Goal: Information Seeking & Learning: Learn about a topic

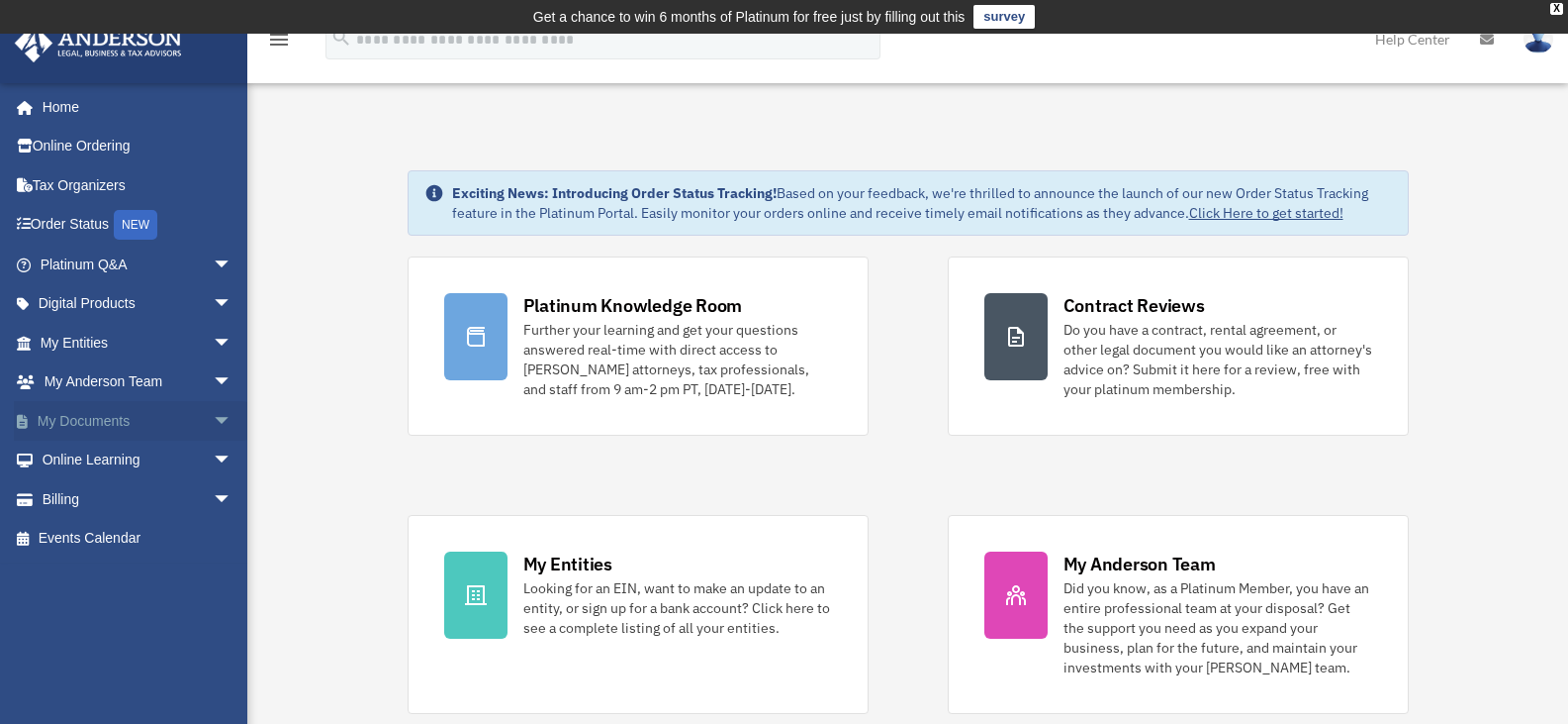
click at [112, 422] on link "My Documents arrow_drop_down" at bounding box center [138, 421] width 249 height 40
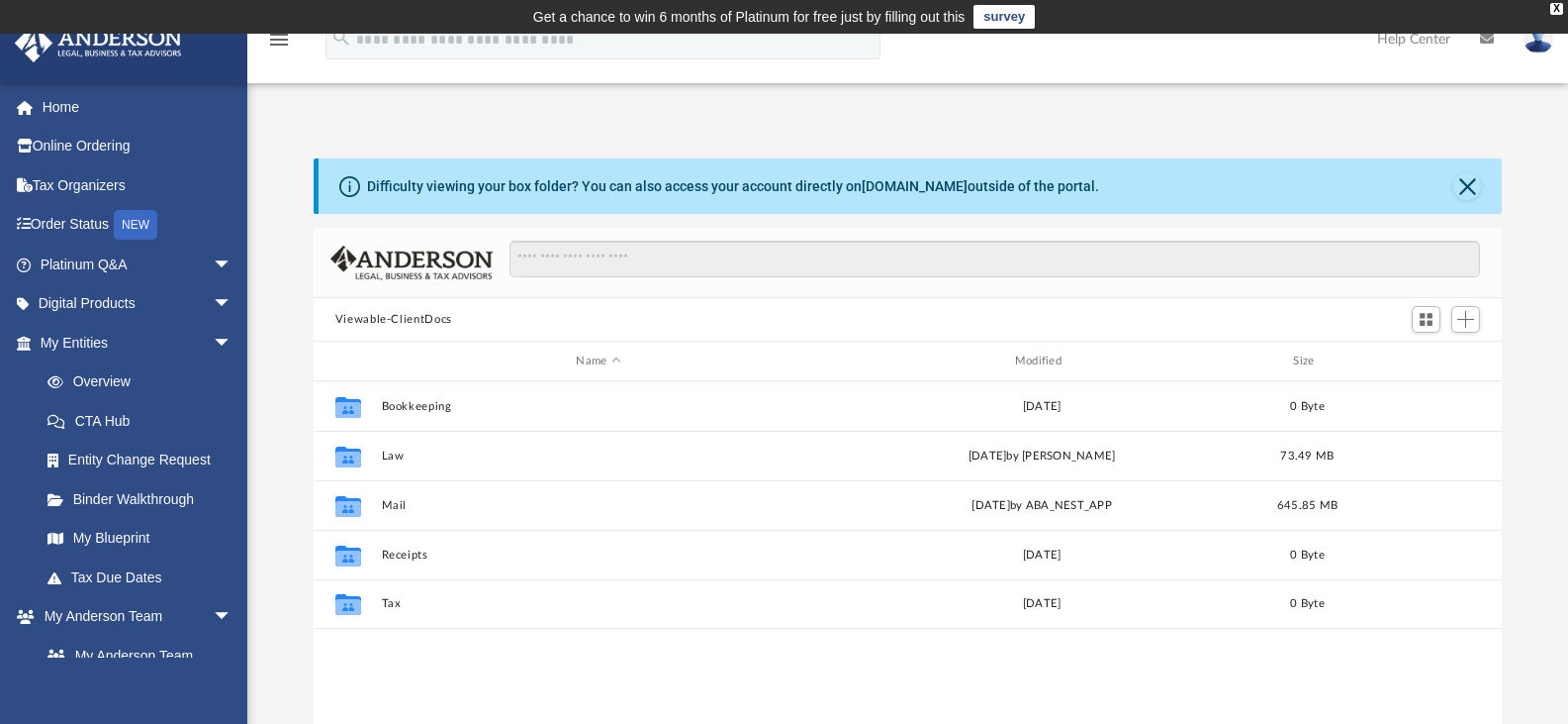
scroll to position [435, 1174]
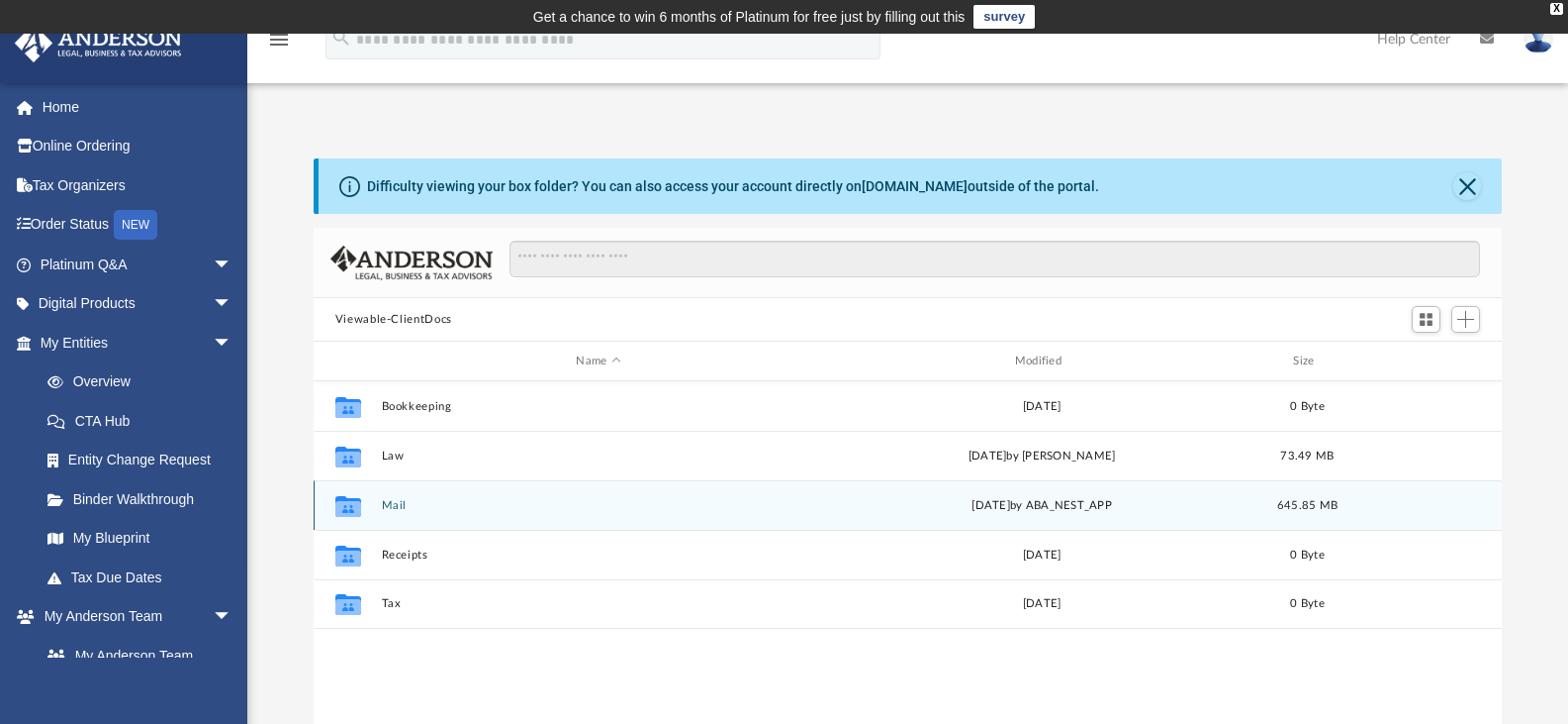
click at [345, 515] on icon "grid" at bounding box center [348, 508] width 26 height 16
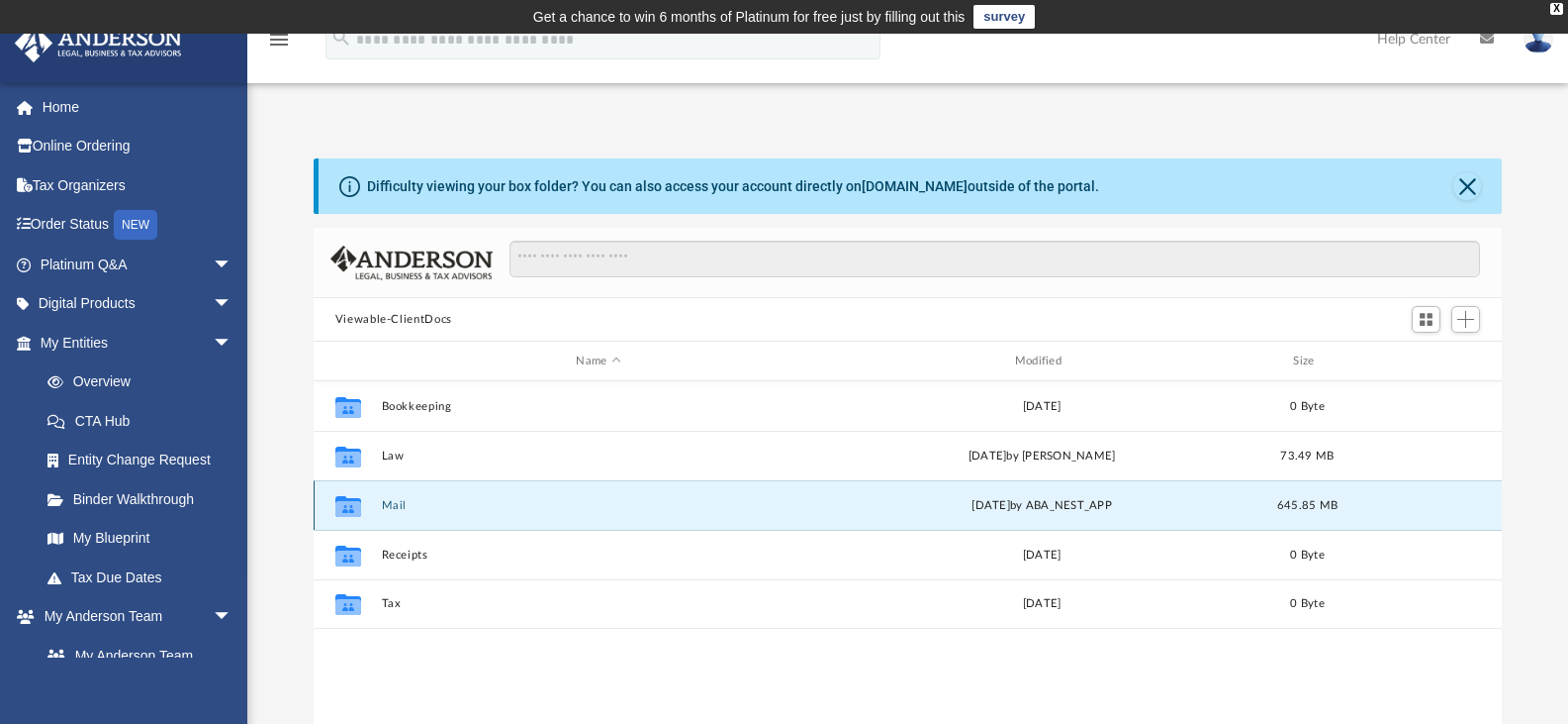
drag, startPoint x: 399, startPoint y: 501, endPoint x: 398, endPoint y: 511, distance: 10.0
click at [398, 511] on button "Mail" at bounding box center [598, 505] width 434 height 13
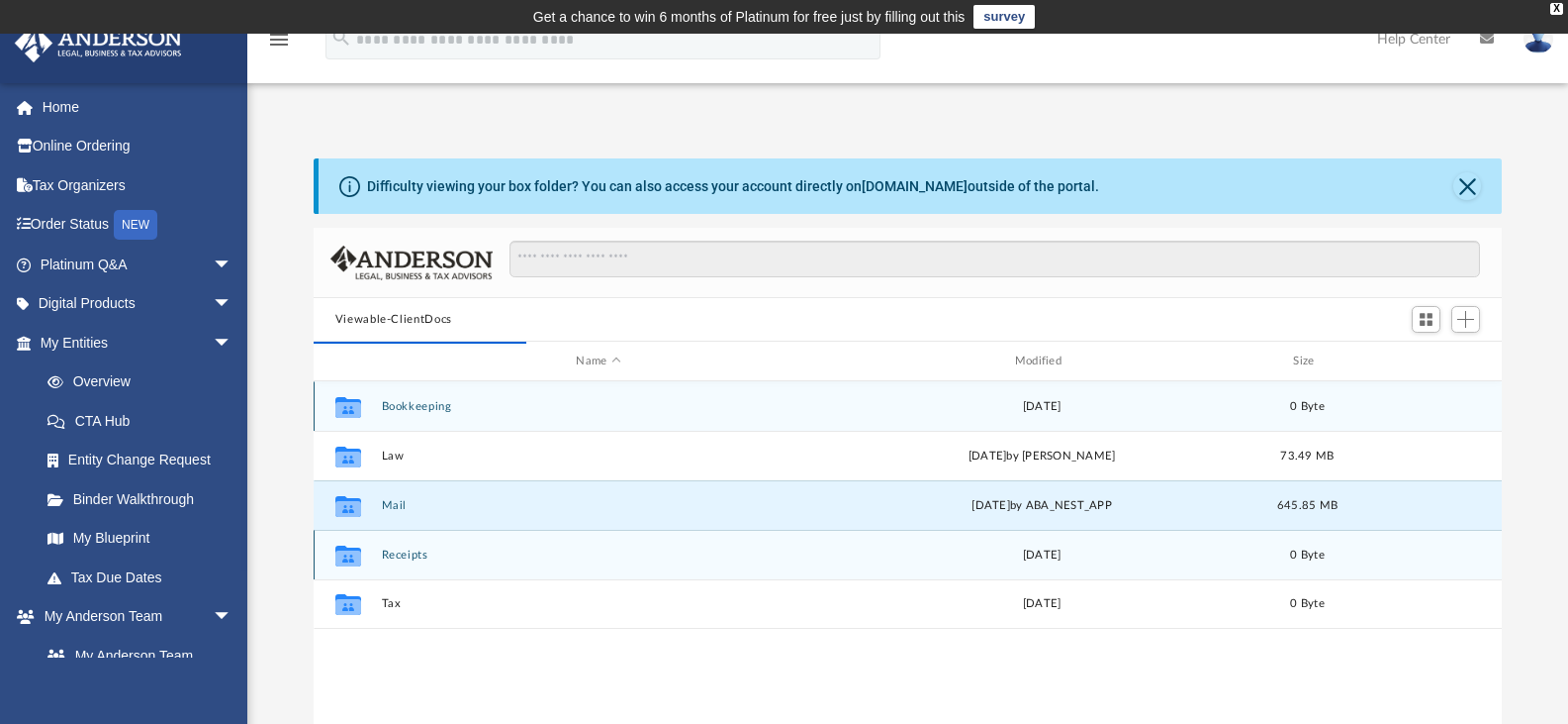
scroll to position [374, 1174]
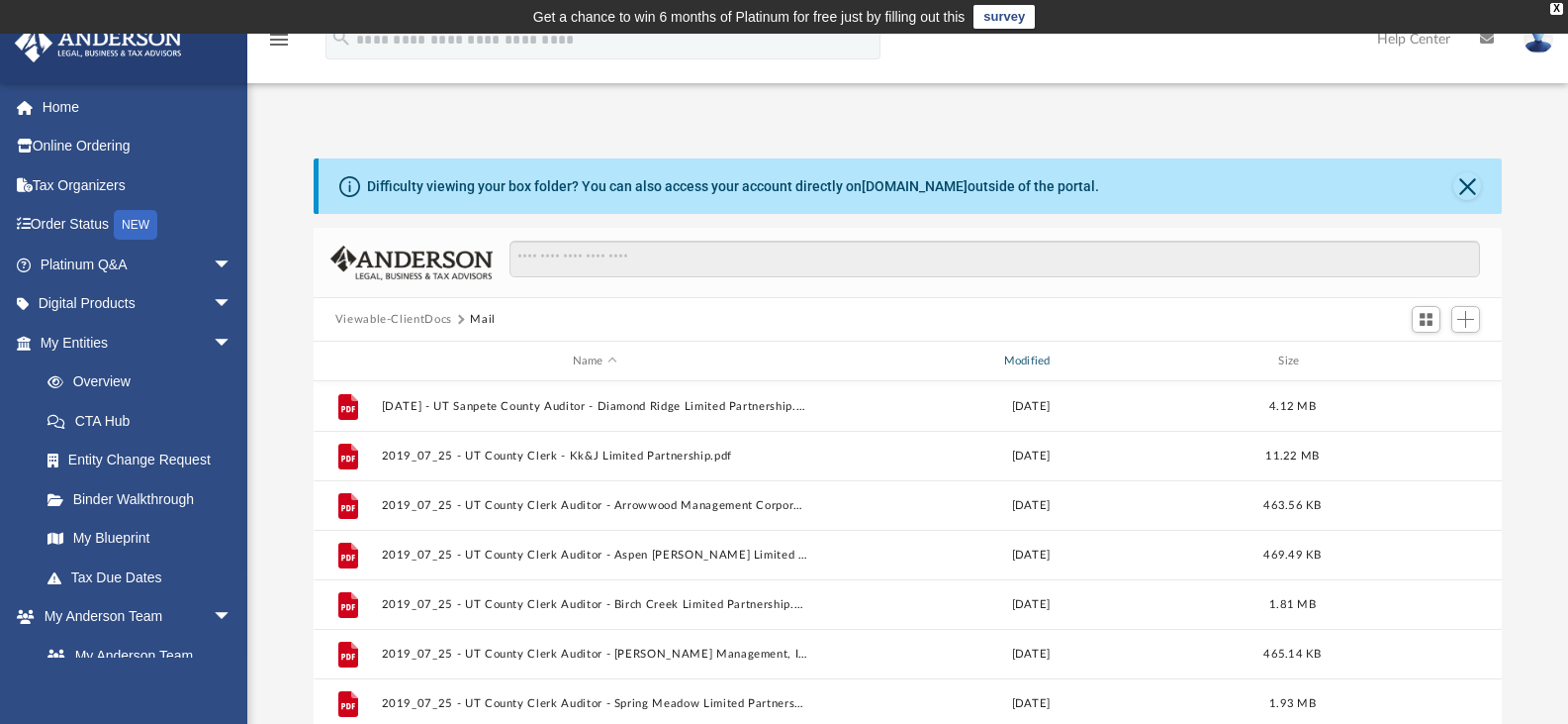
click at [1009, 362] on div "Modified" at bounding box center [1029, 361] width 427 height 18
click at [1056, 362] on span "Modified" at bounding box center [1057, 360] width 8 height 8
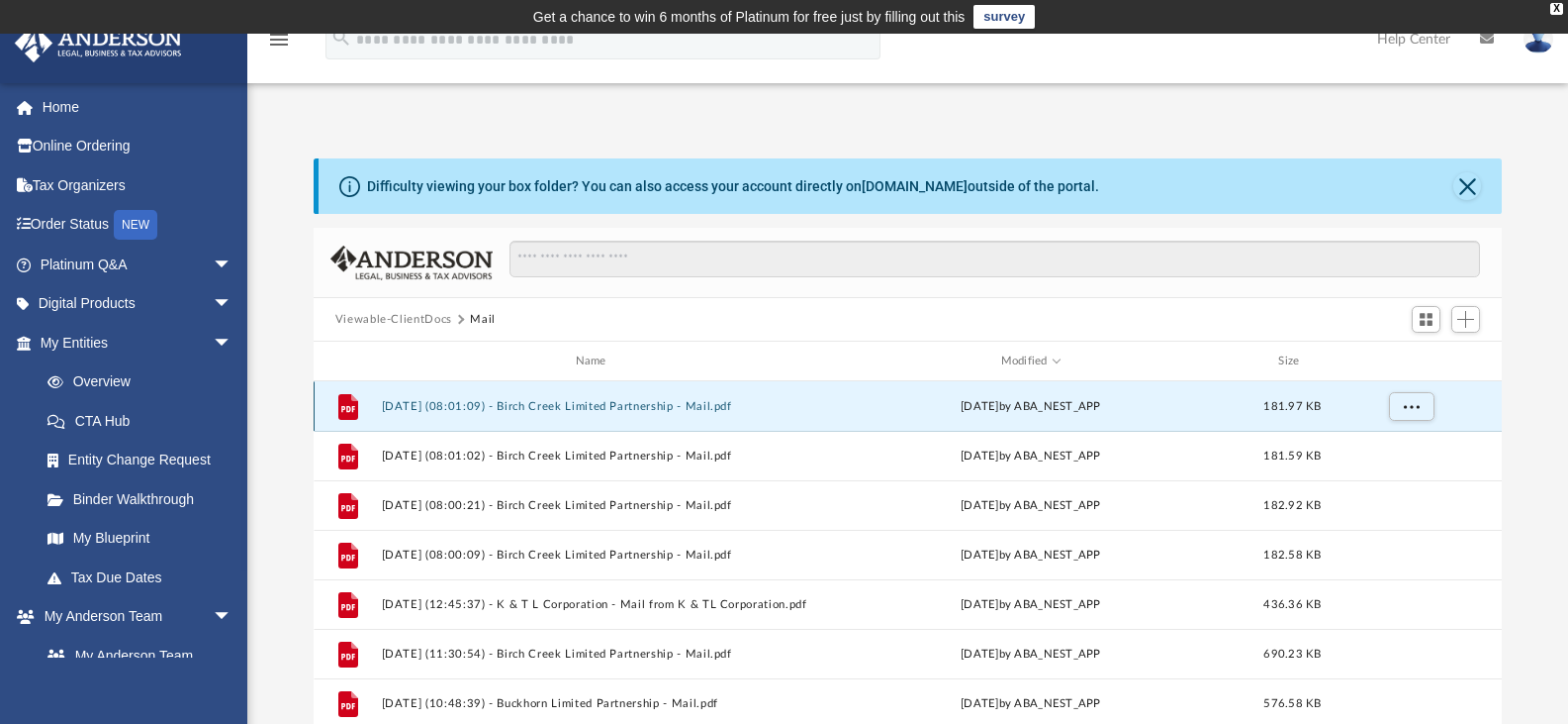
drag, startPoint x: 1056, startPoint y: 362, endPoint x: 569, endPoint y: 405, distance: 488.9
click at [569, 405] on button "2025.10.03 (08:01:09) - Birch Creek Limited Partnership - Mail.pdf" at bounding box center [594, 406] width 427 height 13
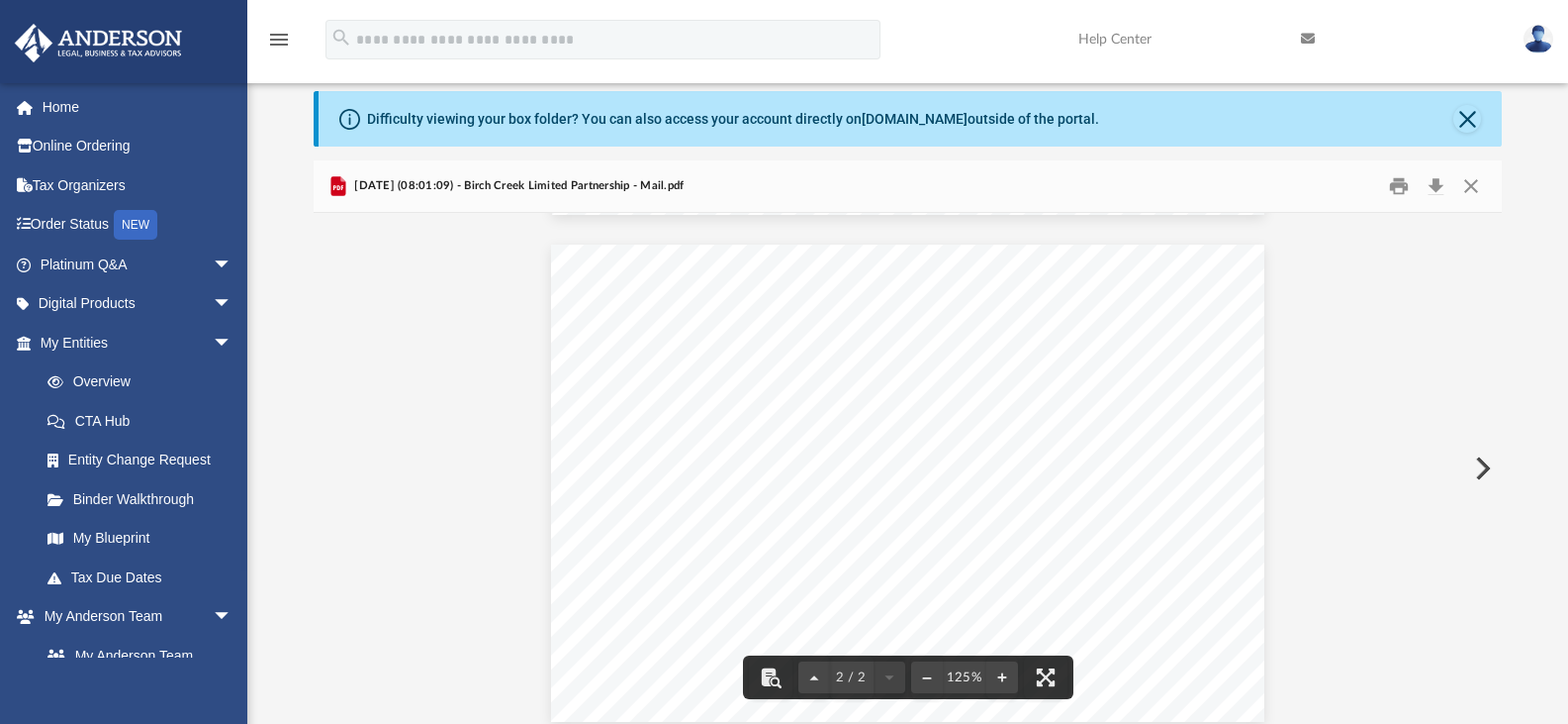
scroll to position [502, 0]
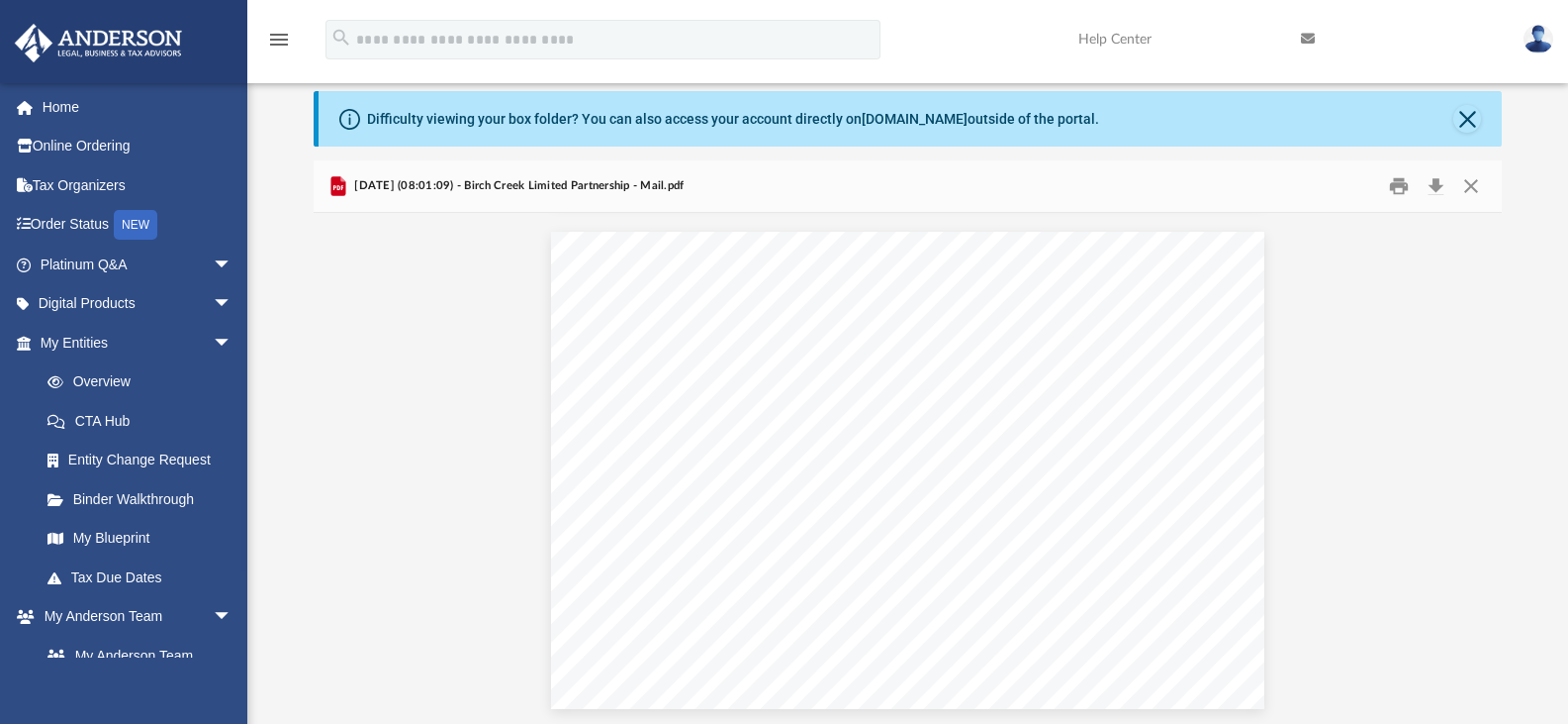
click at [1497, 609] on div "Scroll to top vertical_align_top" at bounding box center [1512, 619] width 42 height 42
click at [1497, 608] on div "Scroll to top vertical_align_top" at bounding box center [1512, 619] width 42 height 42
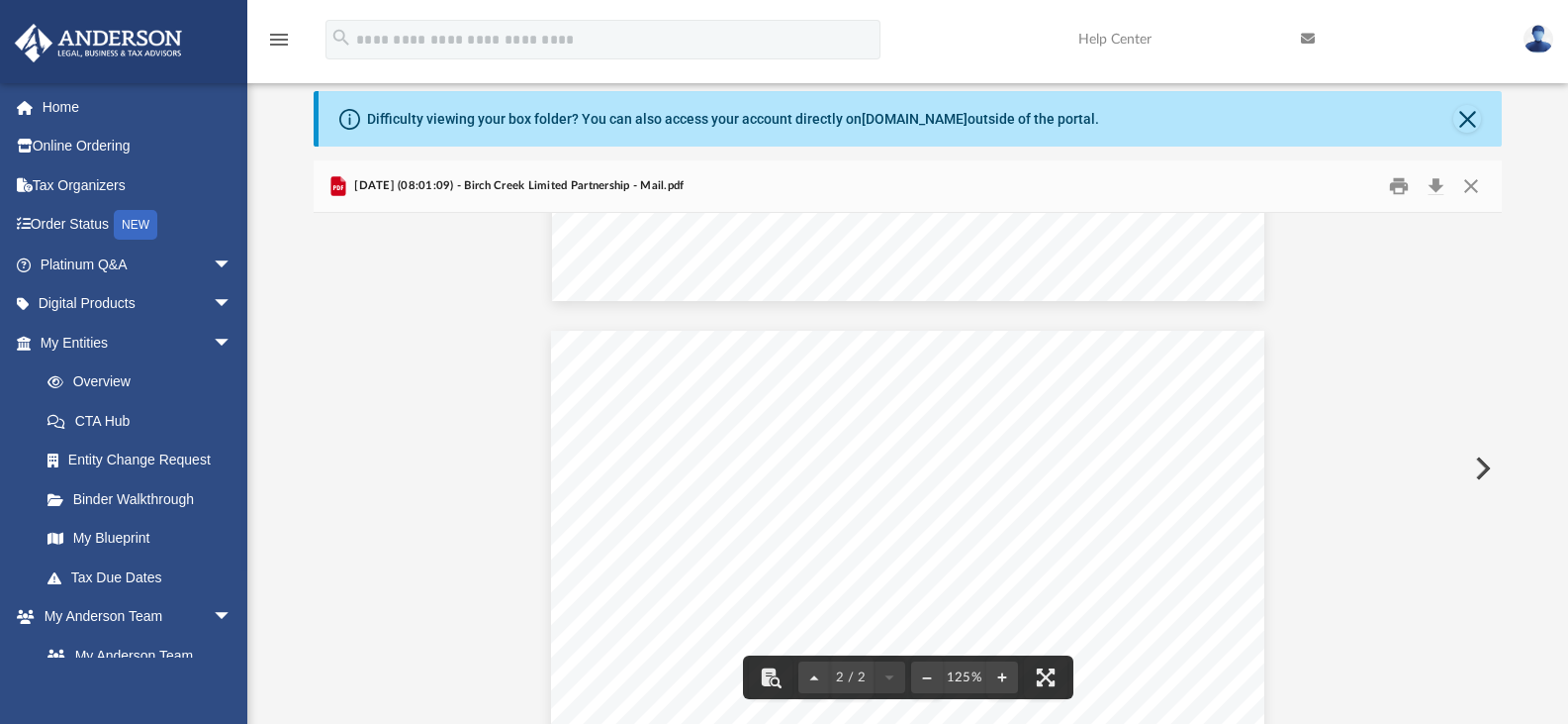
scroll to position [367, 0]
click at [1400, 194] on button "Print" at bounding box center [1399, 186] width 40 height 31
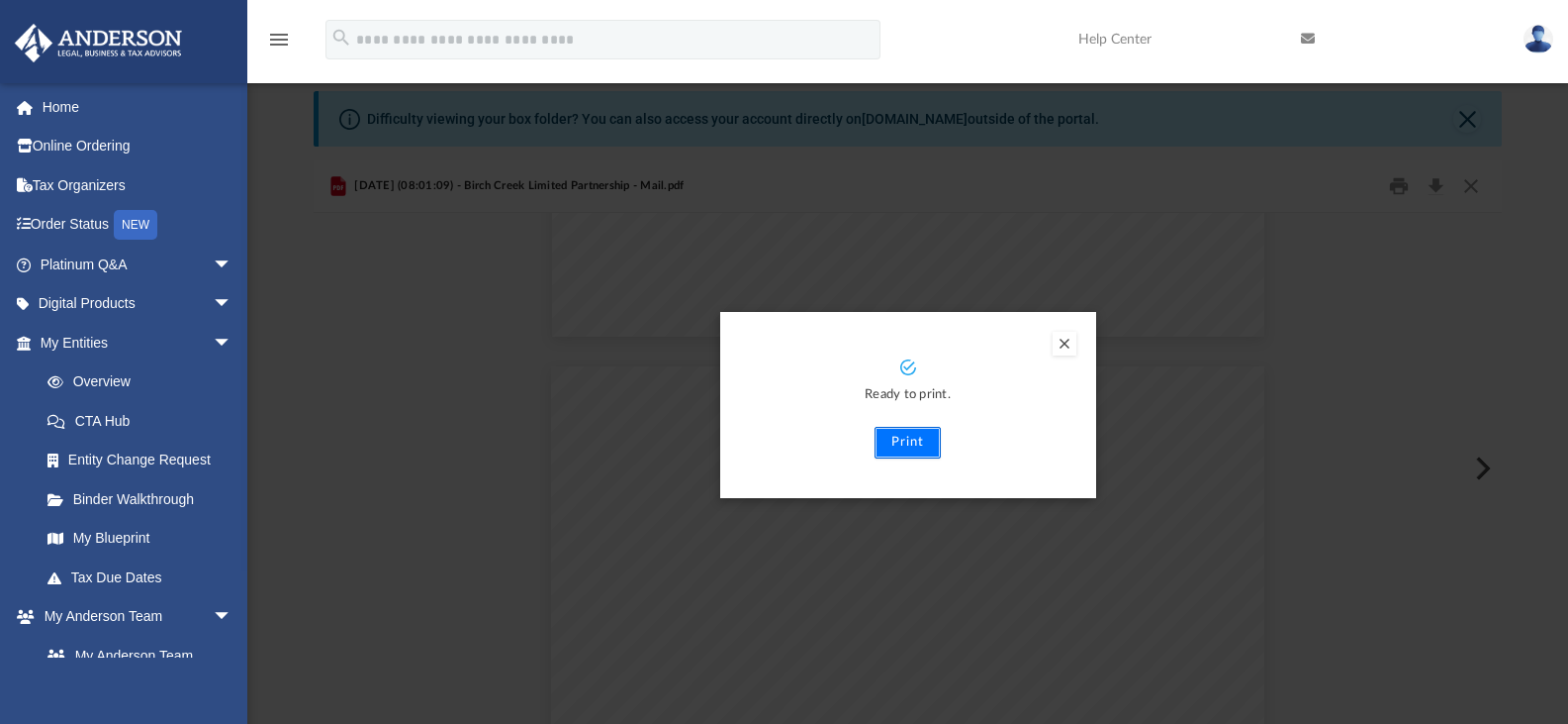
click at [908, 447] on button "Print" at bounding box center [907, 442] width 66 height 32
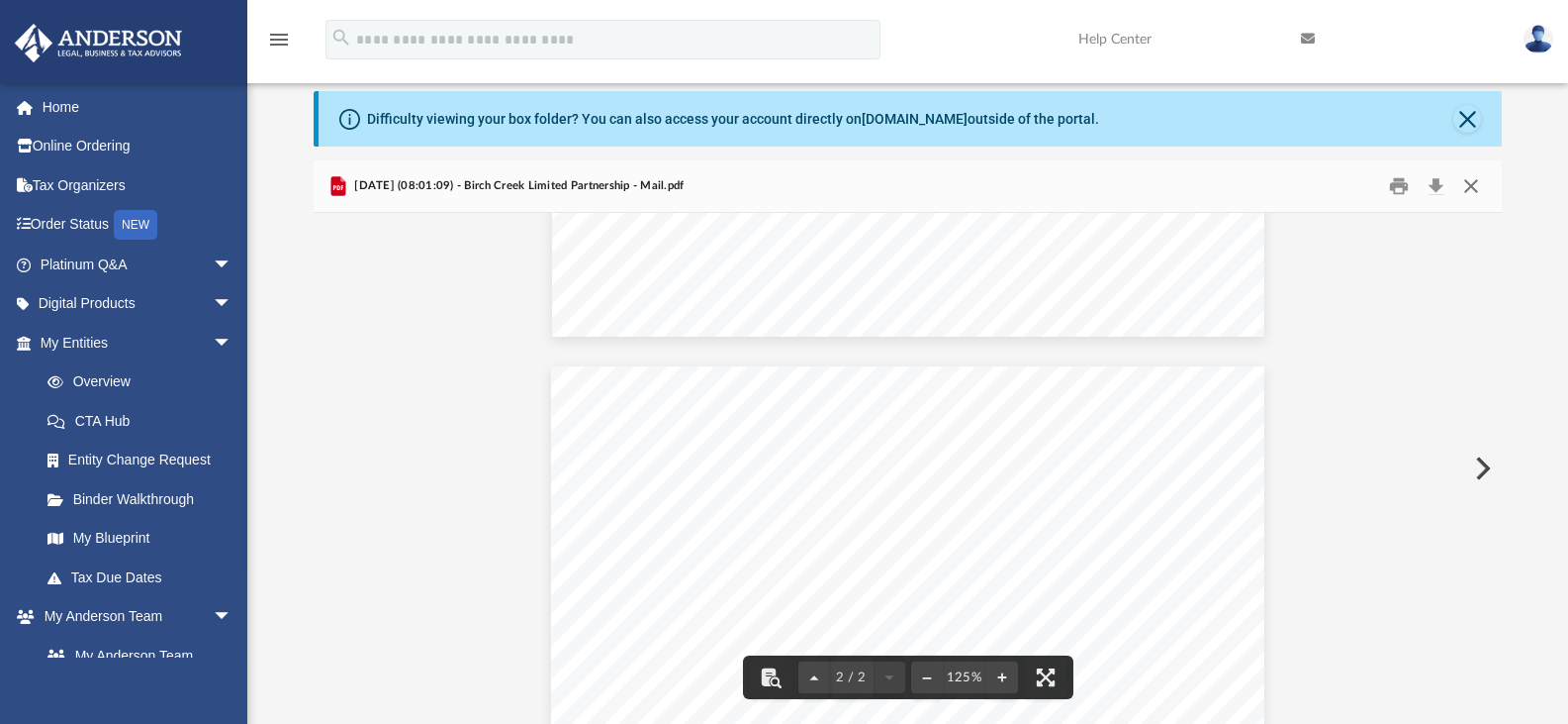
click at [1472, 187] on button "Close" at bounding box center [1471, 186] width 36 height 31
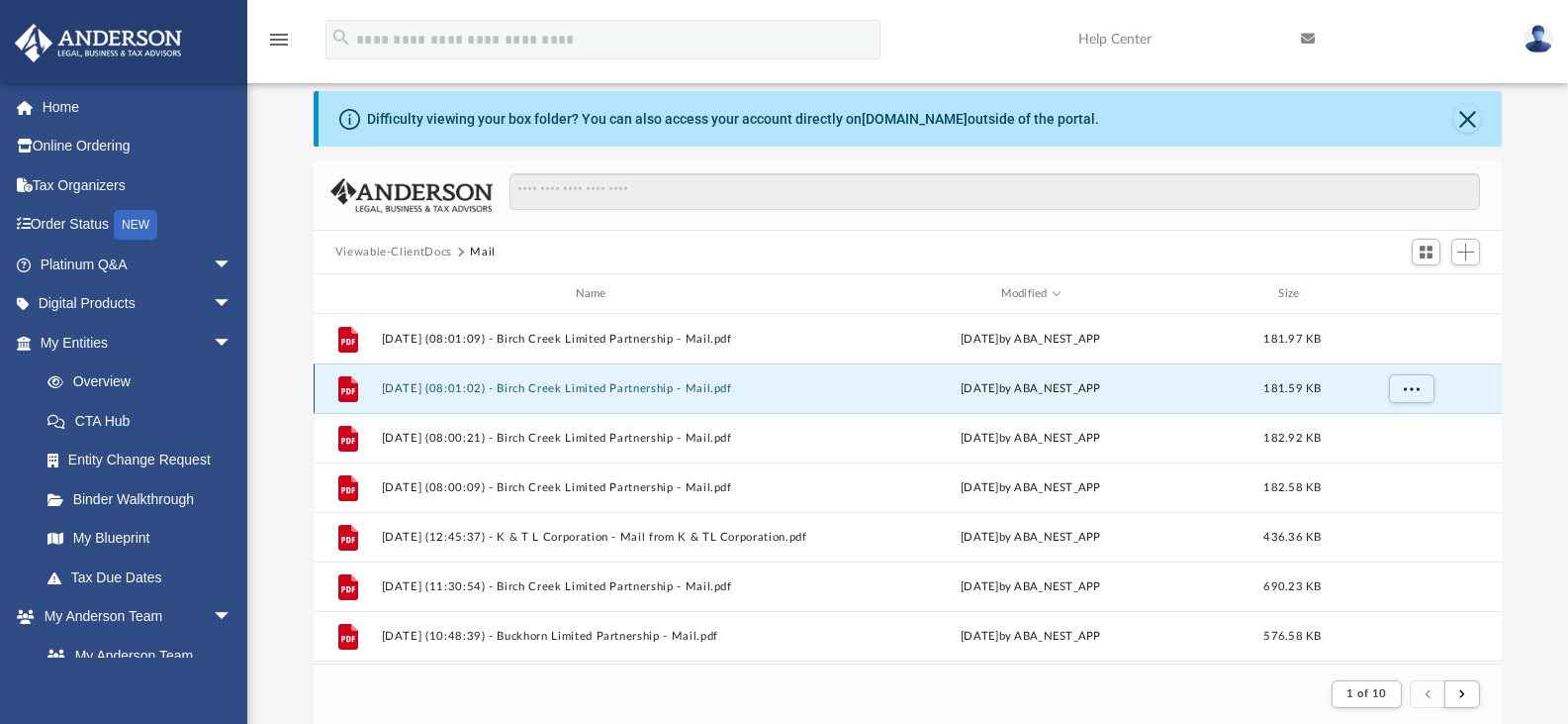
click at [676, 384] on button "2025.10.03 (08:01:02) - Birch Creek Limited Partnership - Mail.pdf" at bounding box center [594, 388] width 427 height 13
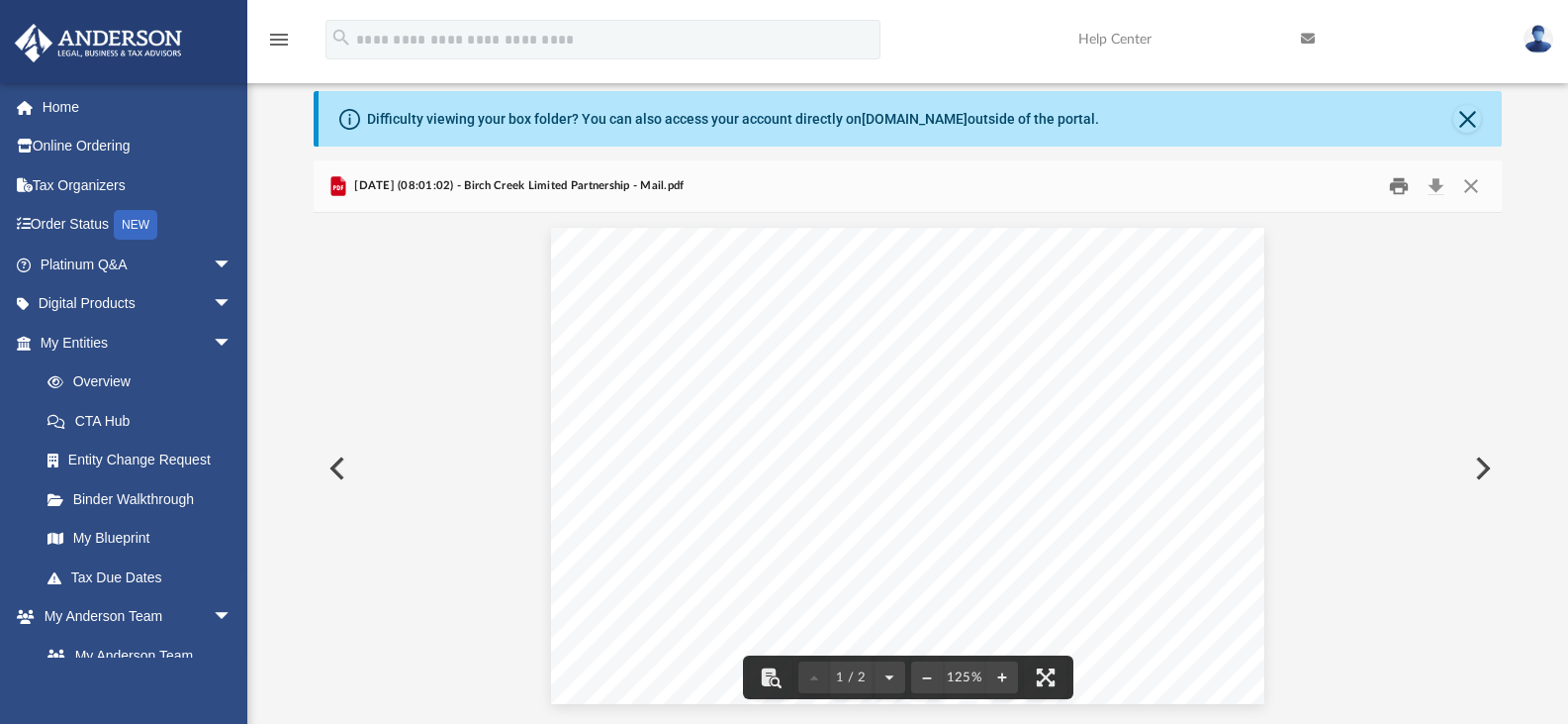
click at [1400, 189] on button "Print" at bounding box center [1399, 186] width 40 height 31
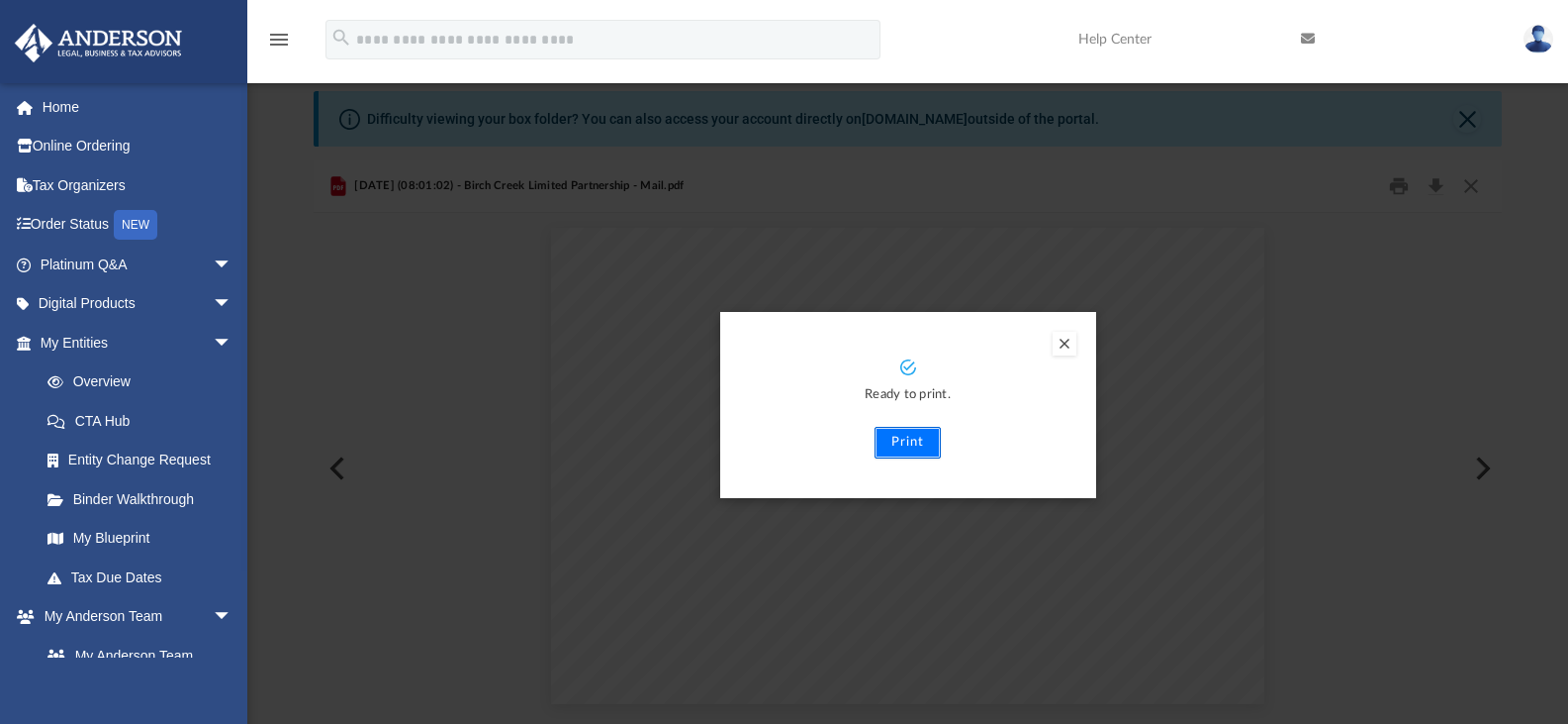
click at [904, 445] on button "Print" at bounding box center [907, 442] width 66 height 32
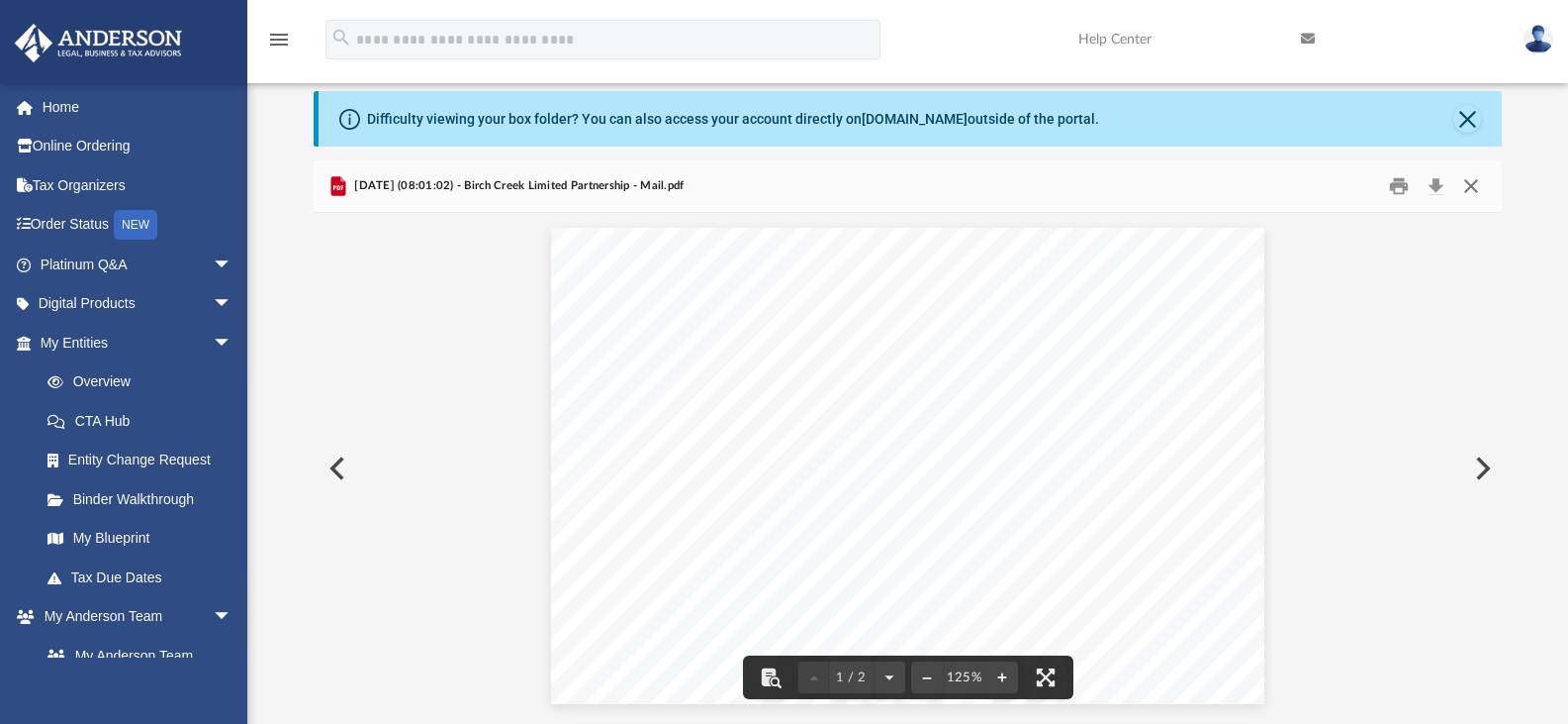
click at [1469, 184] on button "Close" at bounding box center [1471, 186] width 36 height 31
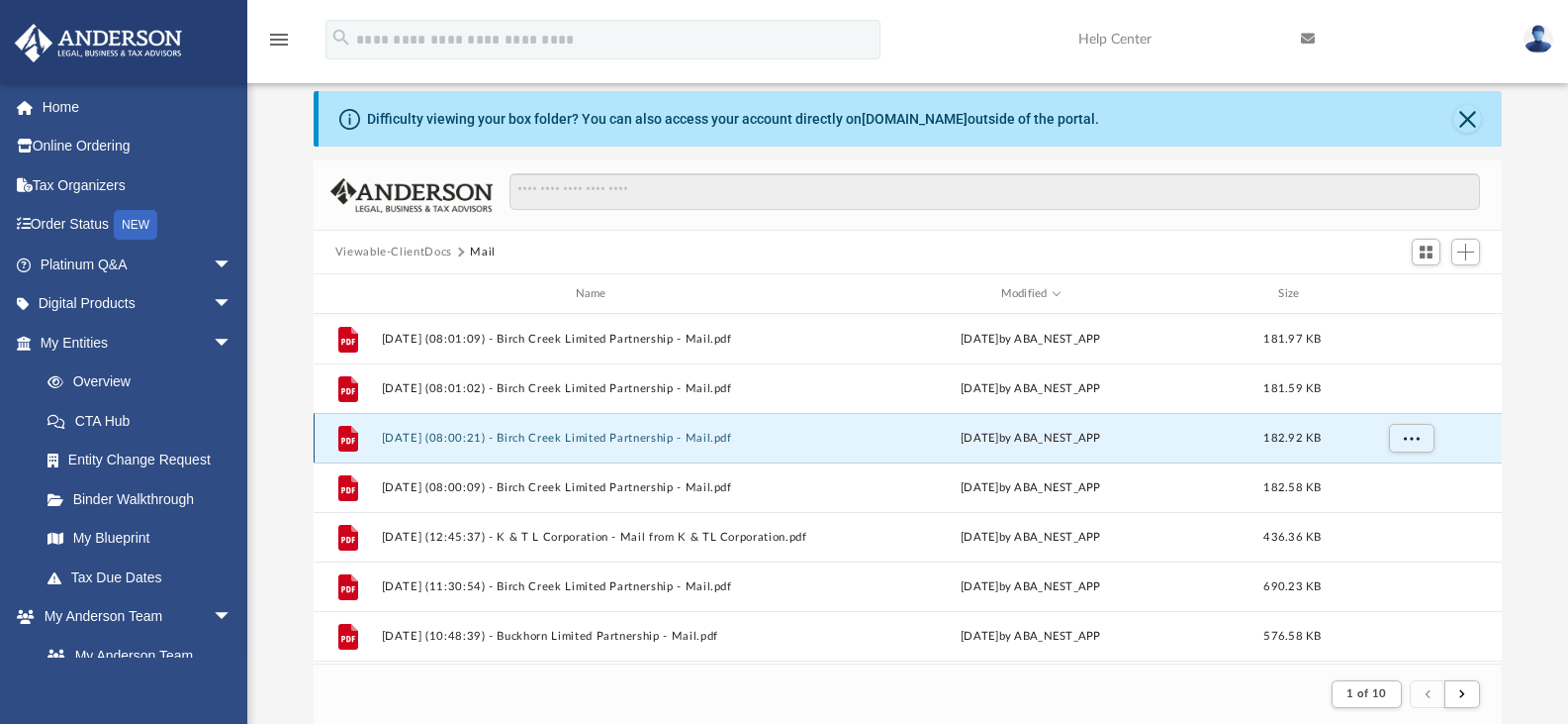
click at [717, 442] on button "2025.10.03 (08:00:21) - Birch Creek Limited Partnership - Mail.pdf" at bounding box center [594, 437] width 427 height 13
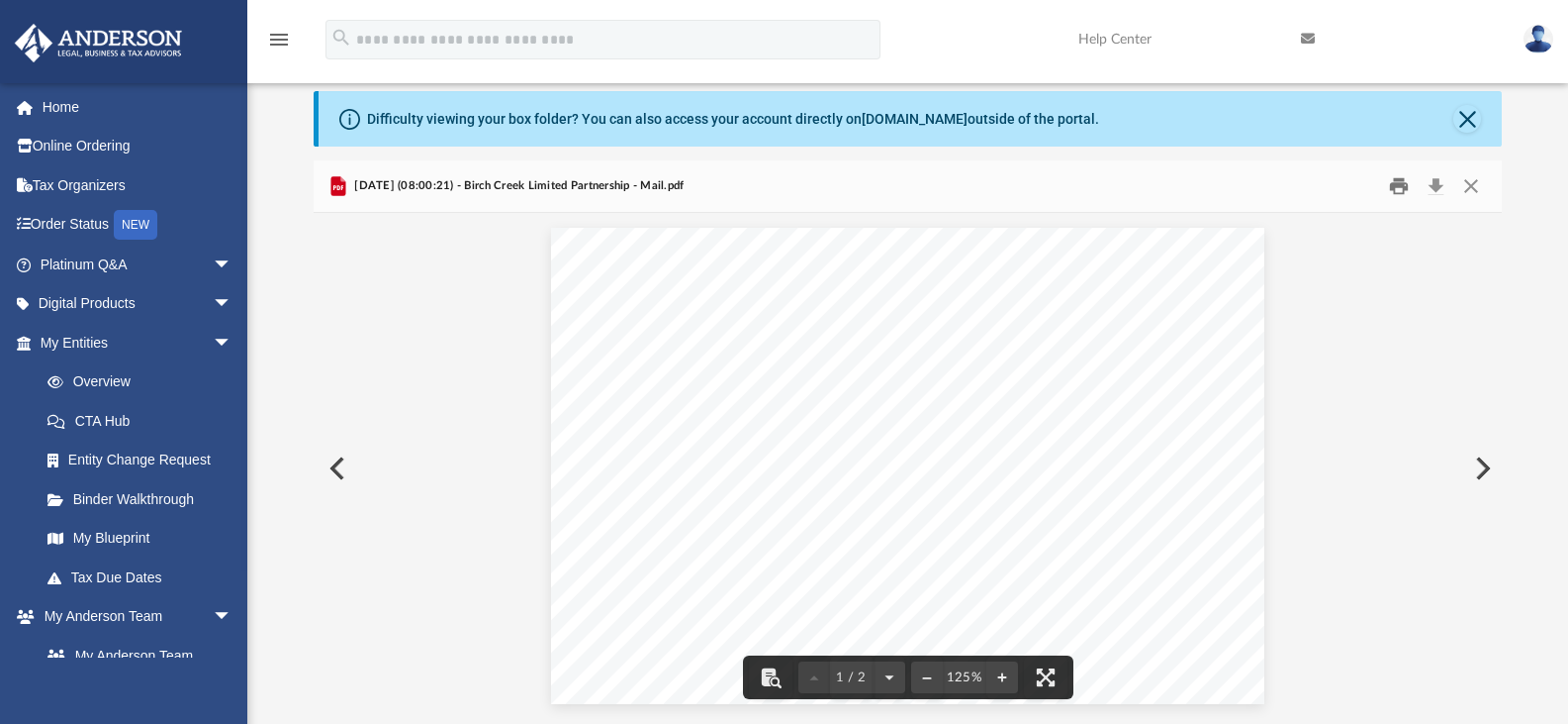
click at [1400, 183] on button "Print" at bounding box center [1399, 186] width 40 height 31
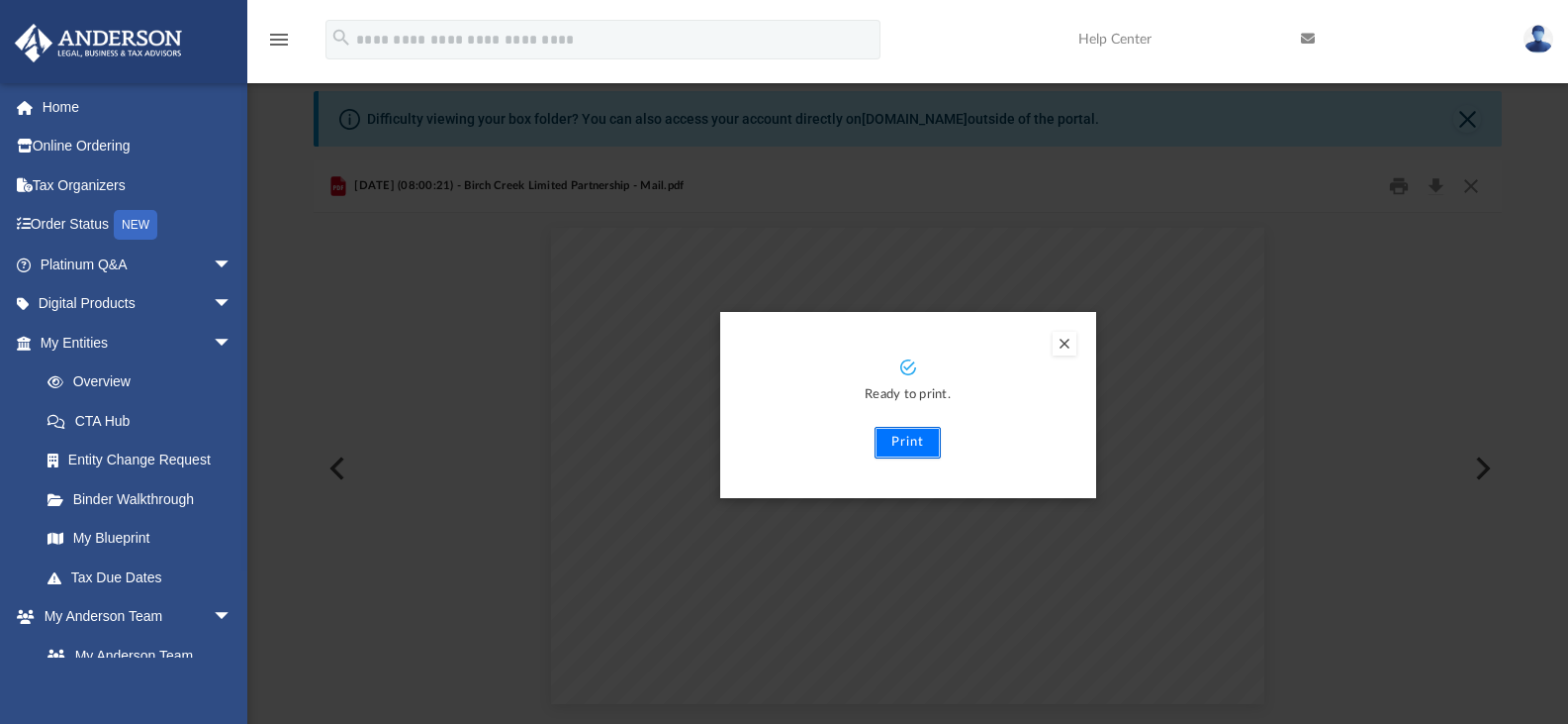
click at [909, 441] on button "Print" at bounding box center [907, 442] width 66 height 32
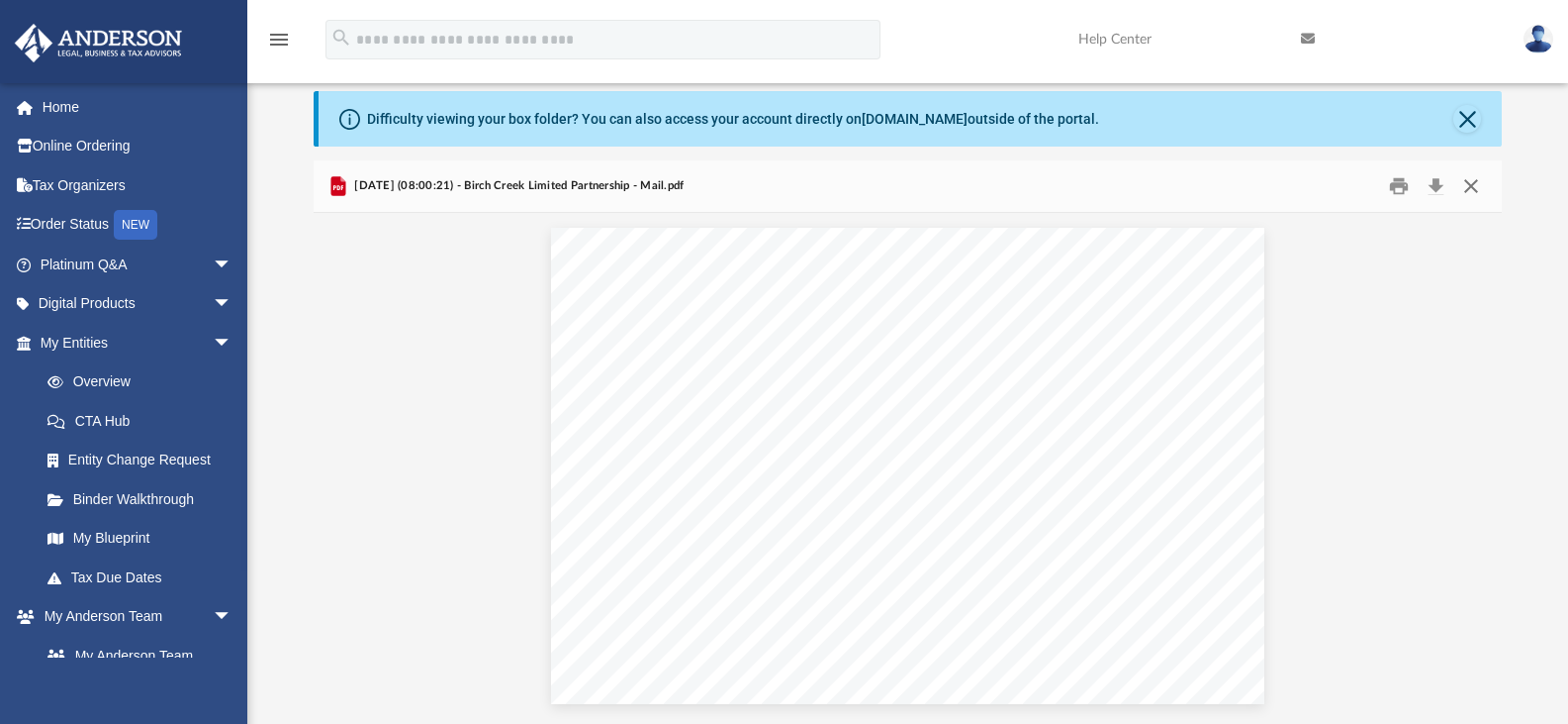
click at [1473, 190] on button "Close" at bounding box center [1471, 186] width 36 height 31
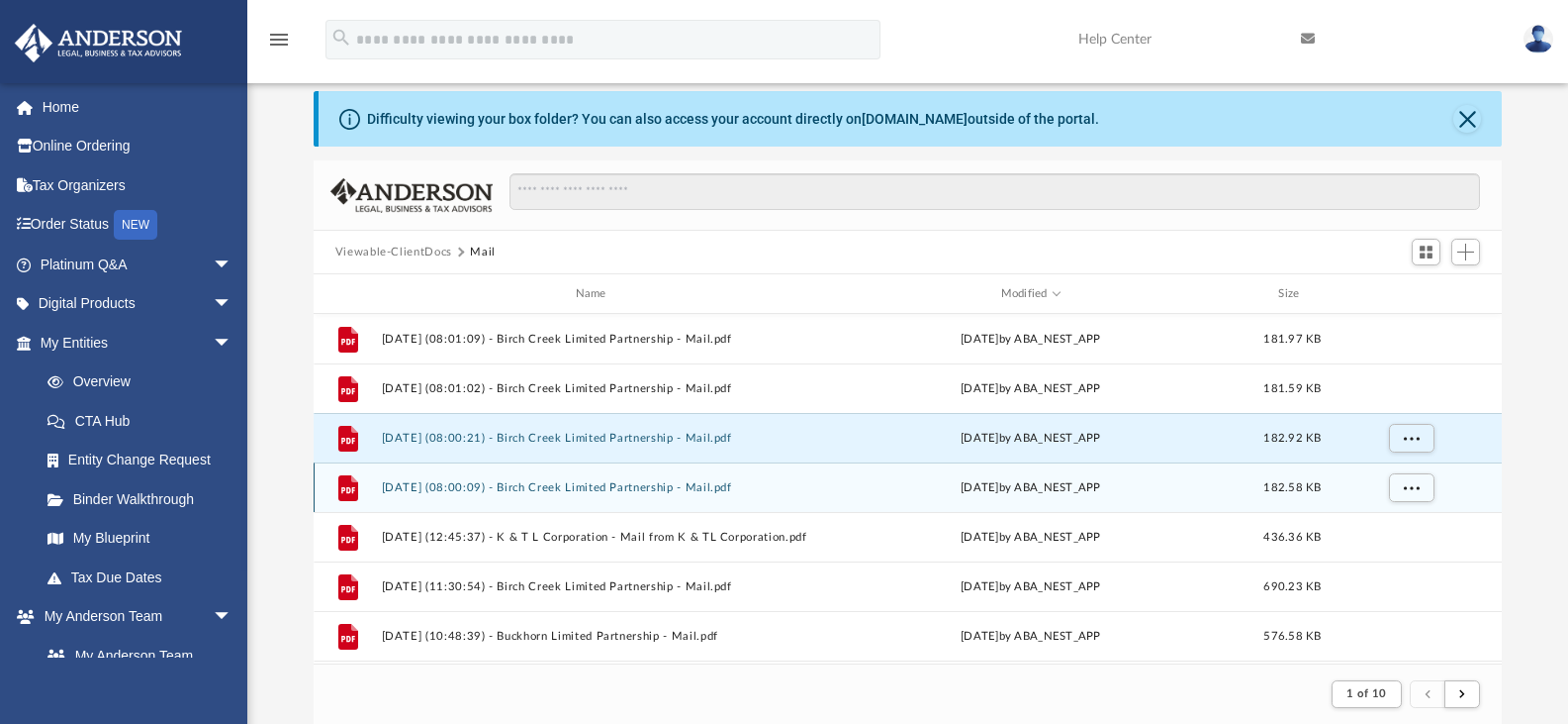
drag, startPoint x: 666, startPoint y: 467, endPoint x: 663, endPoint y: 477, distance: 10.4
click at [663, 477] on div "File 2025.10.03 (08:00:09) - Birch Creek Limited Partnership - Mail.pdf Fri Oct…" at bounding box center [908, 487] width 1189 height 50
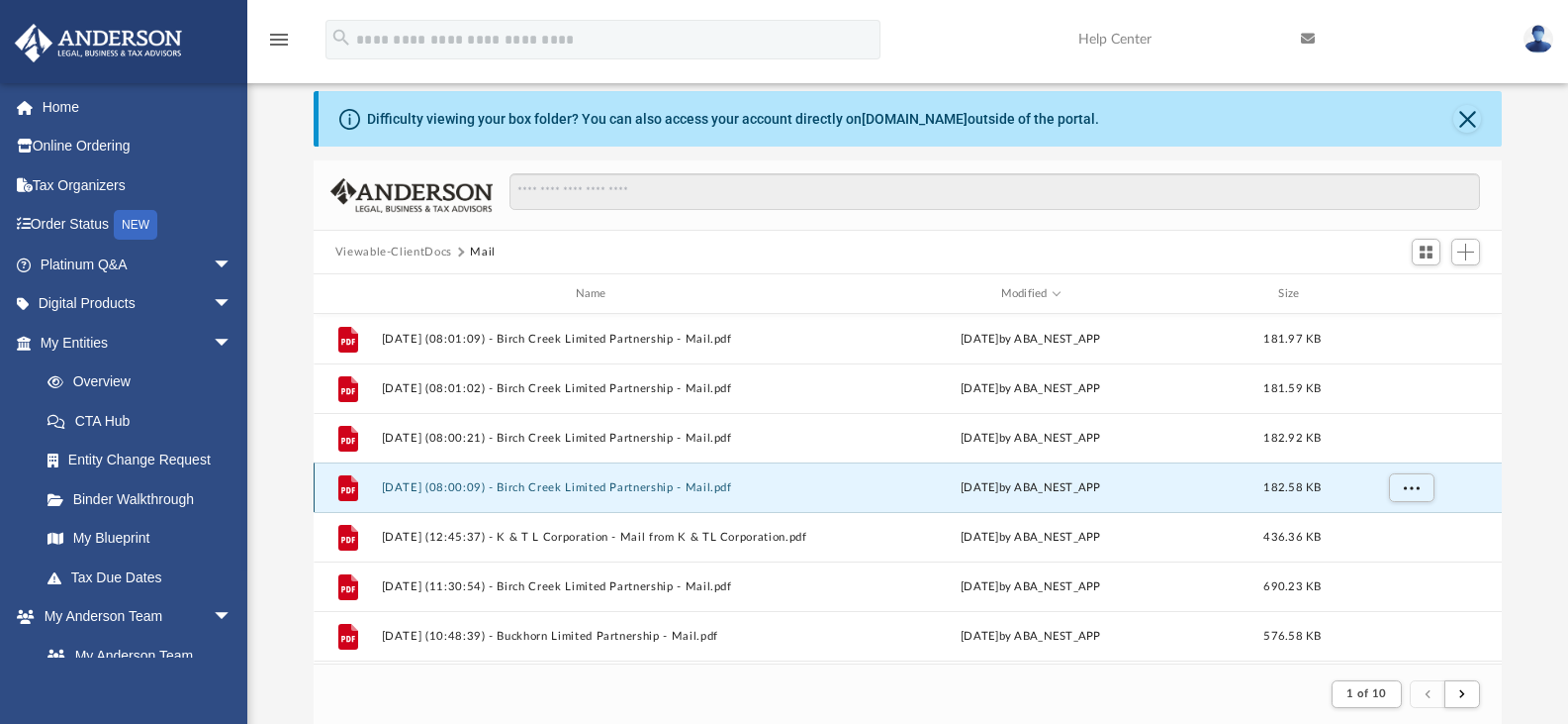
click at [637, 490] on button "2025.10.03 (08:00:09) - Birch Creek Limited Partnership - Mail.pdf" at bounding box center [594, 487] width 427 height 13
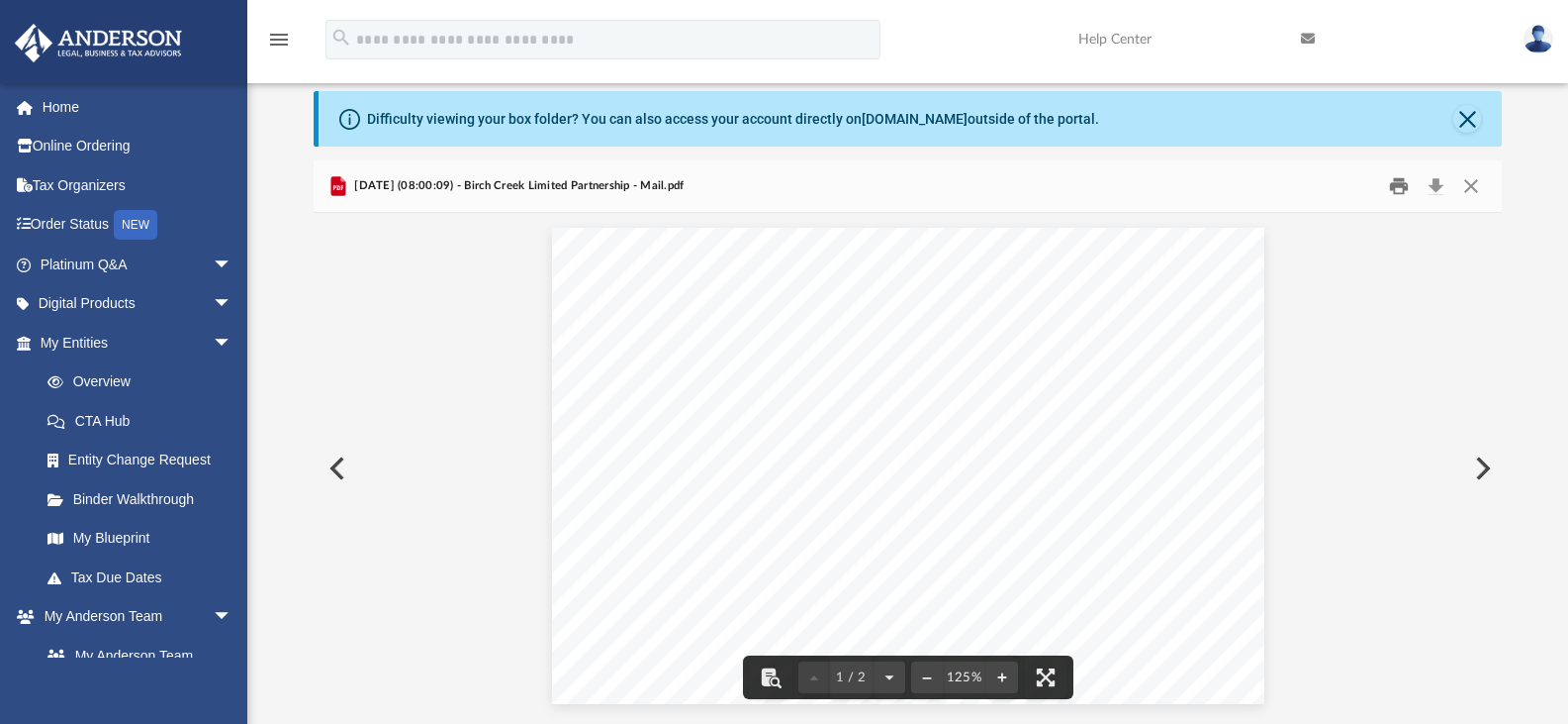
click at [1401, 185] on button "Print" at bounding box center [1399, 186] width 40 height 31
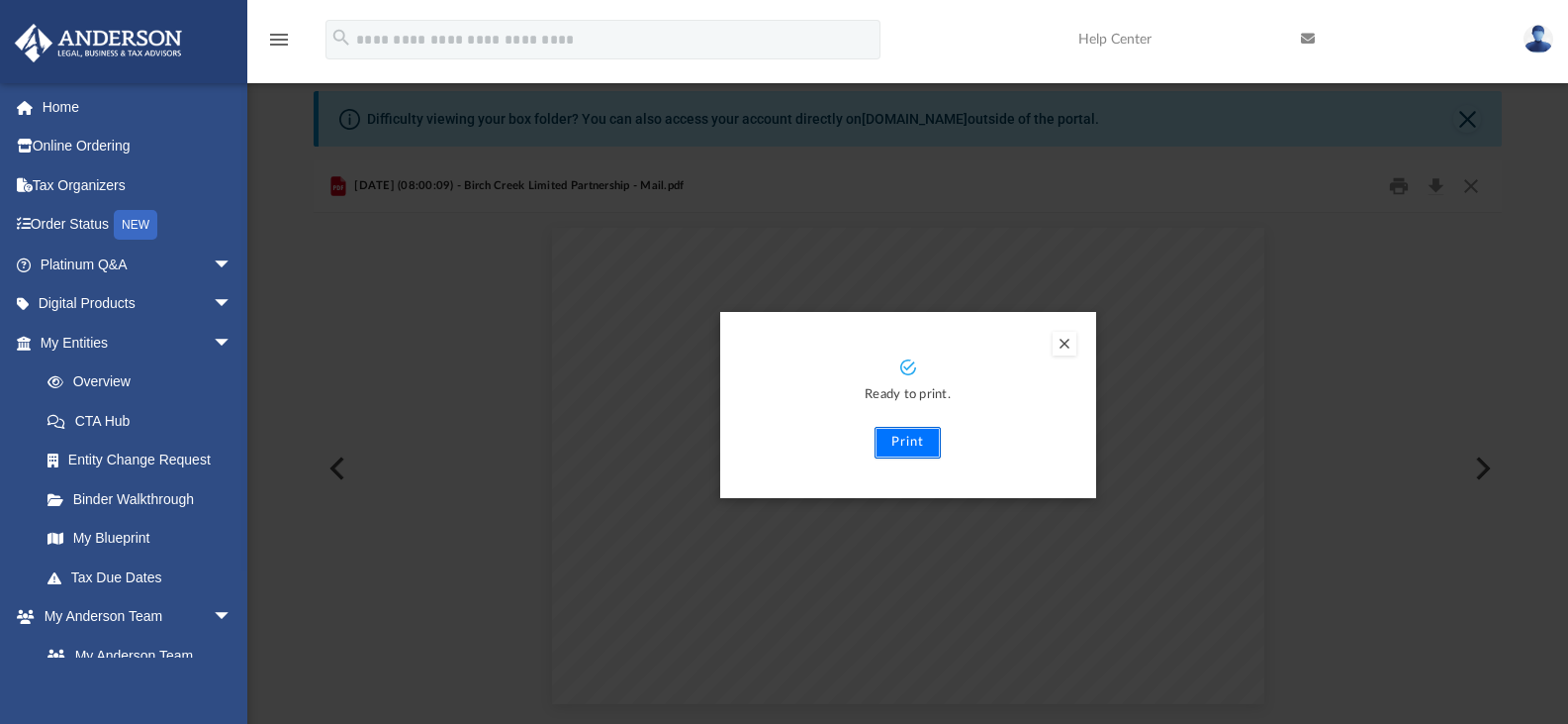
click at [924, 443] on button "Print" at bounding box center [907, 442] width 66 height 32
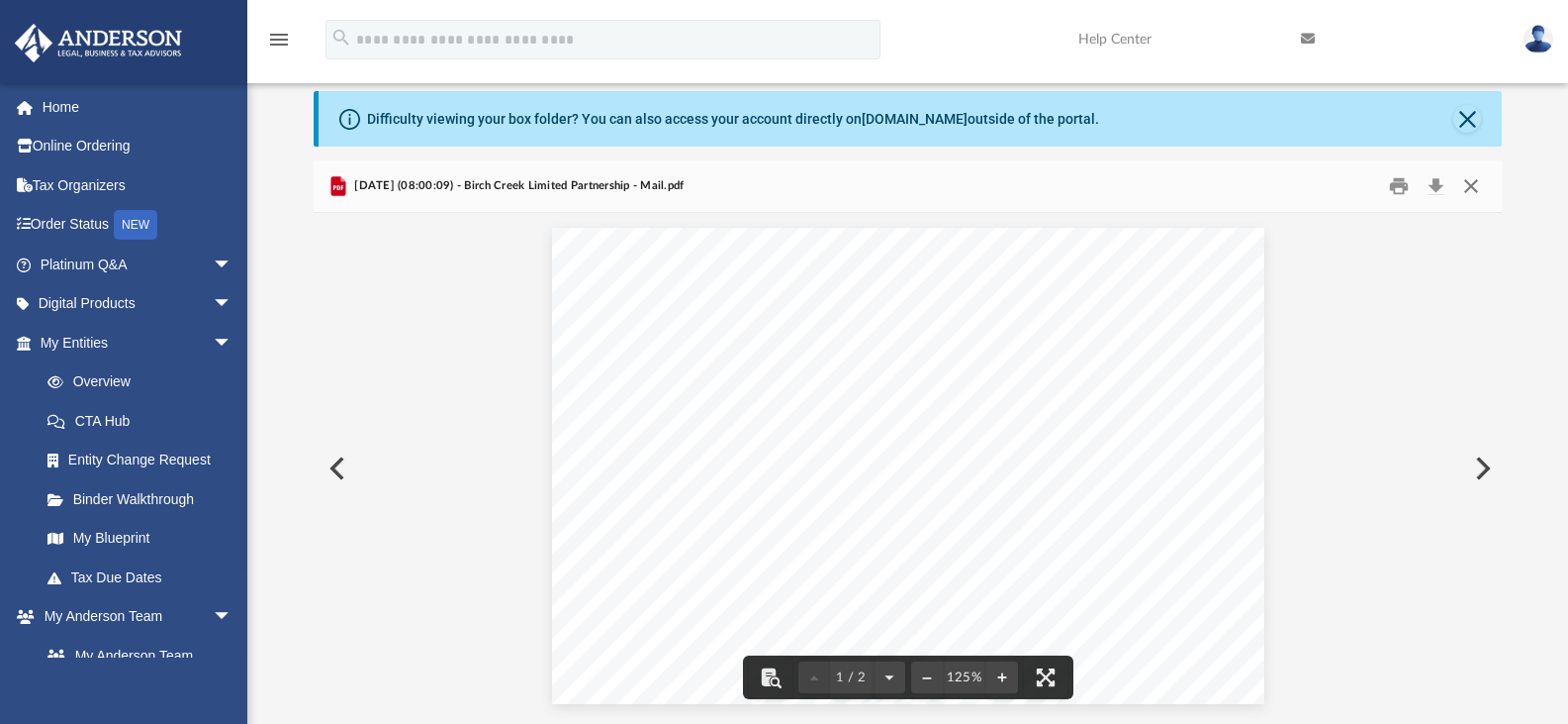
click at [1475, 186] on button "Close" at bounding box center [1471, 186] width 36 height 31
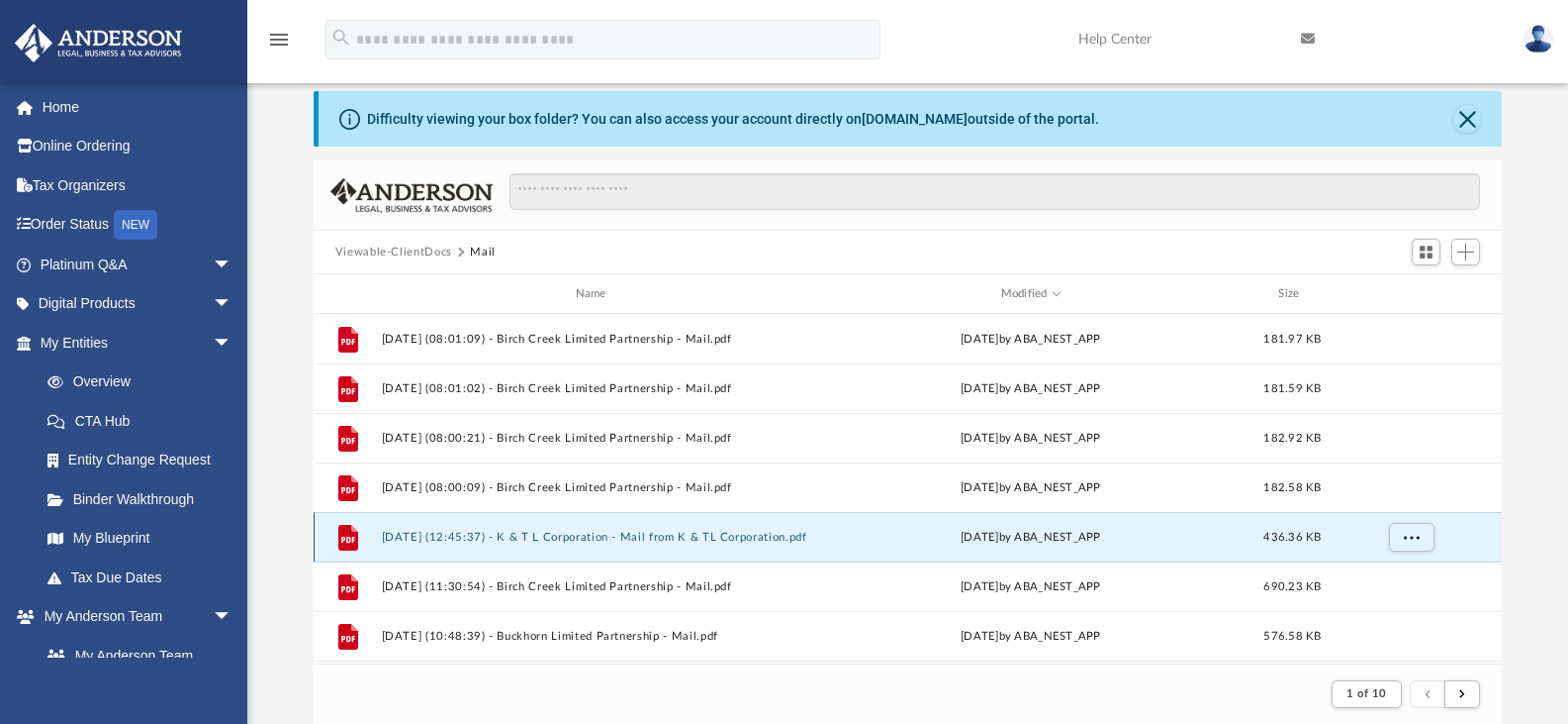
click at [667, 537] on button "2025.09.19 (12:45:37) - K & T L Corporation - Mail from K & TL Corporation.pdf" at bounding box center [594, 537] width 427 height 13
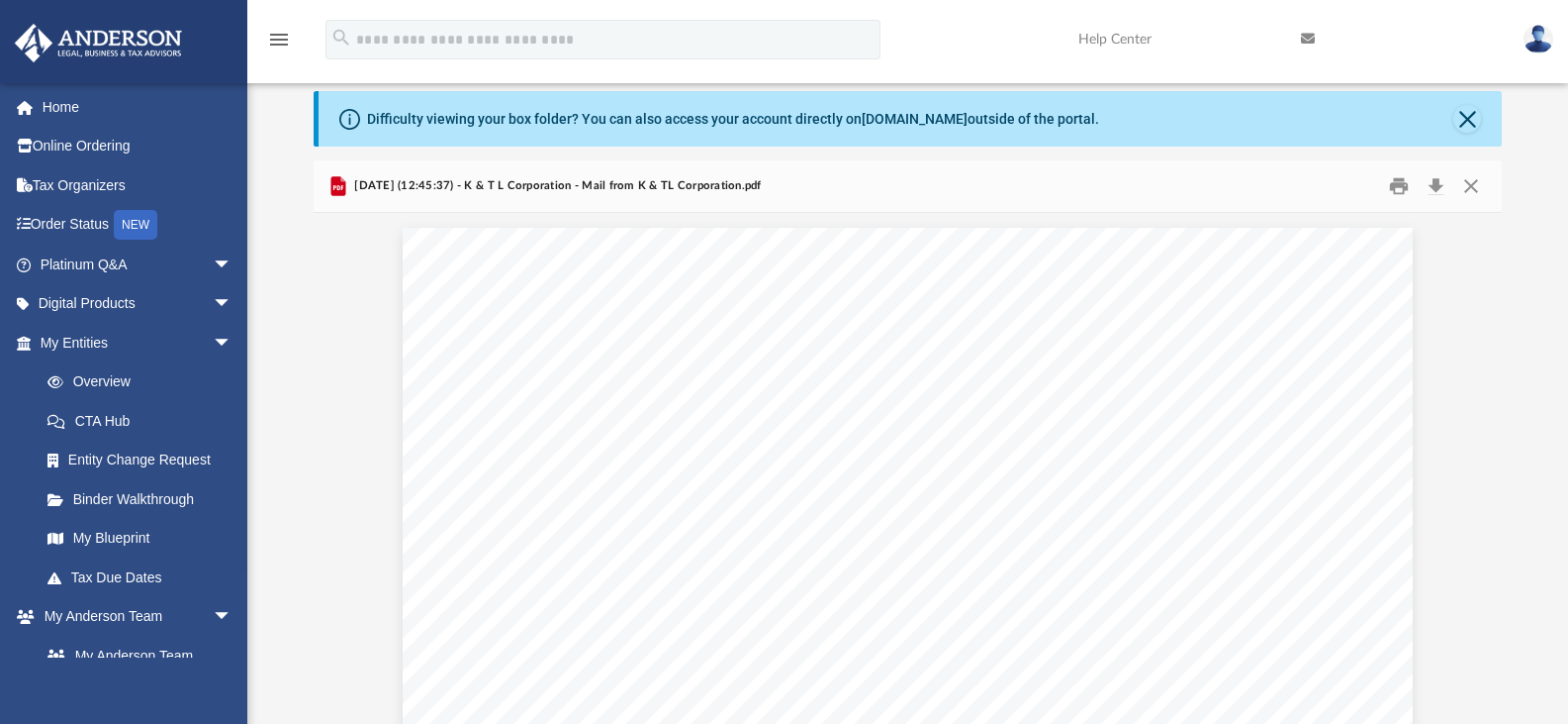
drag, startPoint x: 667, startPoint y: 537, endPoint x: 1438, endPoint y: 370, distance: 788.9
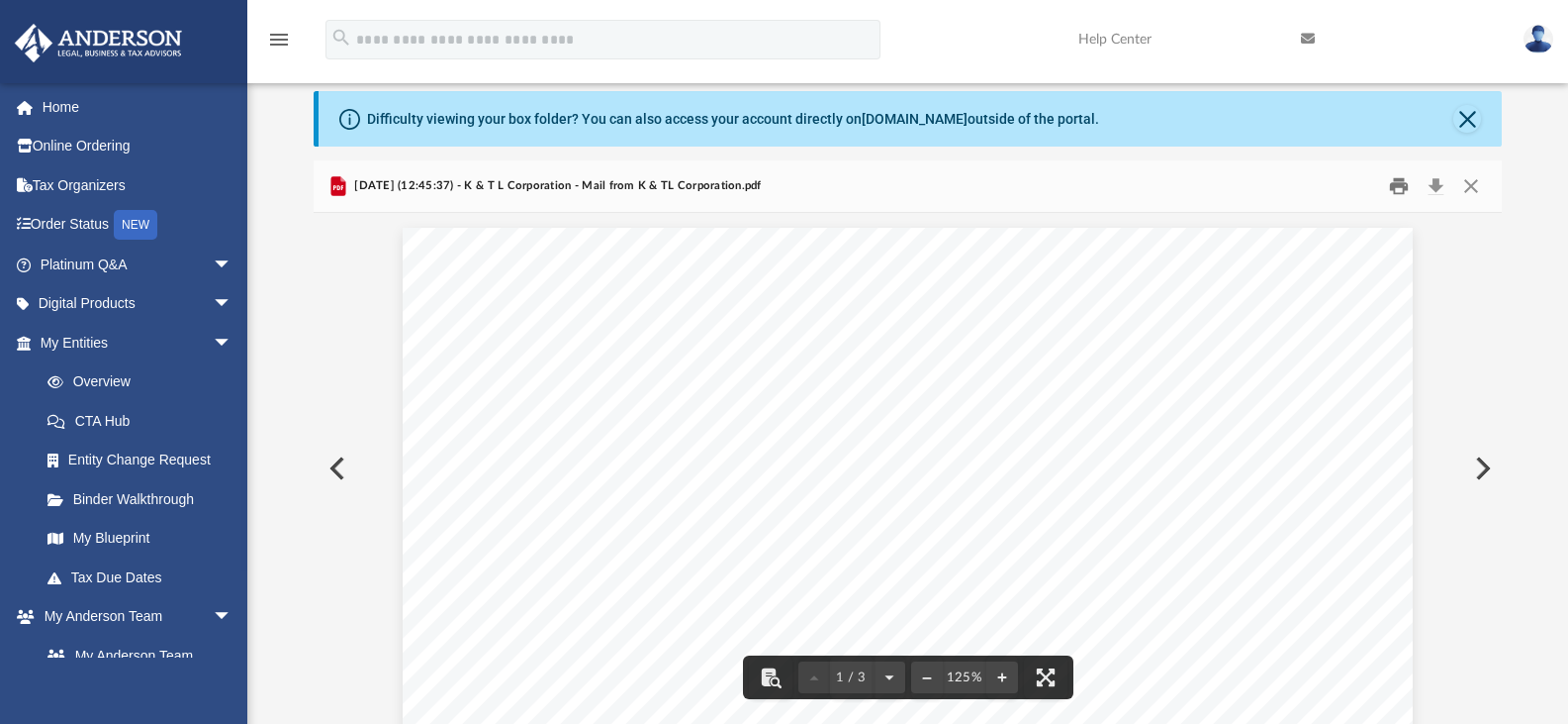
click at [1393, 195] on button "Print" at bounding box center [1399, 186] width 40 height 31
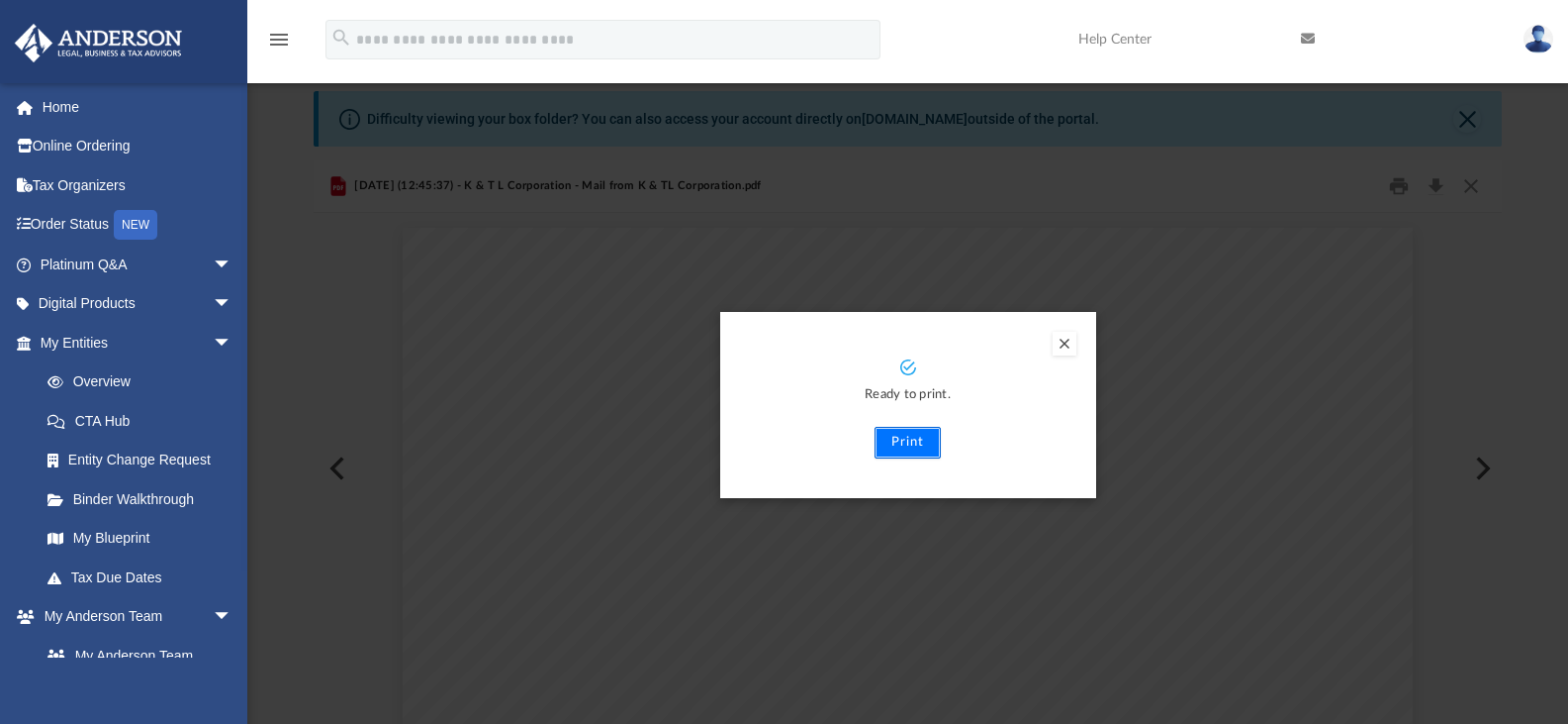
drag, startPoint x: 1395, startPoint y: 191, endPoint x: 885, endPoint y: 439, distance: 567.1
click at [888, 437] on button "Print" at bounding box center [907, 442] width 66 height 32
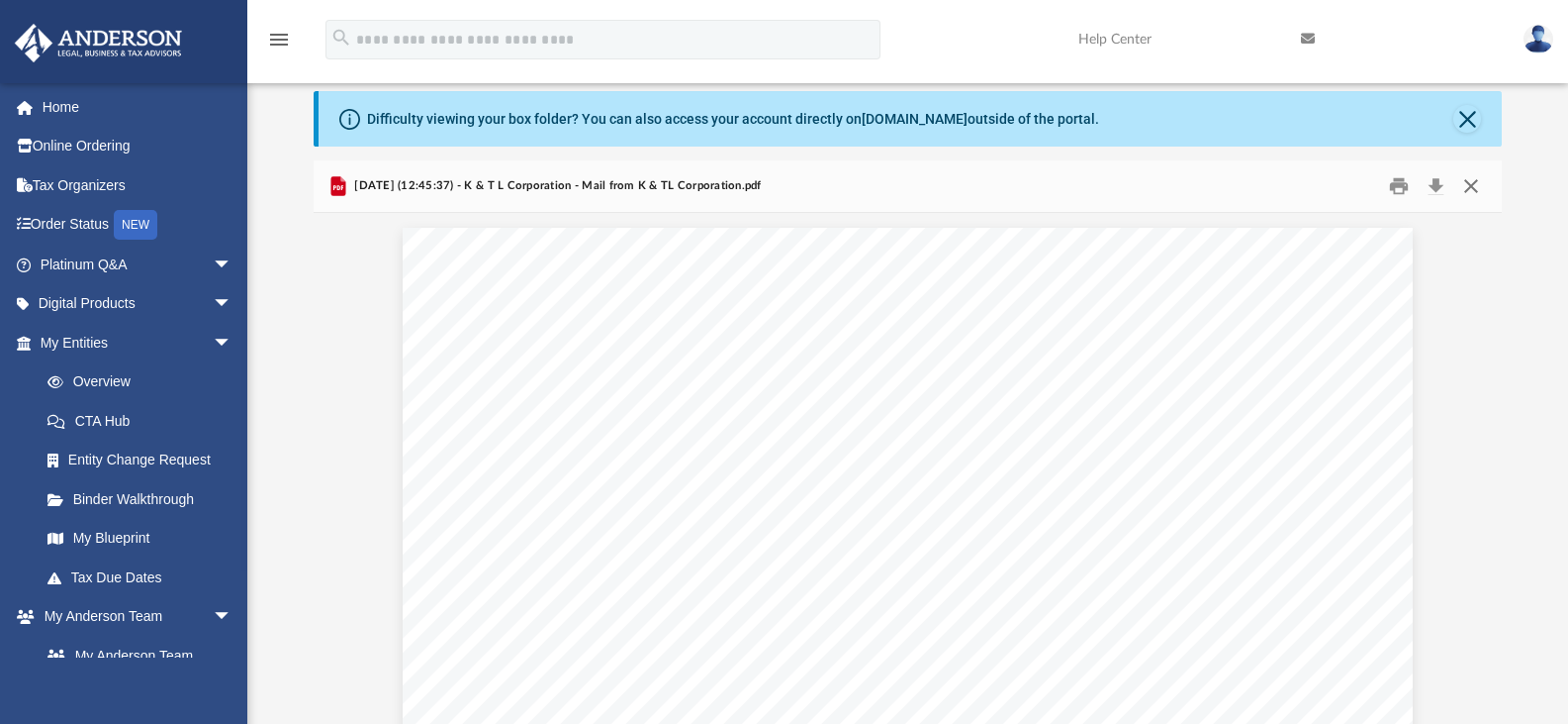
click at [1467, 185] on button "Close" at bounding box center [1471, 186] width 36 height 31
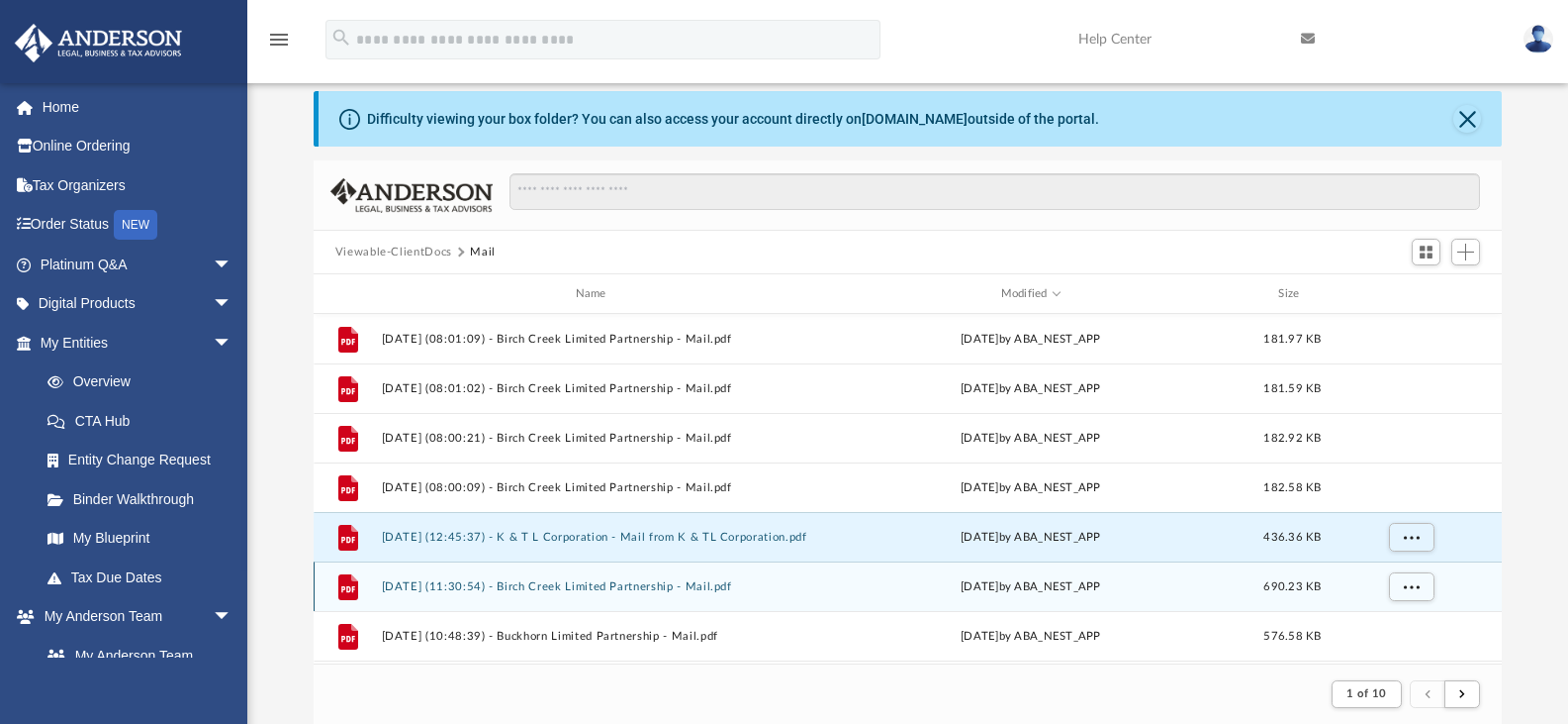
click at [756, 596] on div "File 2025.09.19 (11:30:54) - Birch Creek Limited Partnership - Mail.pdf Fri Sep…" at bounding box center [908, 586] width 1189 height 50
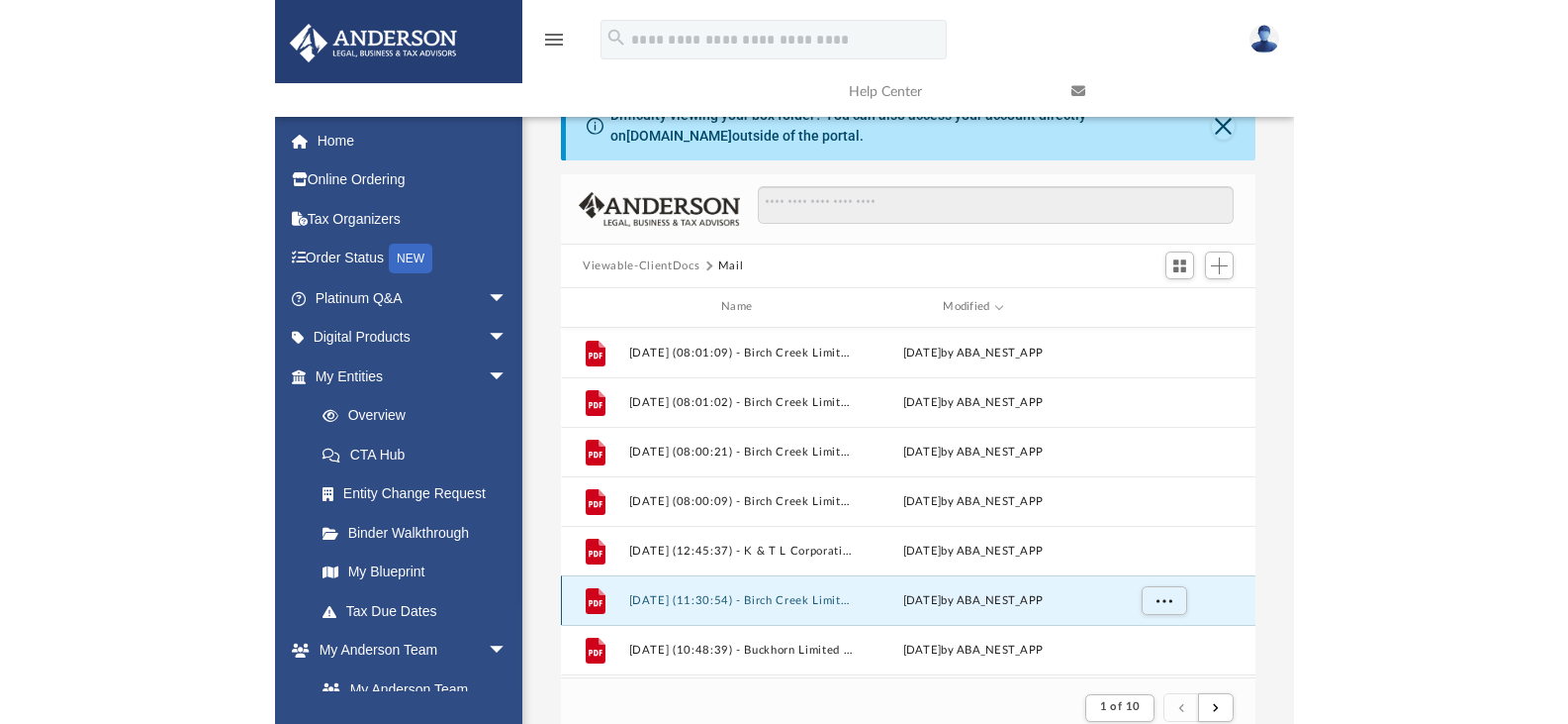
scroll to position [374, 1174]
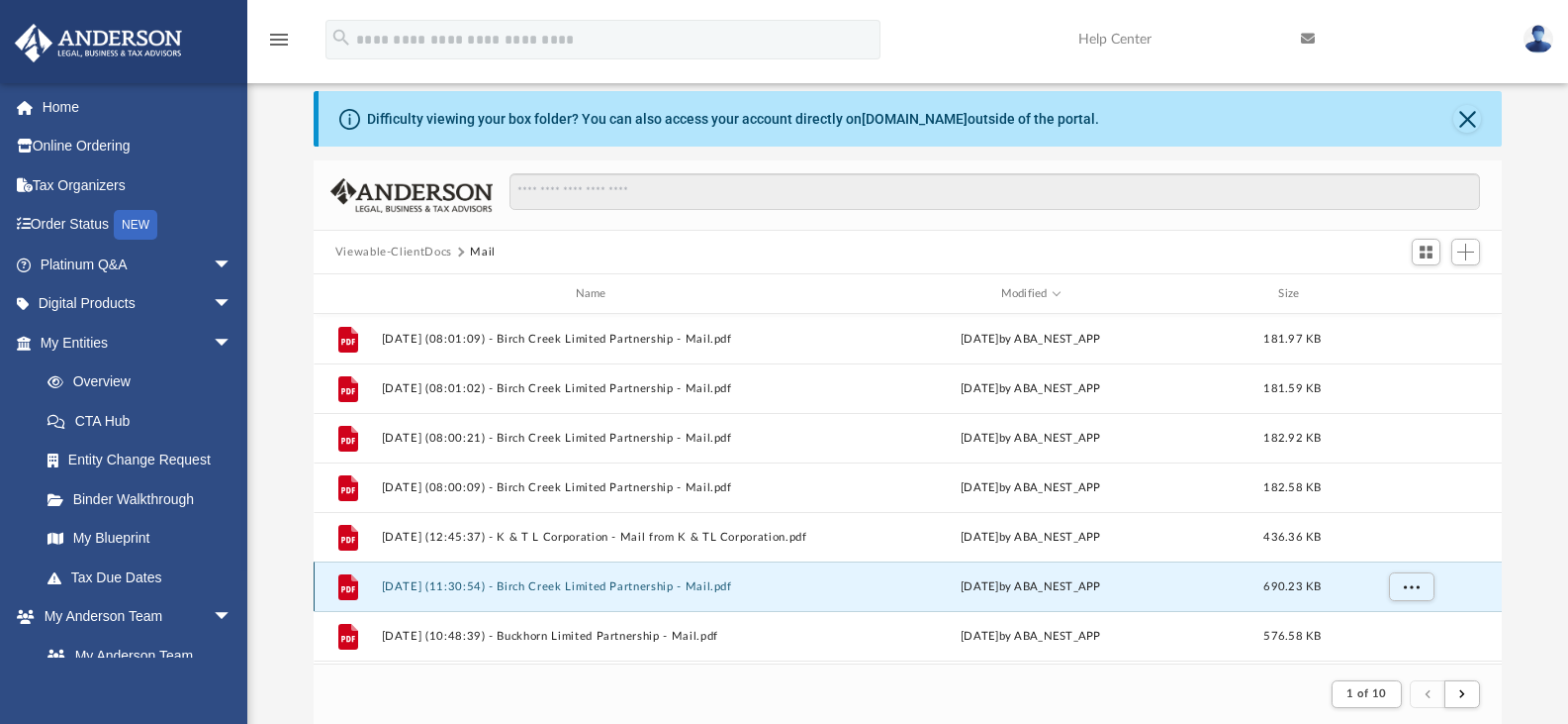
click at [728, 589] on button "2025.09.19 (11:30:54) - Birch Creek Limited Partnership - Mail.pdf" at bounding box center [594, 586] width 427 height 13
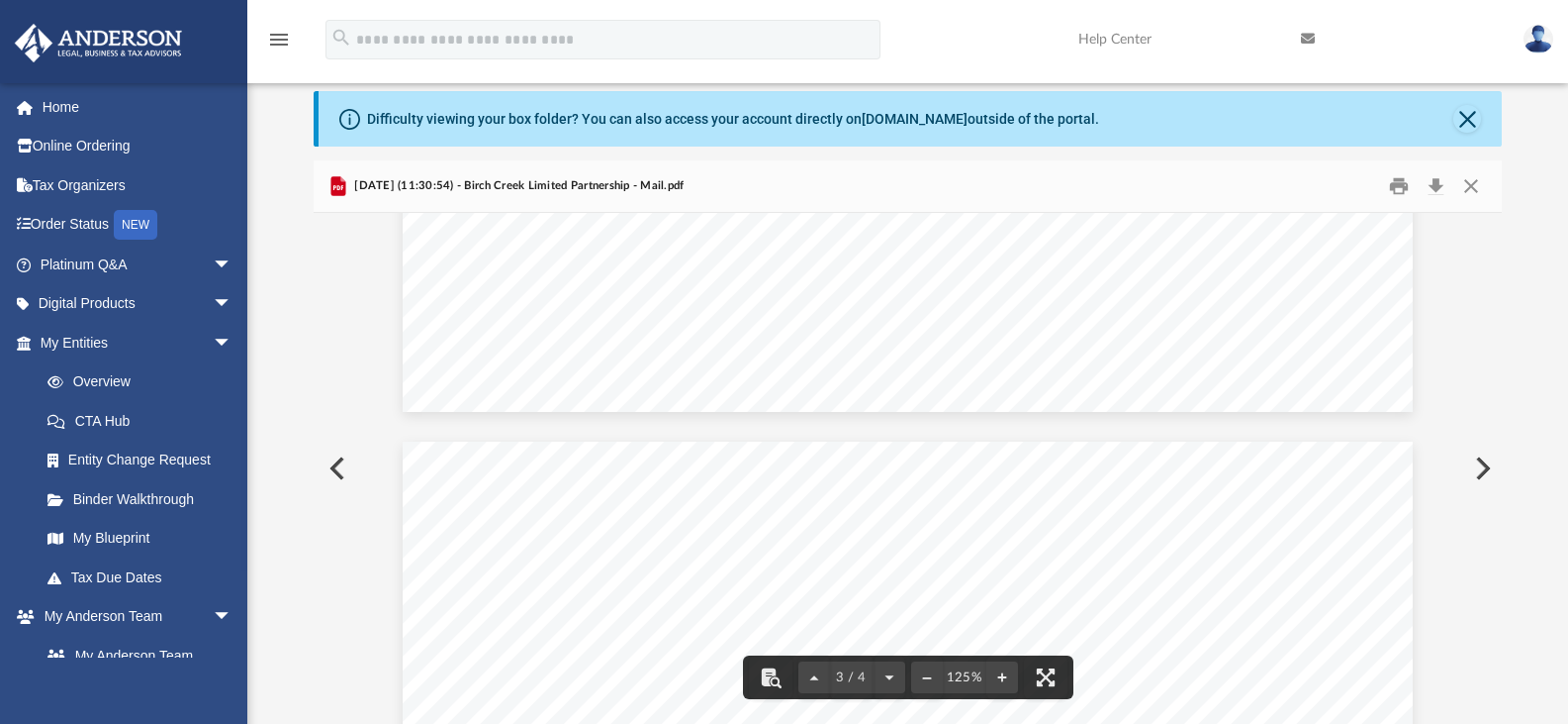
scroll to position [3752, 0]
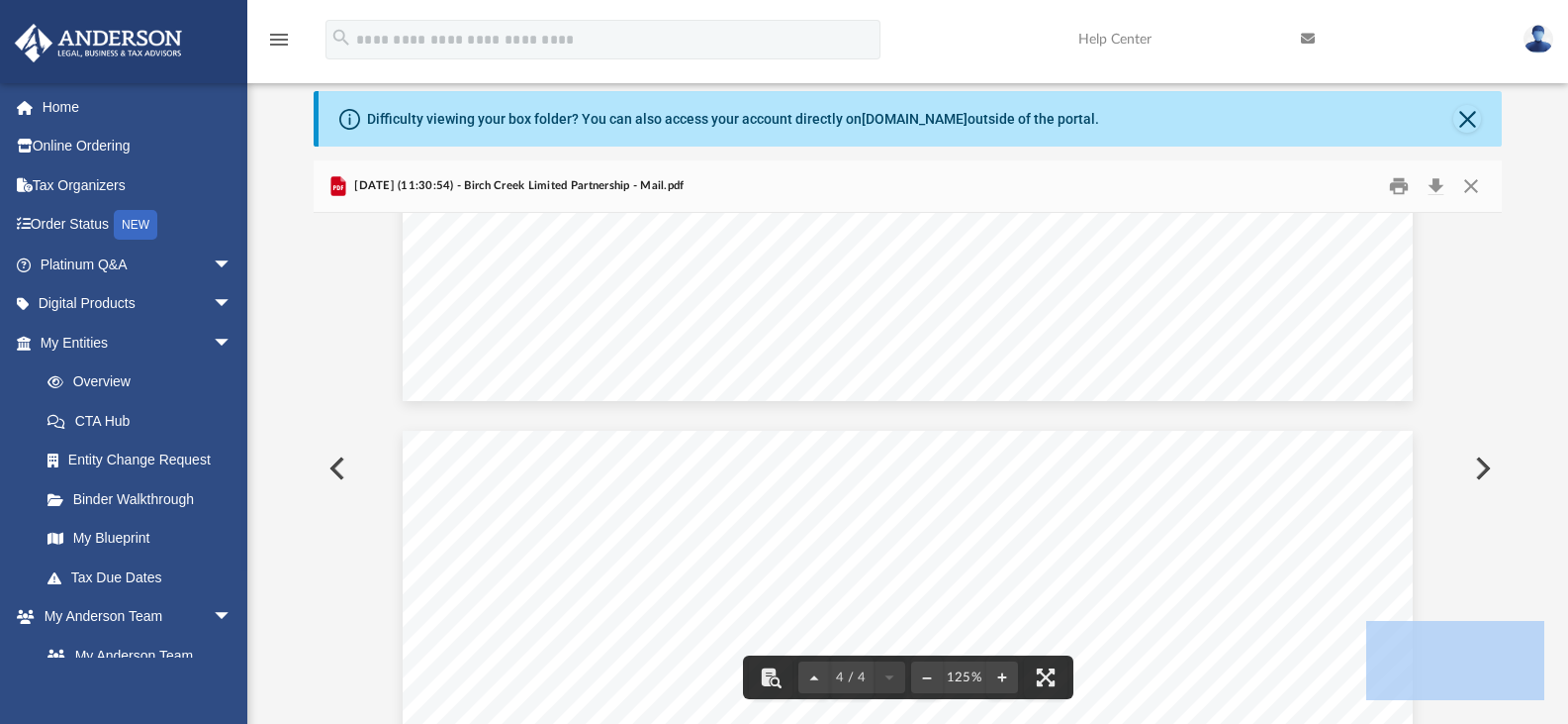
drag, startPoint x: 1494, startPoint y: 603, endPoint x: 1490, endPoint y: 621, distance: 18.4
click at [124, 15] on body "X Get a chance to win 6 months of Platinum for free just by filling out this su…" at bounding box center [784, 537] width 1568 height 1208
click at [1468, 182] on button "Close" at bounding box center [1471, 186] width 36 height 31
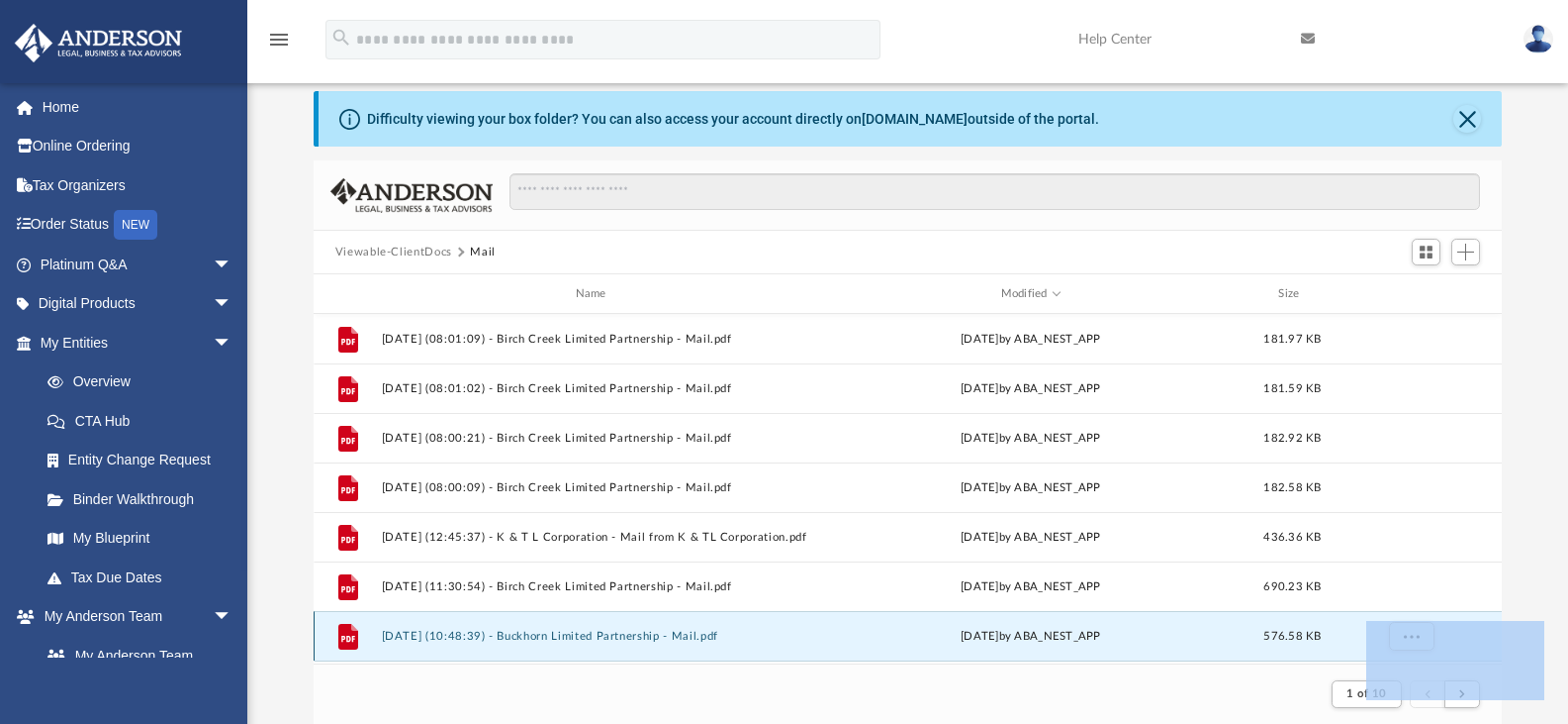
click at [745, 640] on button "2025.09.19 (10:48:39) - Buckhorn Limited Partnership - Mail.pdf" at bounding box center [594, 636] width 427 height 13
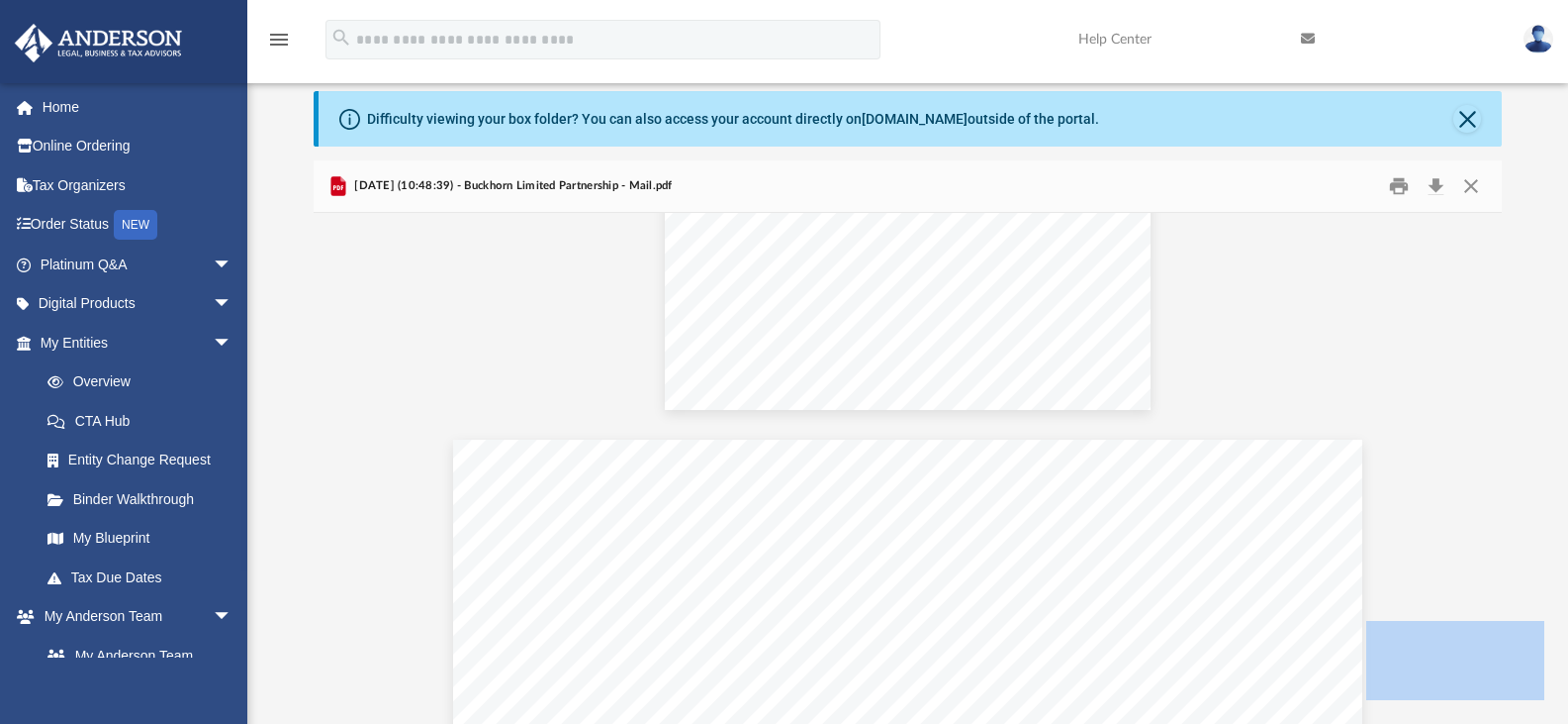
scroll to position [1024, 0]
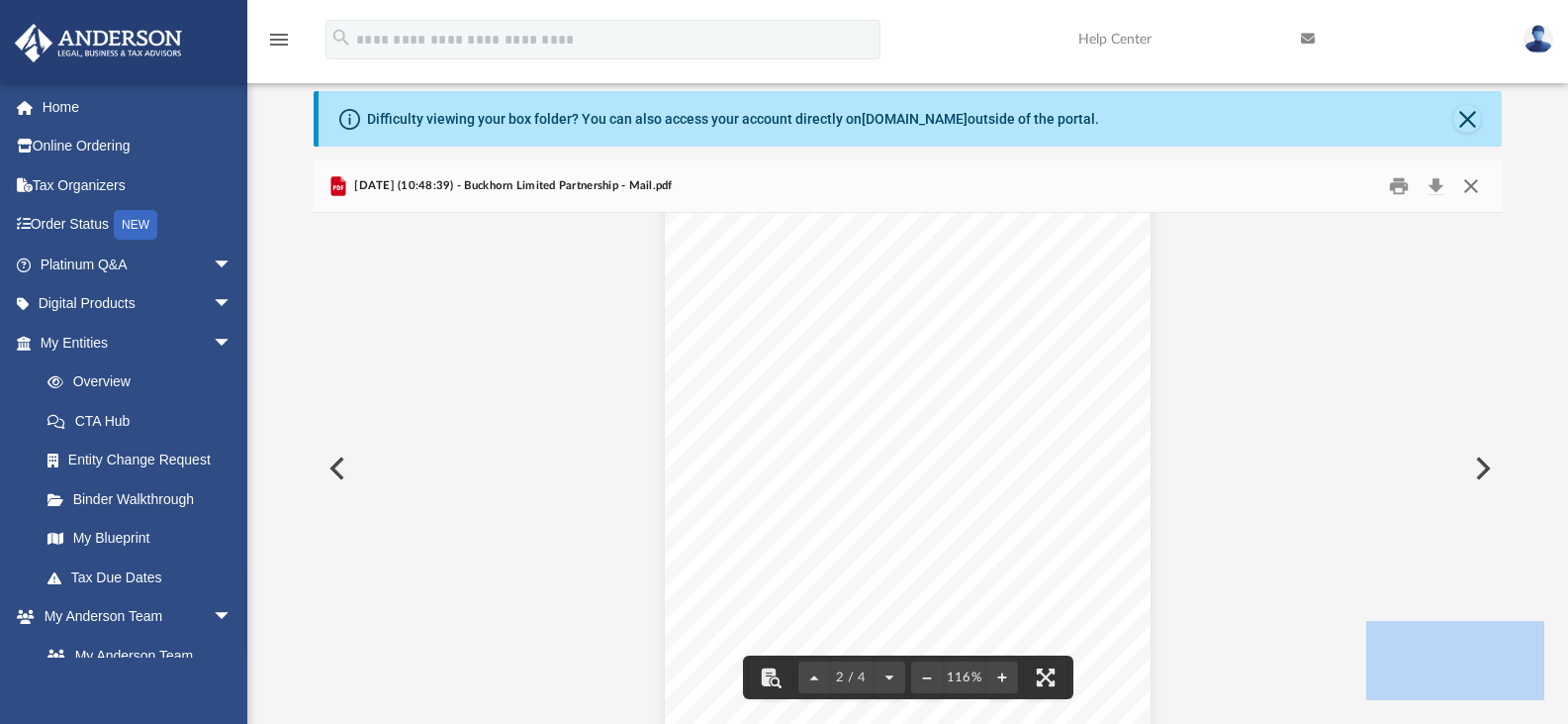
click at [1464, 184] on button "Close" at bounding box center [1471, 186] width 36 height 31
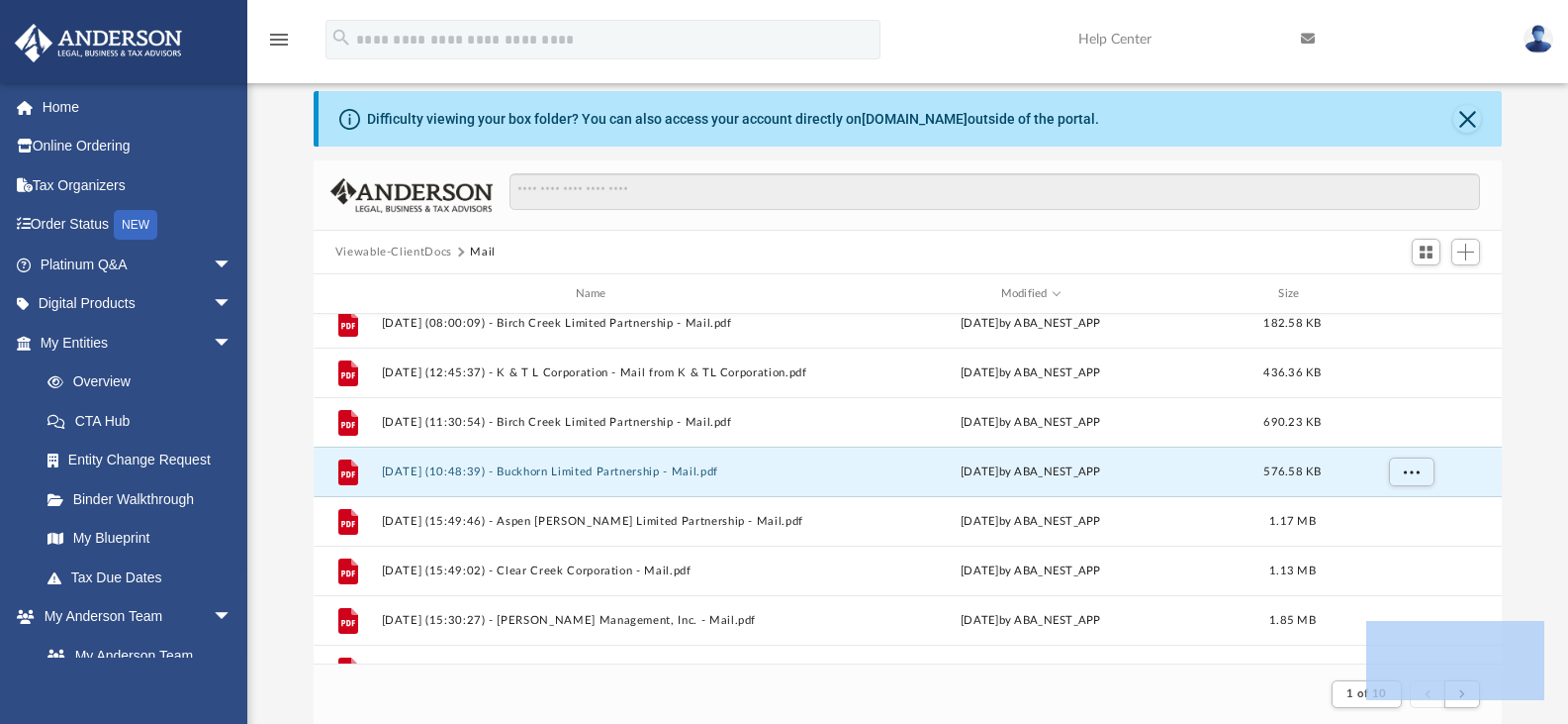
scroll to position [149, 0]
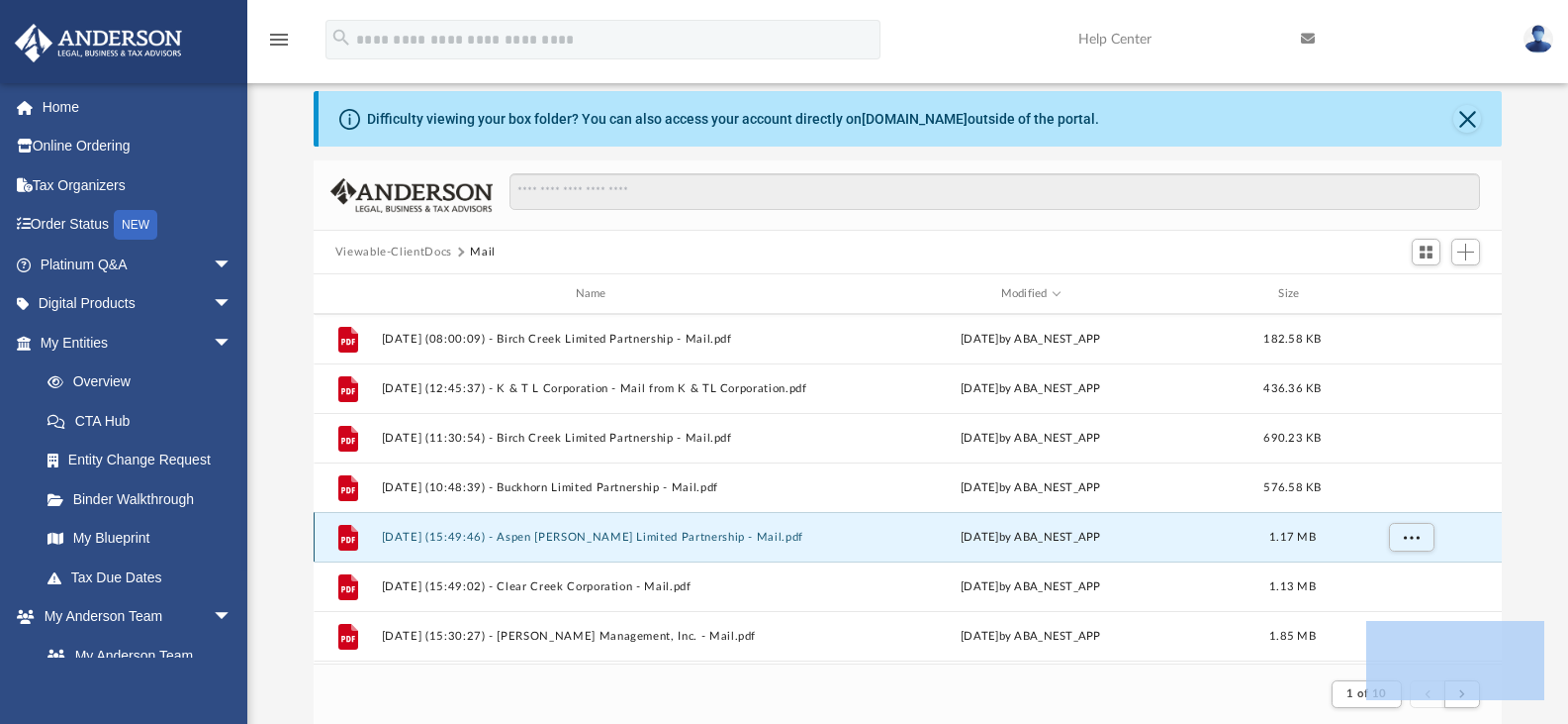
click at [665, 541] on button "2025.09.18 (15:49:46) - Aspen Meadows Limited Partnership - Mail.pdf" at bounding box center [594, 537] width 427 height 13
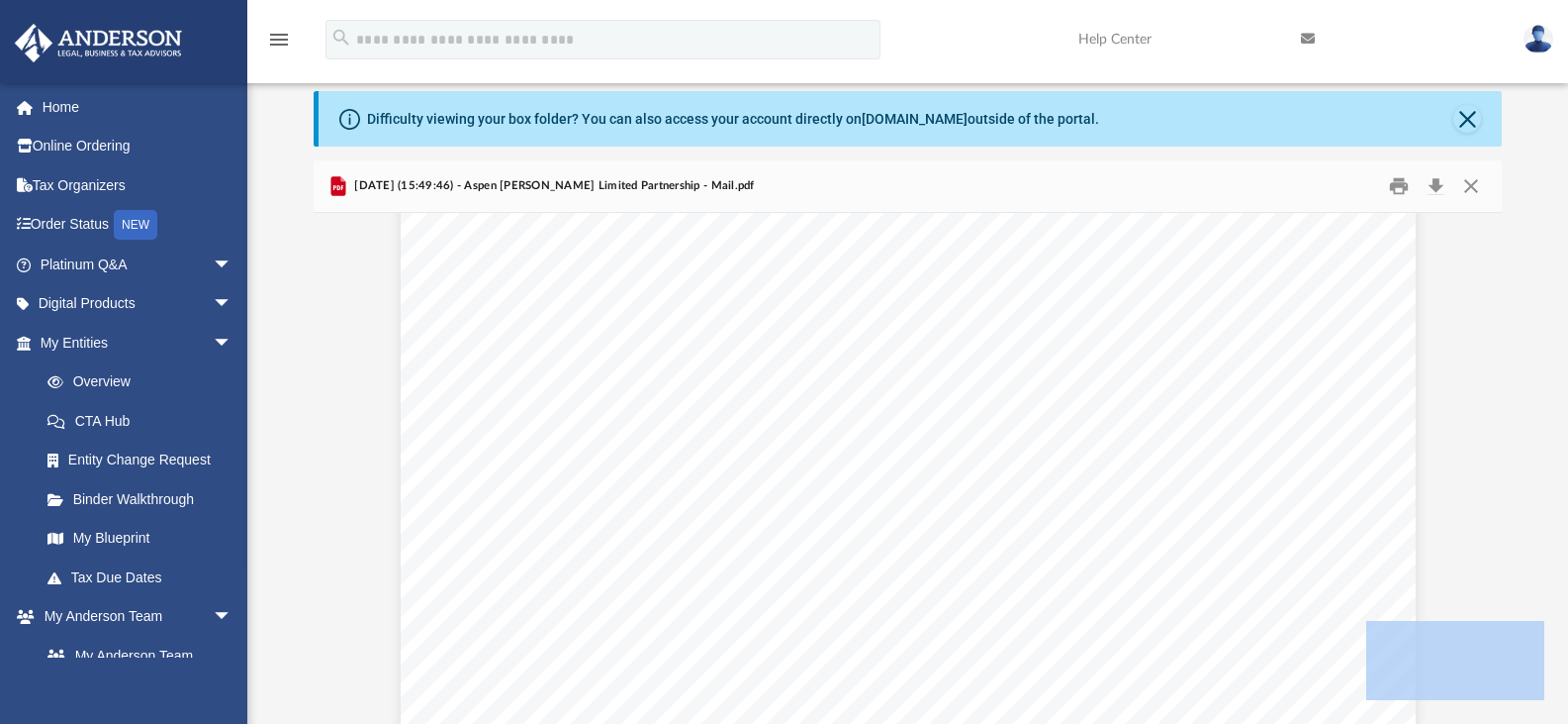
scroll to position [0, 0]
click at [1475, 190] on button "Close" at bounding box center [1471, 186] width 36 height 31
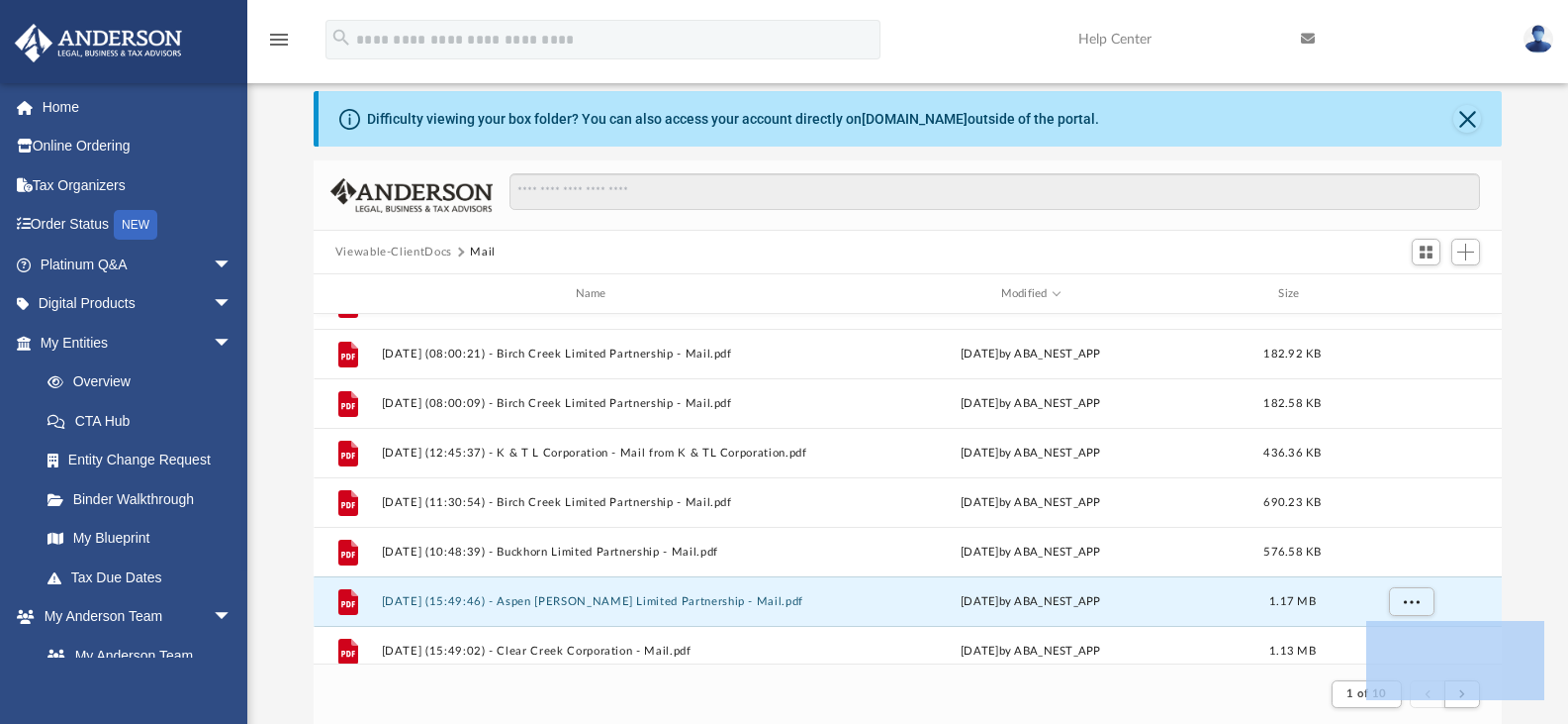
scroll to position [50, 0]
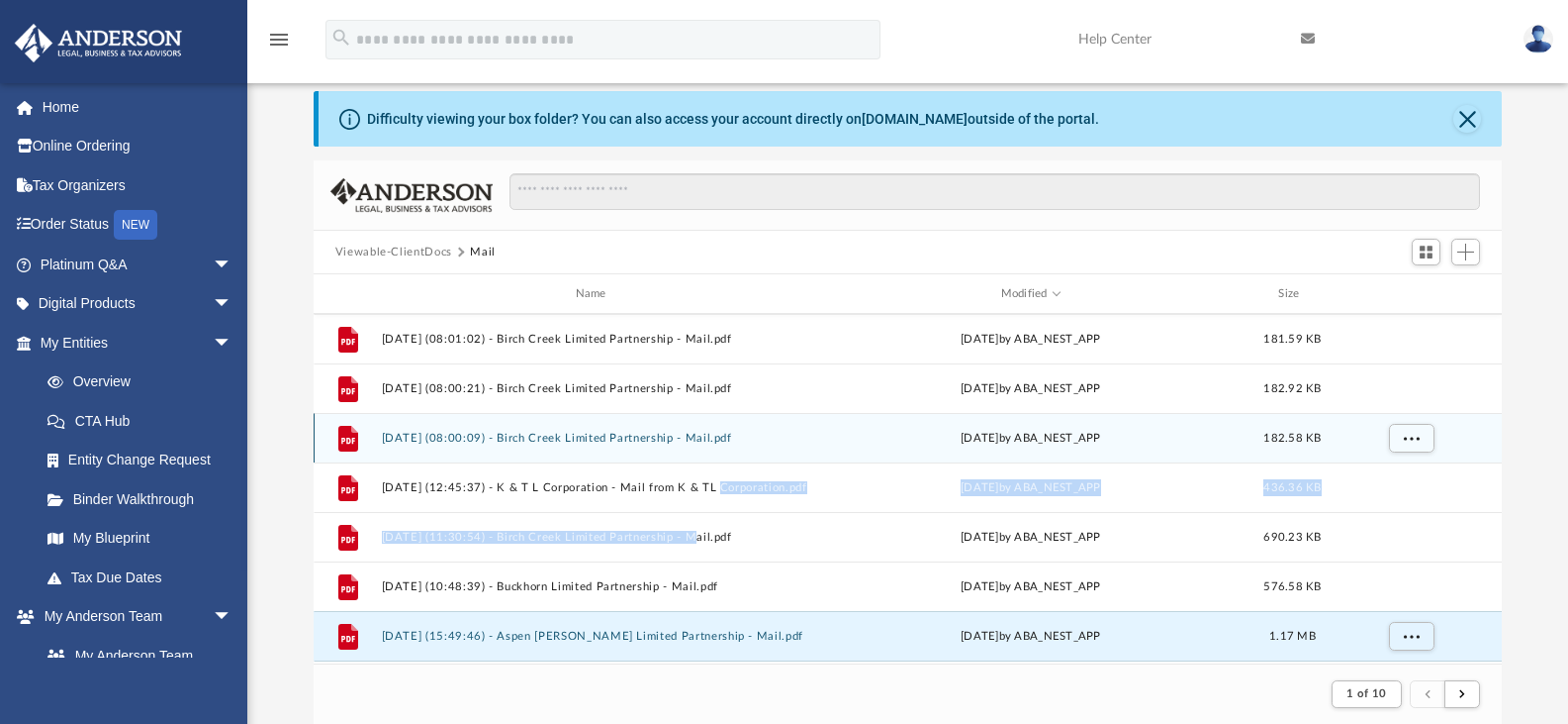
drag, startPoint x: 751, startPoint y: 448, endPoint x: 669, endPoint y: 668, distance: 234.8
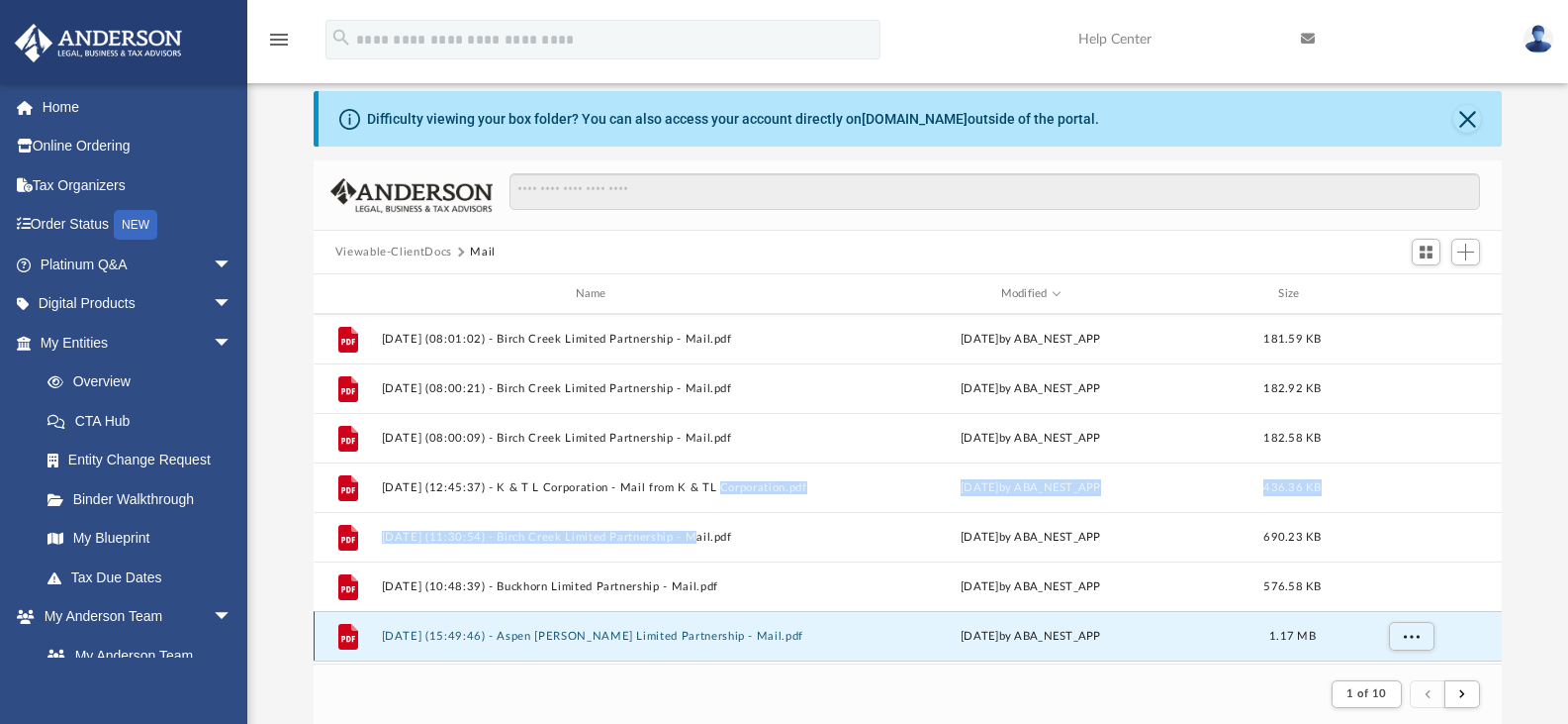
click at [635, 723] on html "X Get a chance to win 6 months of Platinum for free just by filling out this su…" at bounding box center [784, 537] width 1568 height 1208
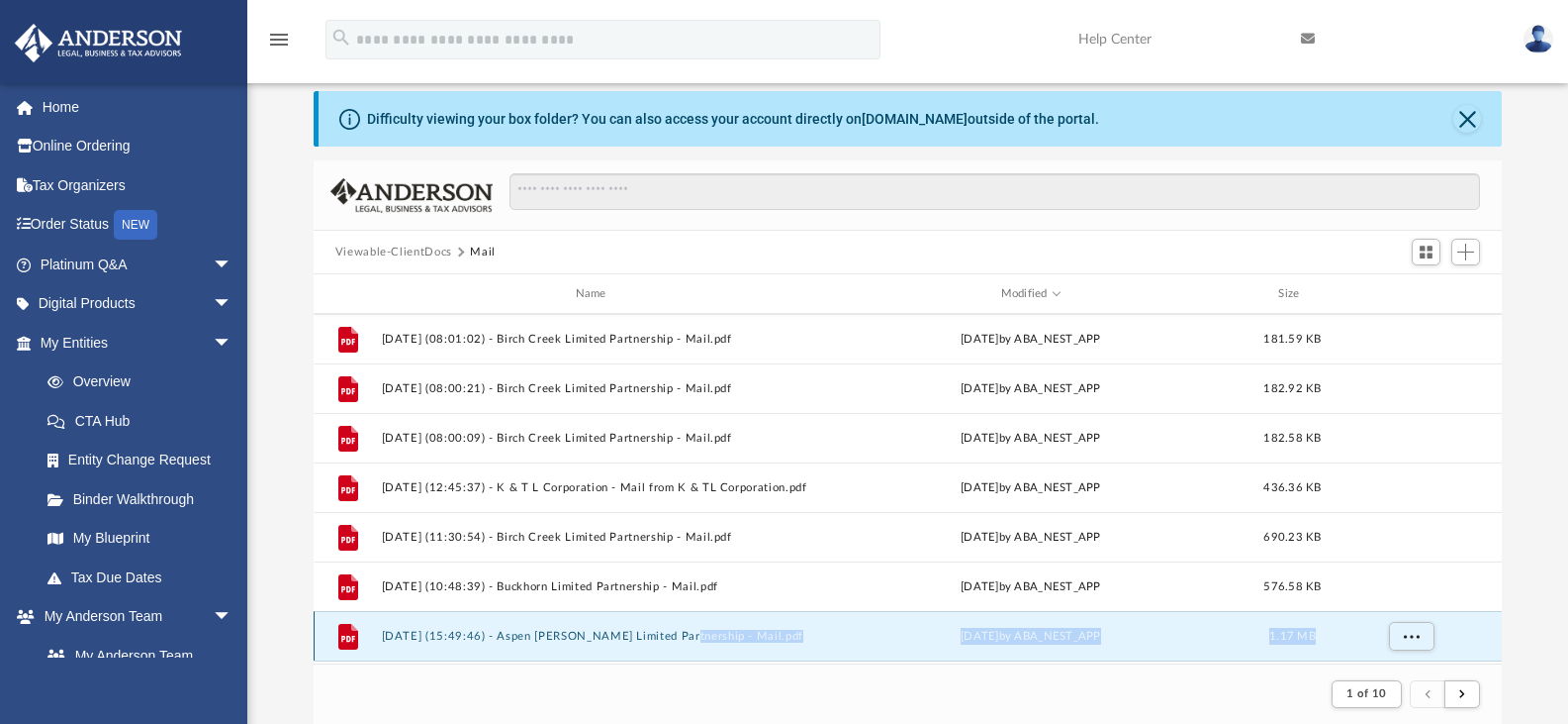
scroll to position [95, 0]
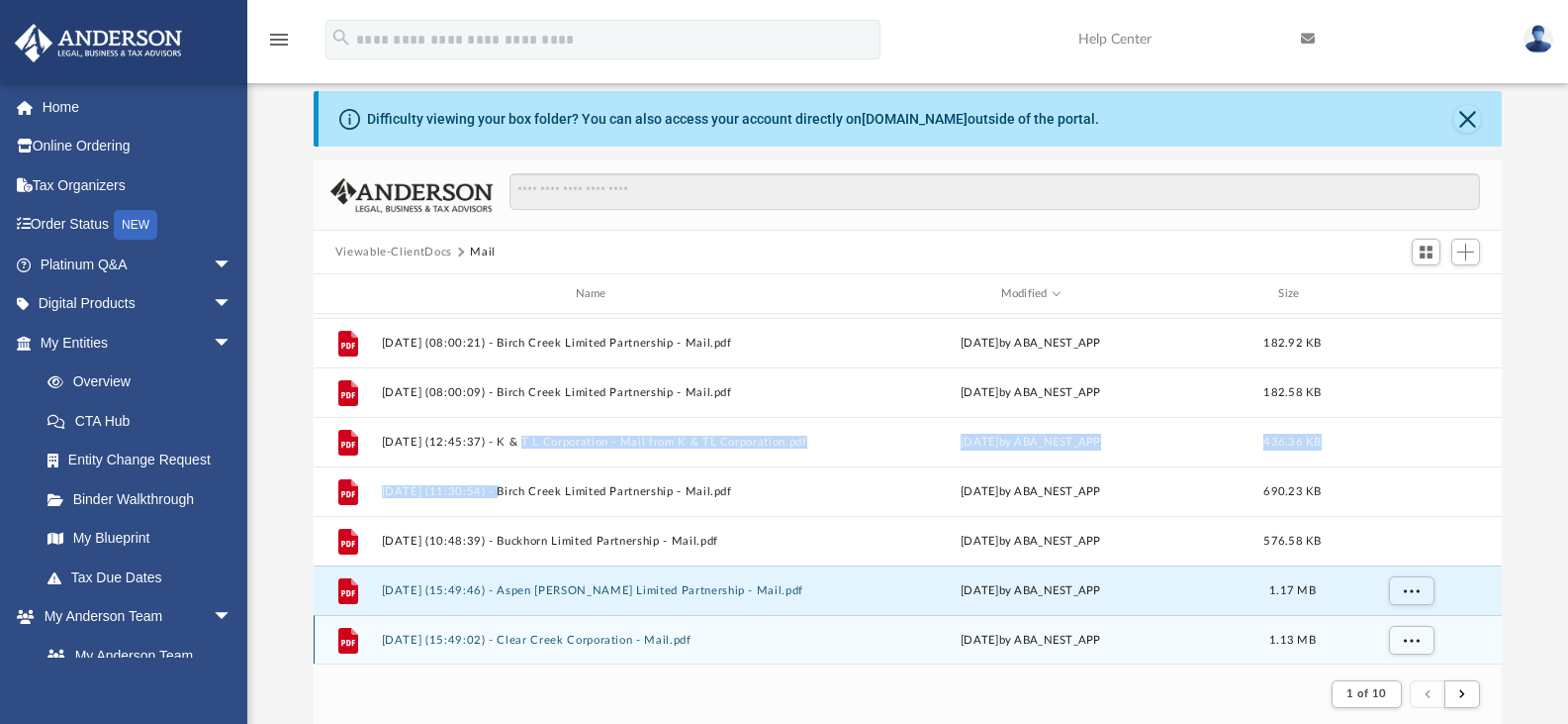
drag, startPoint x: 319, startPoint y: 615, endPoint x: 299, endPoint y: 761, distance: 147.4
click at [299, 723] on html "X Get a chance to win 6 months of Platinum for free just by filling out this su…" at bounding box center [784, 537] width 1568 height 1208
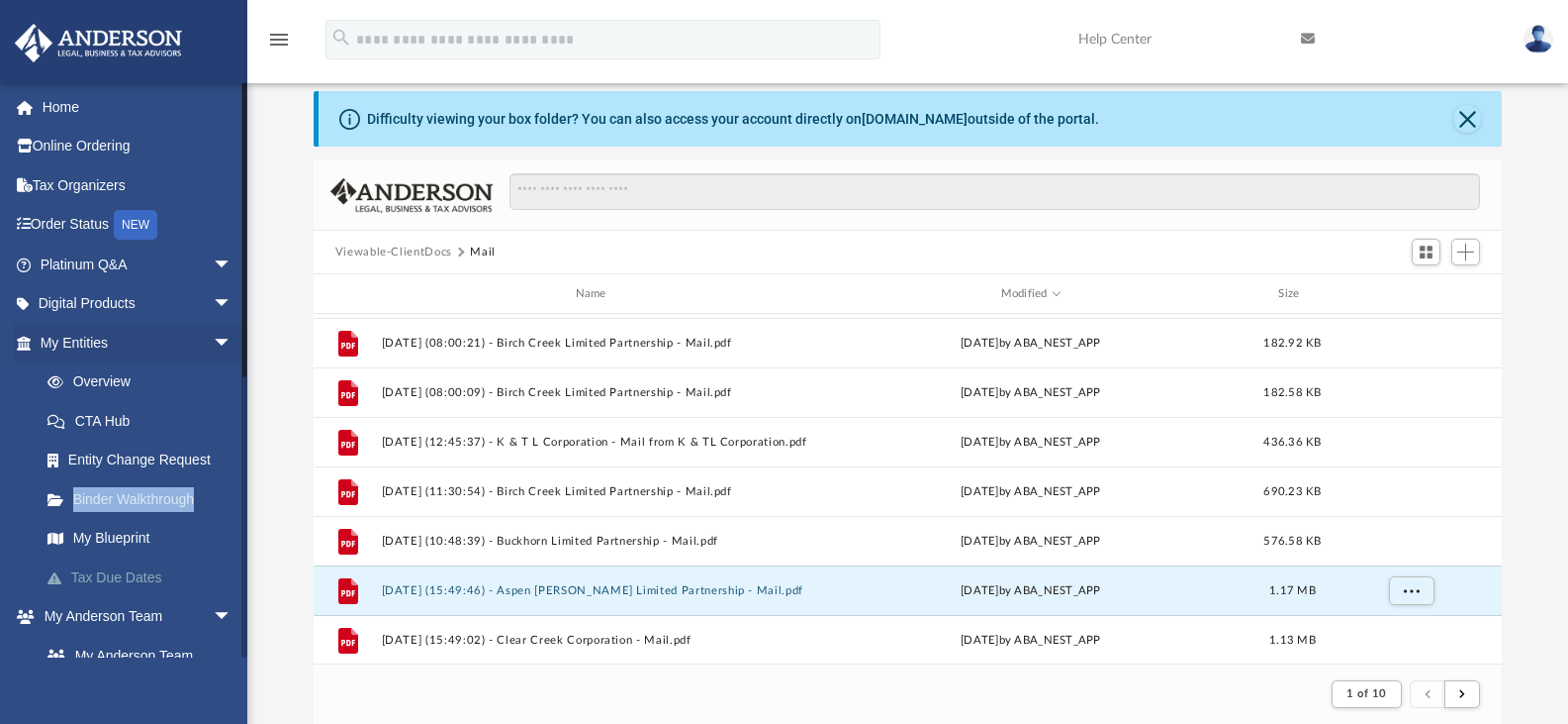
drag, startPoint x: 23, startPoint y: 497, endPoint x: 45, endPoint y: 575, distance: 81.0
click at [38, 559] on ul "Overview CTA Hub Entity Change Request Binder Walkthrough My Blueprint Tax Due …" at bounding box center [138, 479] width 249 height 235
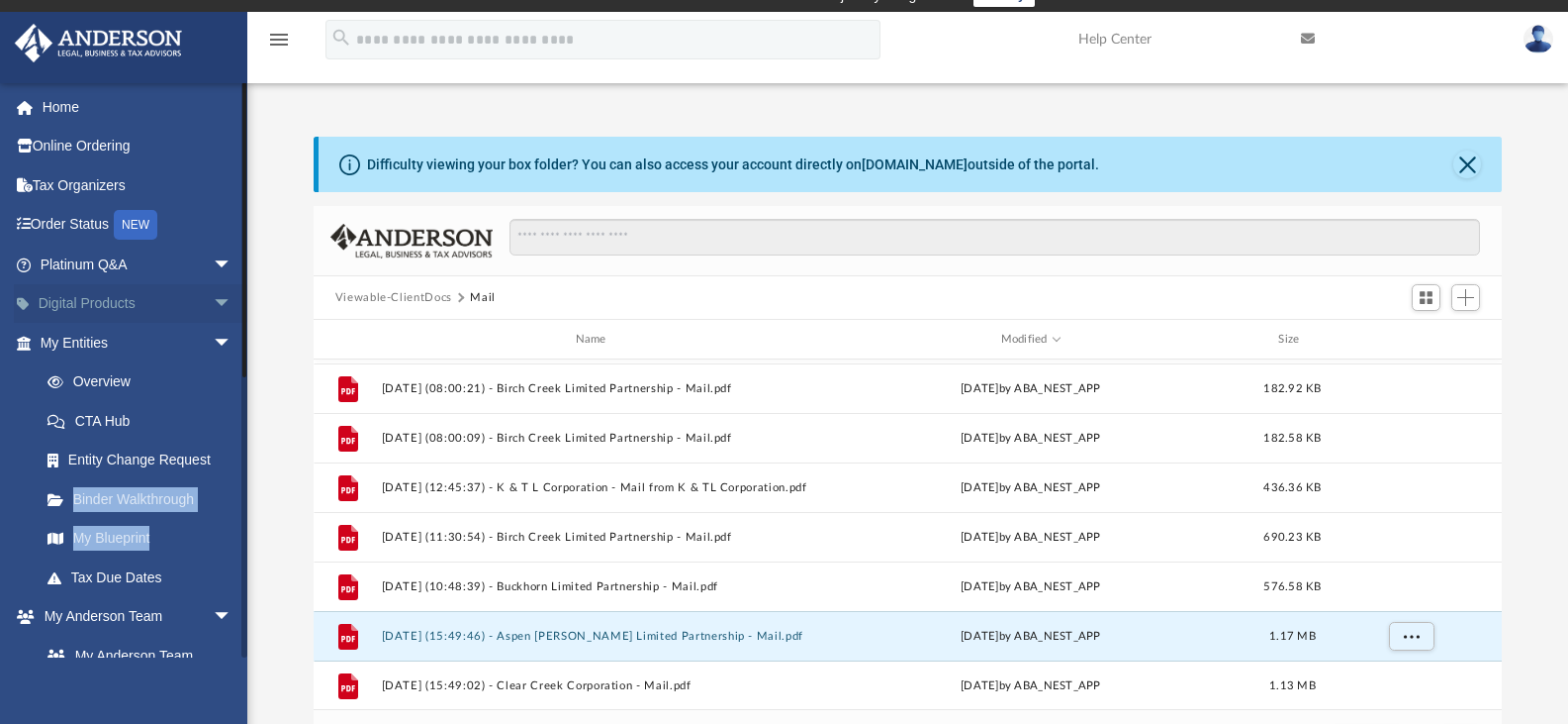
scroll to position [0, 0]
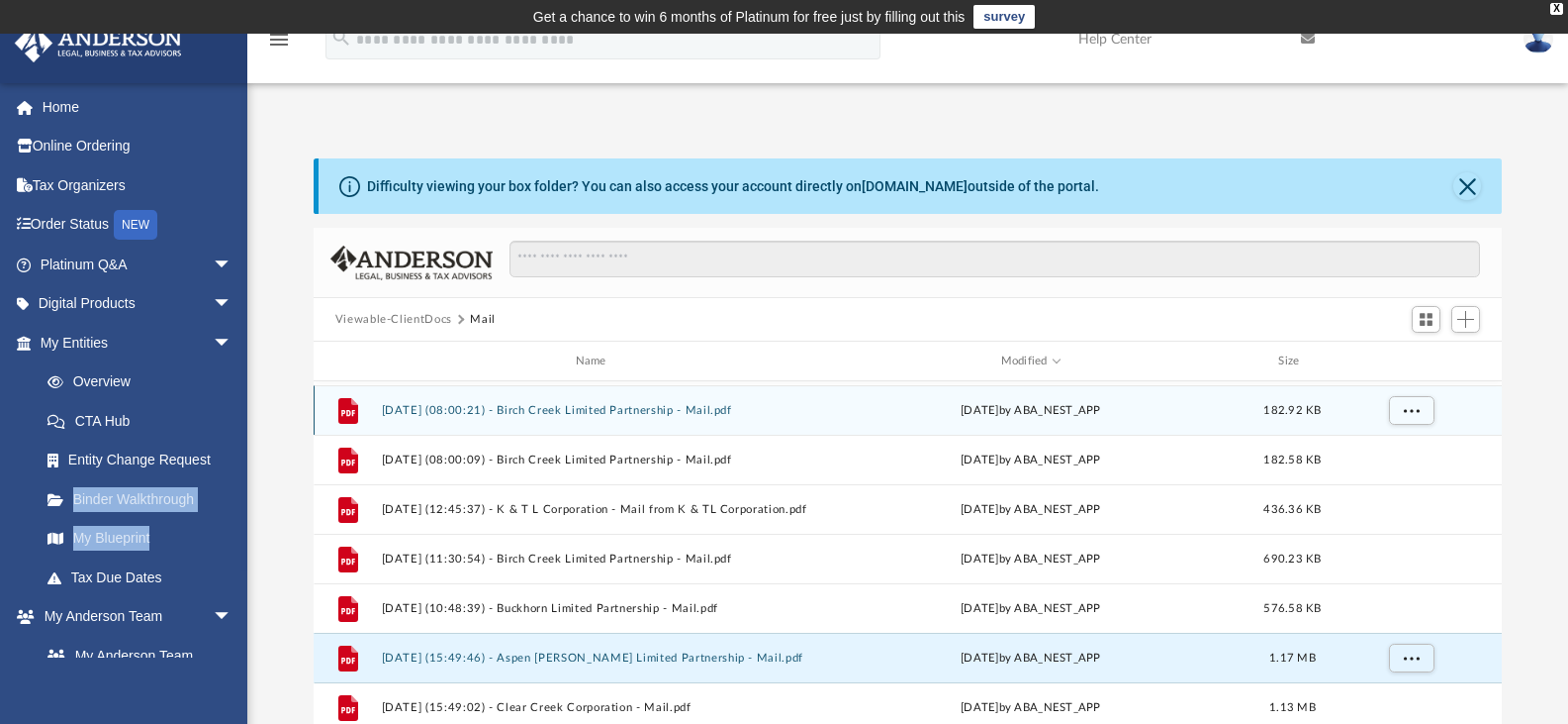
click at [629, 403] on div "File 2025.10.03 (08:01:09) - Birch Creek Limited Partnership - Mail.pdf Fri Oct…" at bounding box center [908, 555] width 1189 height 349
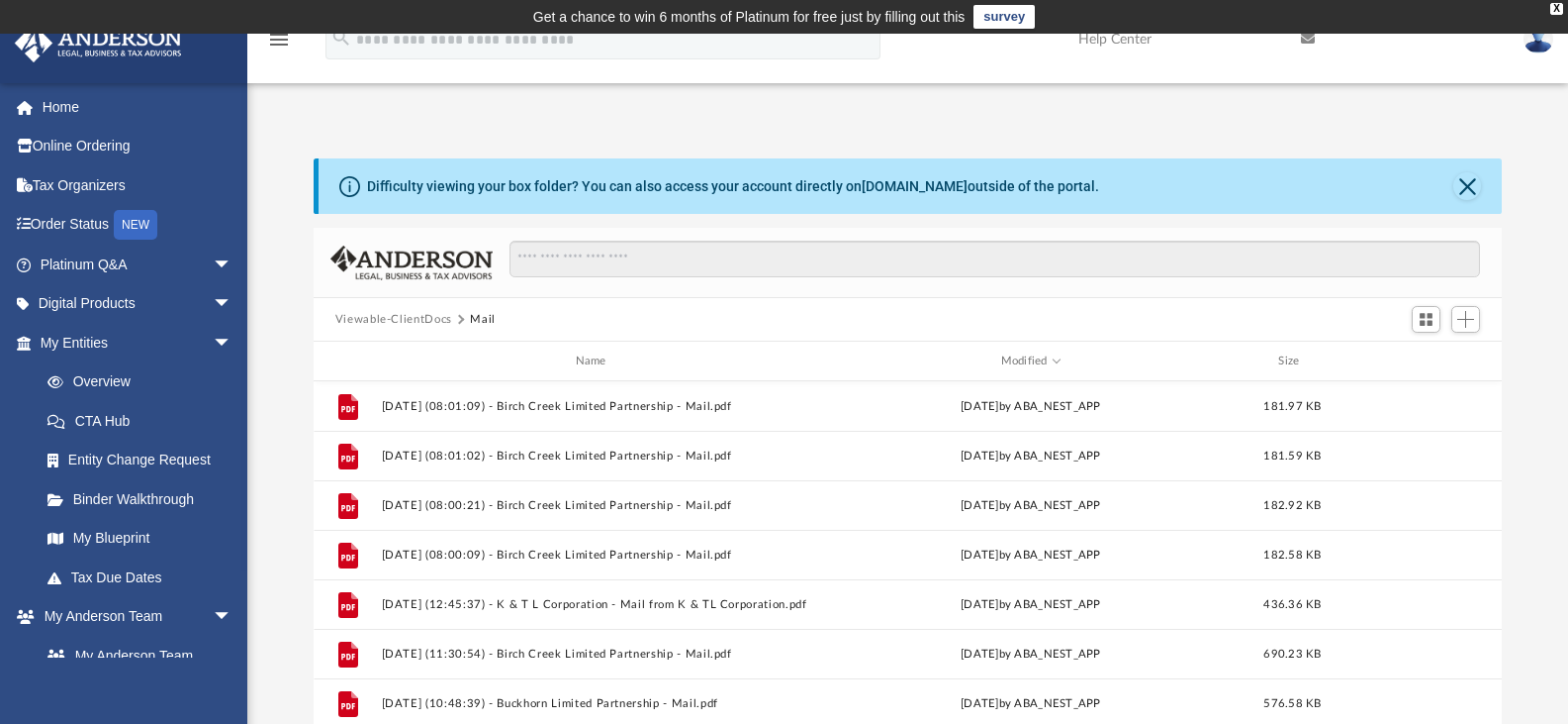
click at [1008, 307] on div "Viewable-ClientDocs Mail" at bounding box center [908, 319] width 1189 height 44
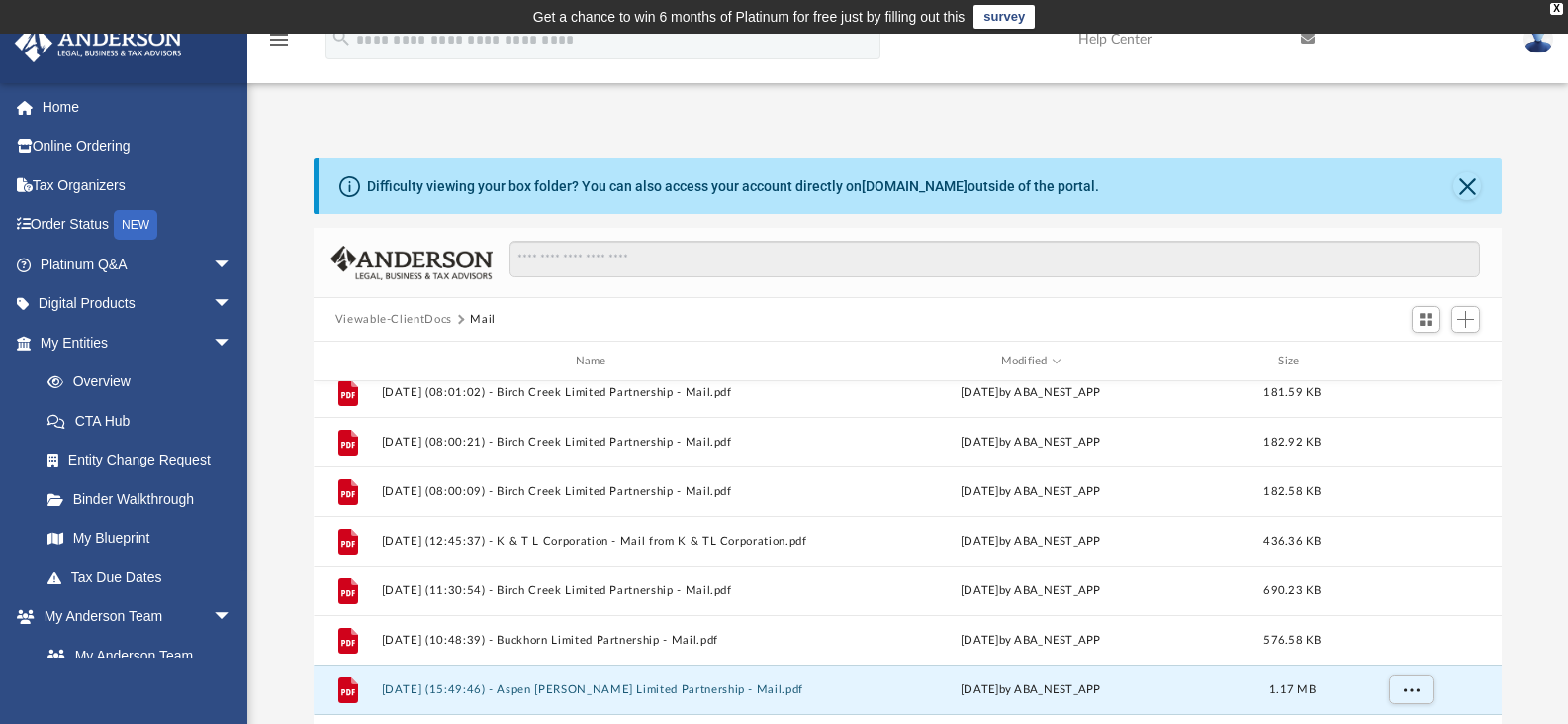
drag, startPoint x: 1205, startPoint y: 529, endPoint x: 1159, endPoint y: 610, distance: 93.2
click at [1190, 547] on div "File 2025.10.03 (08:01:09) - Birch Creek Limited Partnership - Mail.pdf Fri Oct…" at bounding box center [908, 555] width 1189 height 349
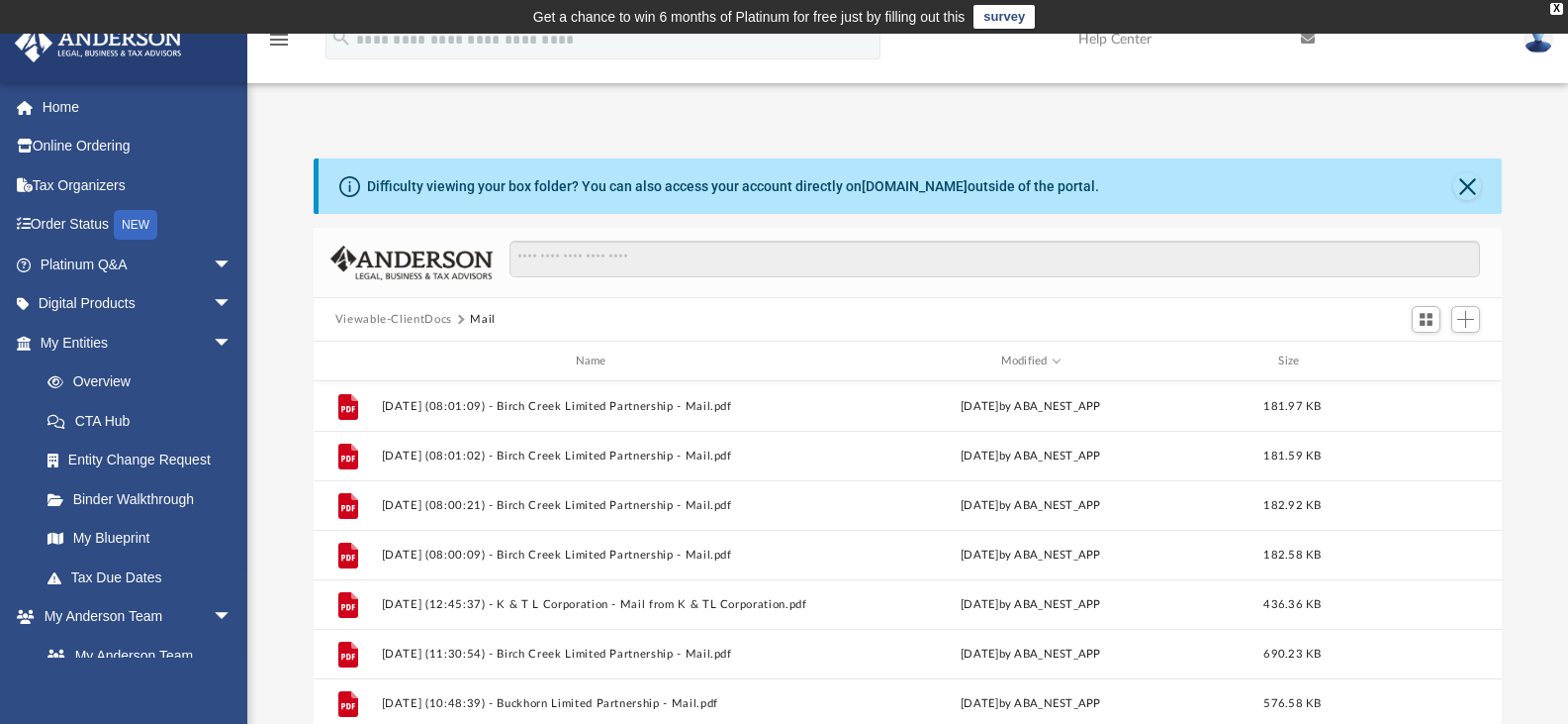
drag, startPoint x: 1432, startPoint y: 454, endPoint x: 1391, endPoint y: 504, distance: 64.7
click at [1411, 478] on div "File 2025.10.03 (08:01:09) - Birch Creek Limited Partnership - Mail.pdf Fri Oct…" at bounding box center [908, 555] width 1189 height 349
click at [1457, 181] on button "Close" at bounding box center [1467, 186] width 28 height 28
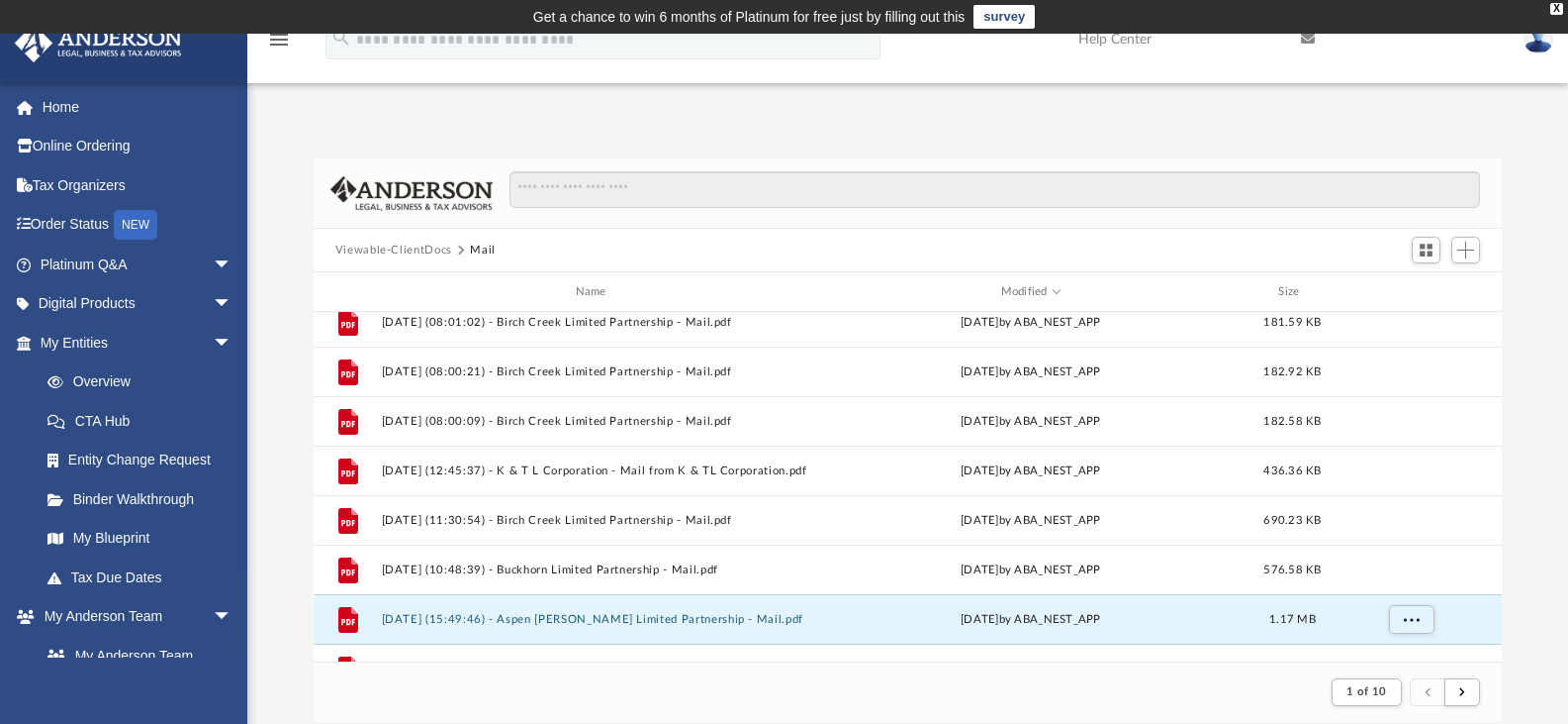
scroll to position [99, 0]
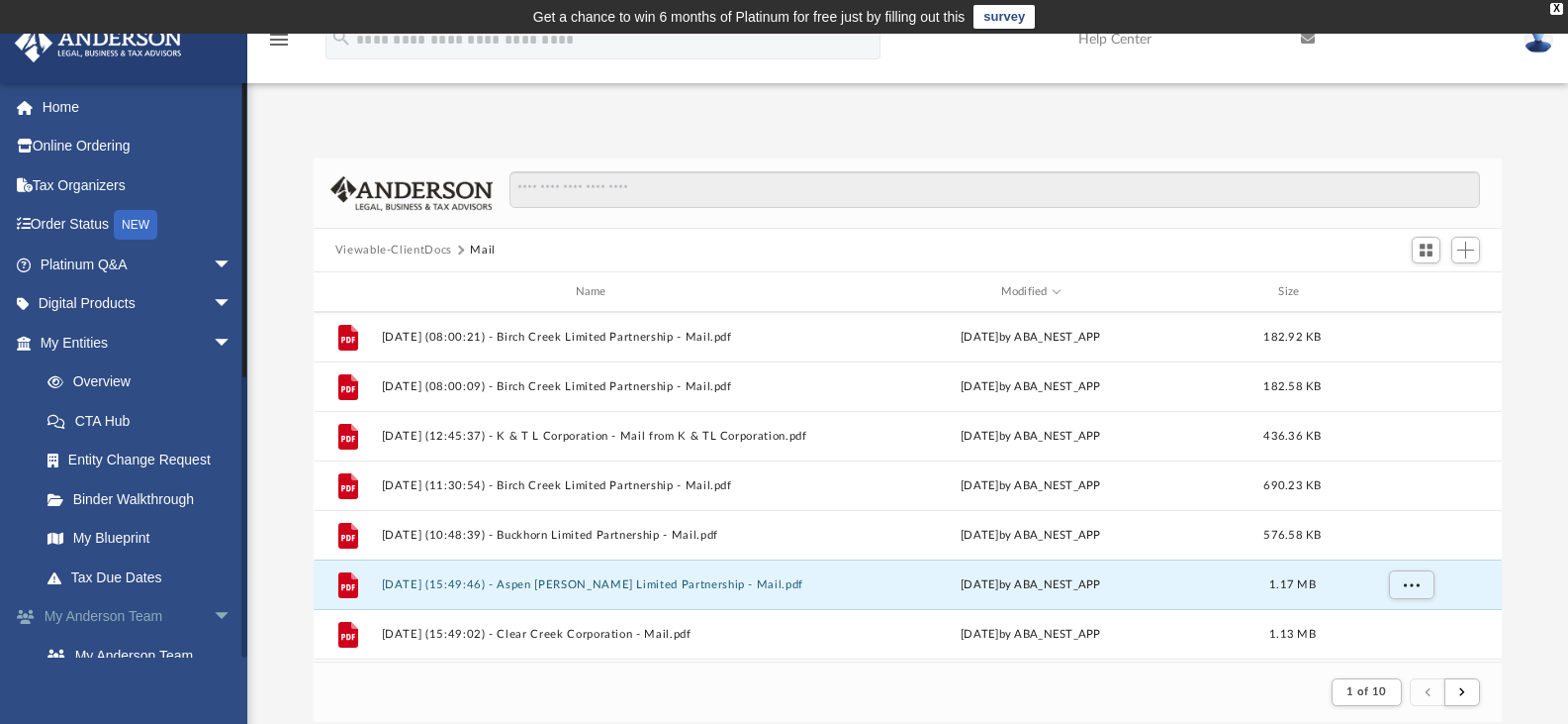
click at [127, 619] on link "My Anderson Team arrow_drop_down" at bounding box center [138, 617] width 249 height 40
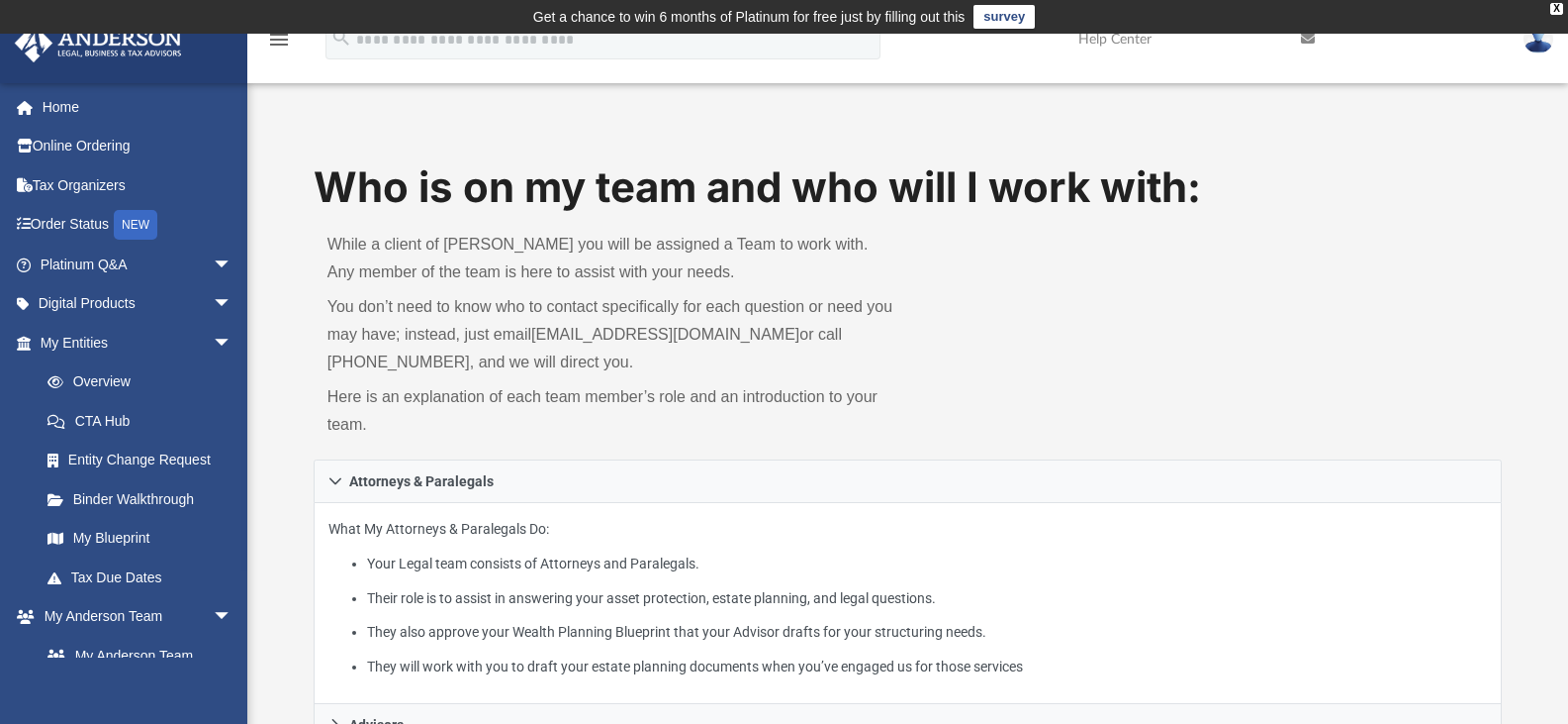
drag, startPoint x: 853, startPoint y: 150, endPoint x: 769, endPoint y: 358, distance: 224.3
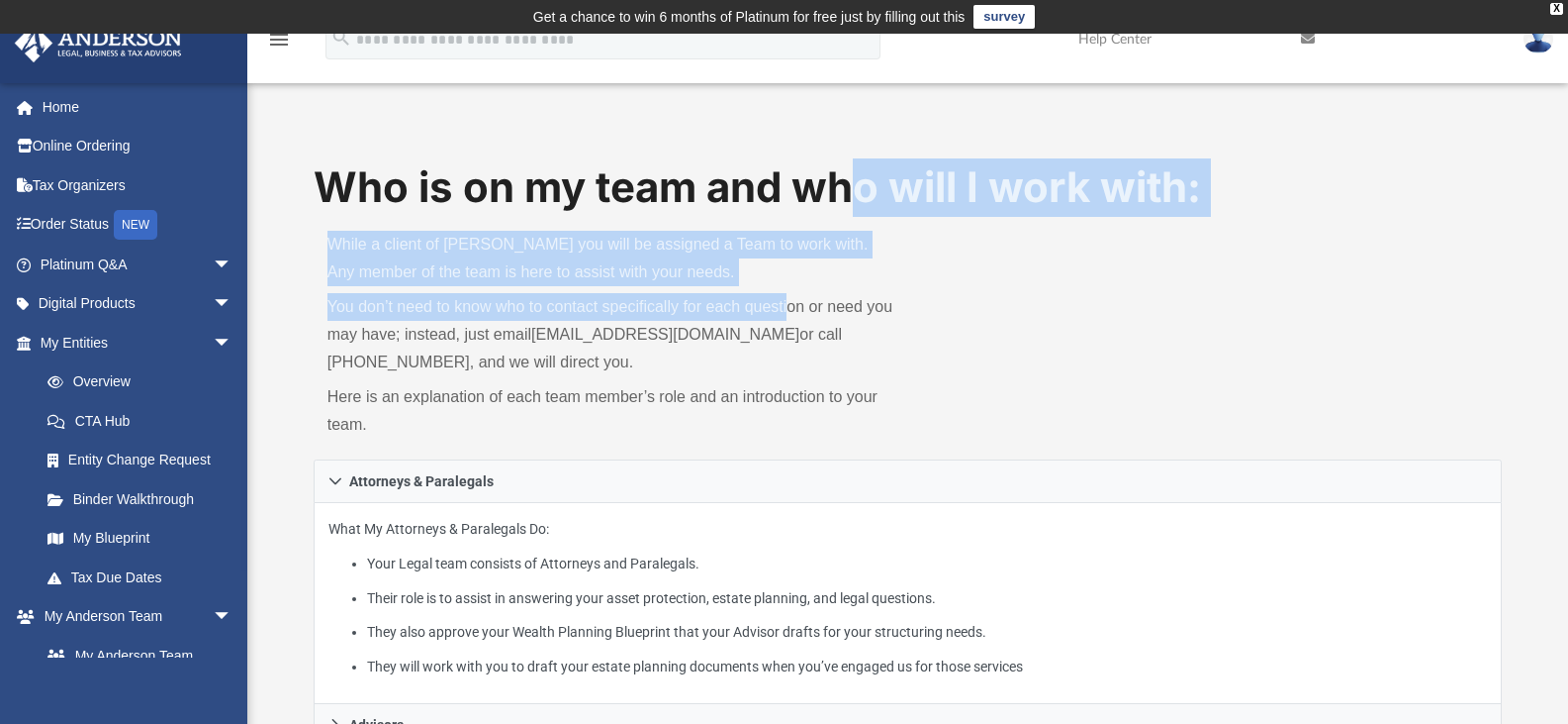
drag, startPoint x: 1008, startPoint y: 637, endPoint x: 824, endPoint y: 770, distance: 227.0
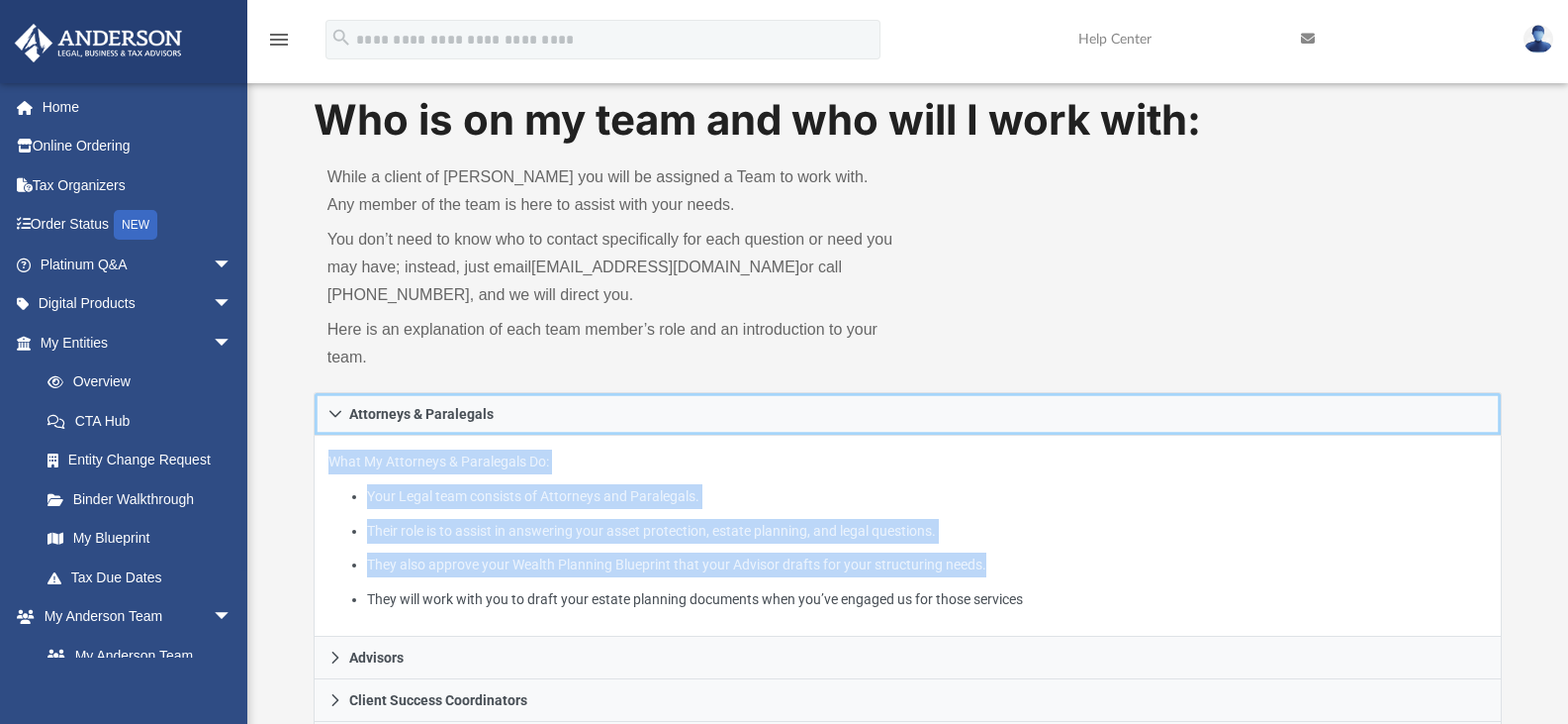
drag, startPoint x: 824, startPoint y: 770, endPoint x: 998, endPoint y: 607, distance: 238.4
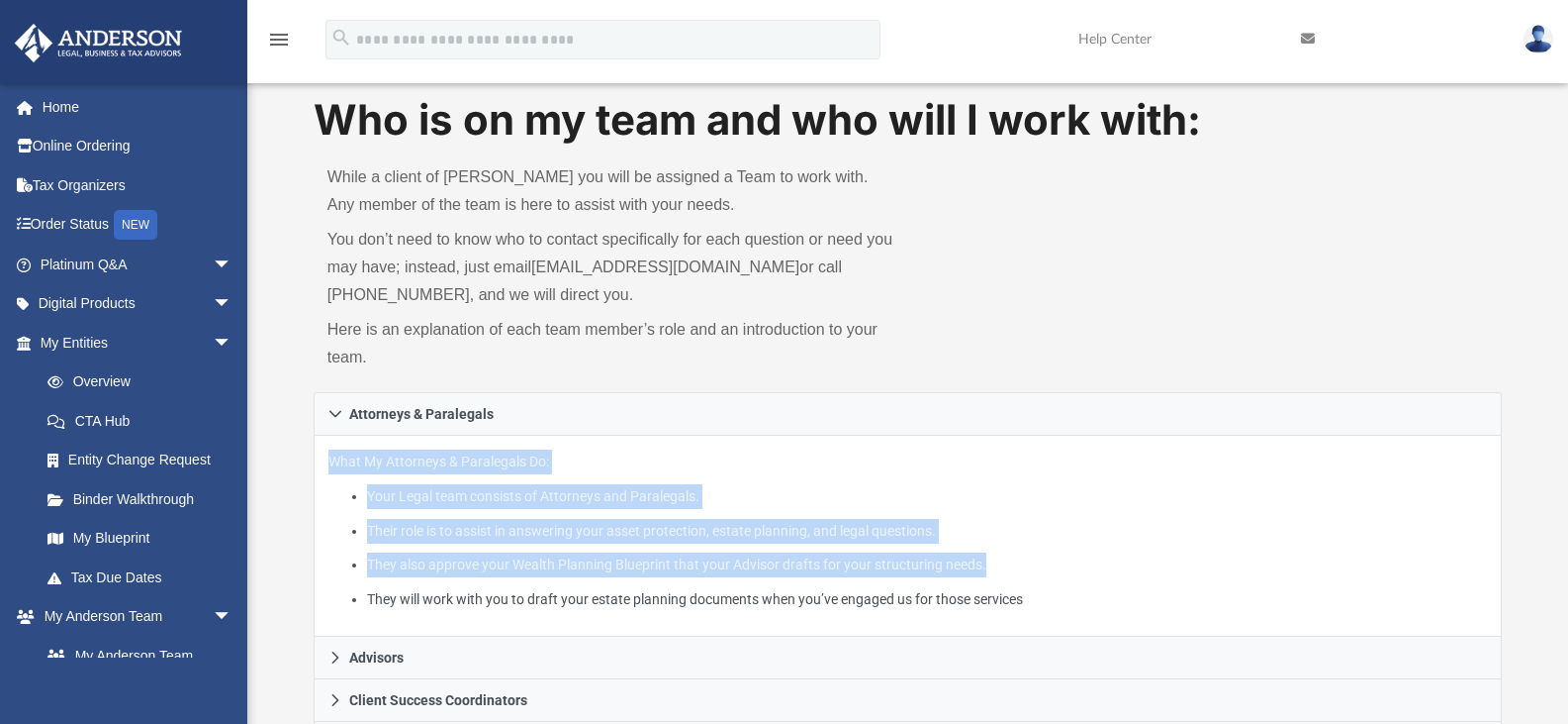
drag, startPoint x: 998, startPoint y: 607, endPoint x: 835, endPoint y: 633, distance: 165.1
click at [835, 633] on div "What My Attorneys & Paralegals Do: Your Legal team consists of Attorneys and Pa…" at bounding box center [908, 536] width 1189 height 201
drag, startPoint x: 835, startPoint y: 633, endPoint x: 557, endPoint y: 606, distance: 279.3
click at [717, 487] on ul "Your Legal team consists of Attorneys and Paralegals. Their role is to assist i…" at bounding box center [908, 547] width 1160 height 127
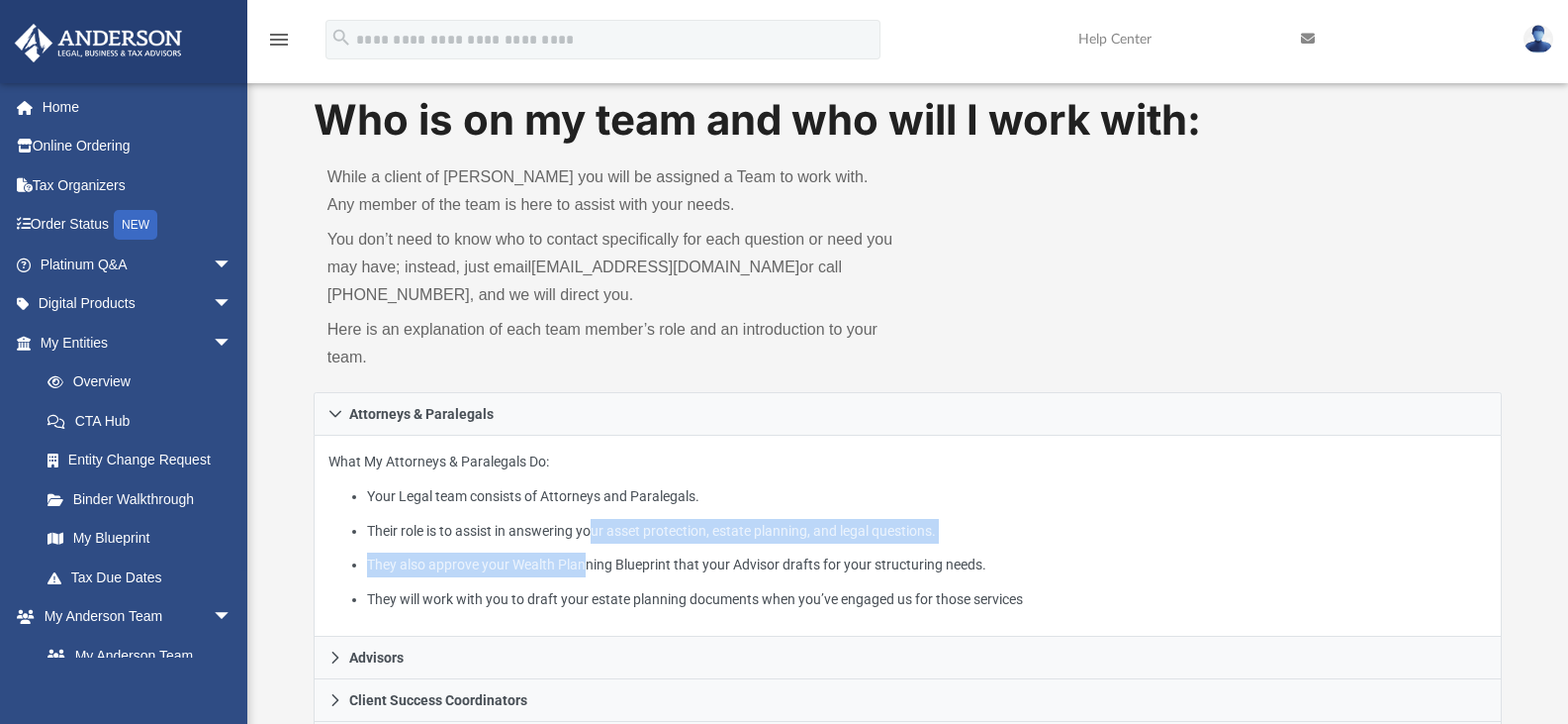
click at [590, 534] on ul "Your Legal team consists of Attorneys and Paralegals. Their role is to assist i…" at bounding box center [908, 547] width 1160 height 127
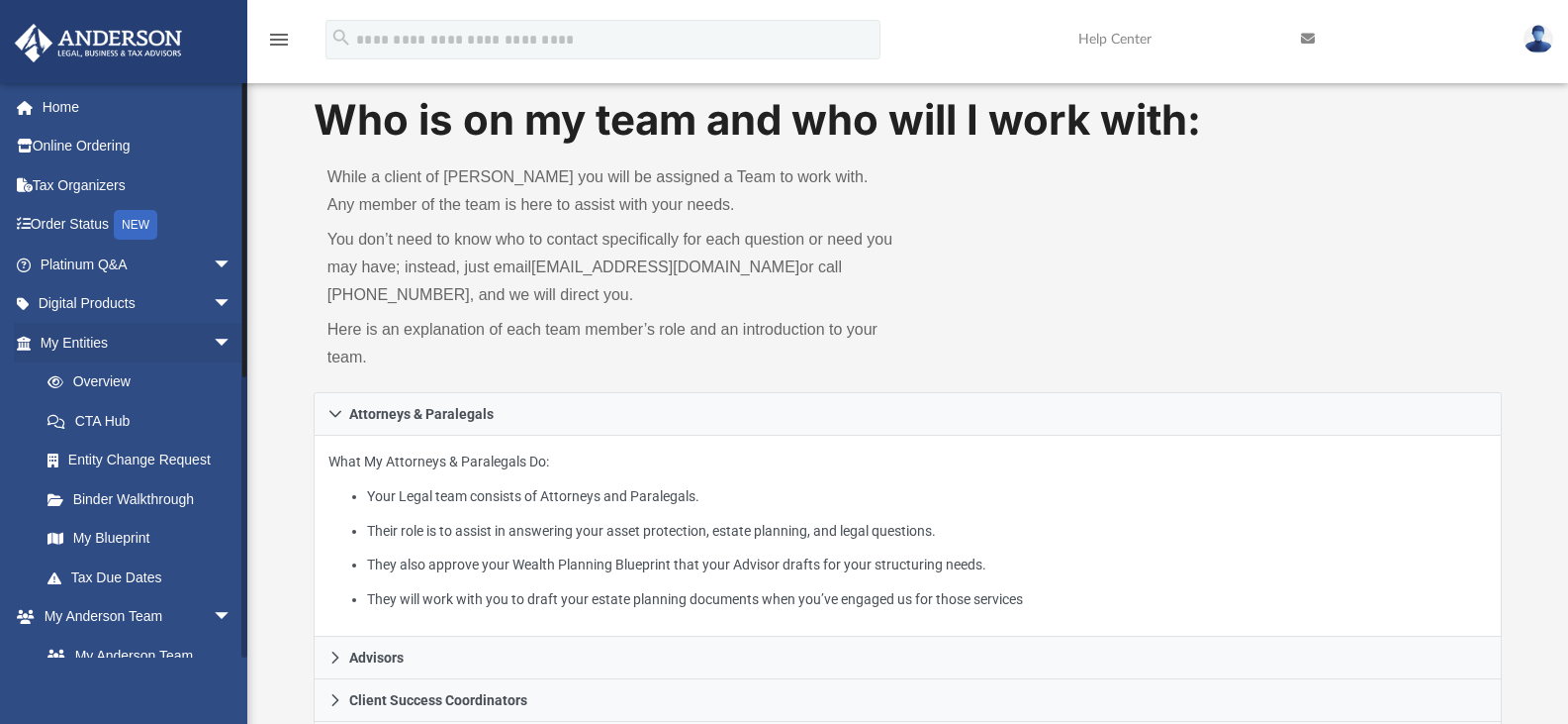
click at [0, 341] on ul "Home Online Ordering Tax Organizers Order Status NEW Platinum Q&A arrow_drop_do…" at bounding box center [131, 635] width 262 height 1096
click at [86, 269] on link "Platinum Q&A arrow_drop_down" at bounding box center [138, 265] width 249 height 40
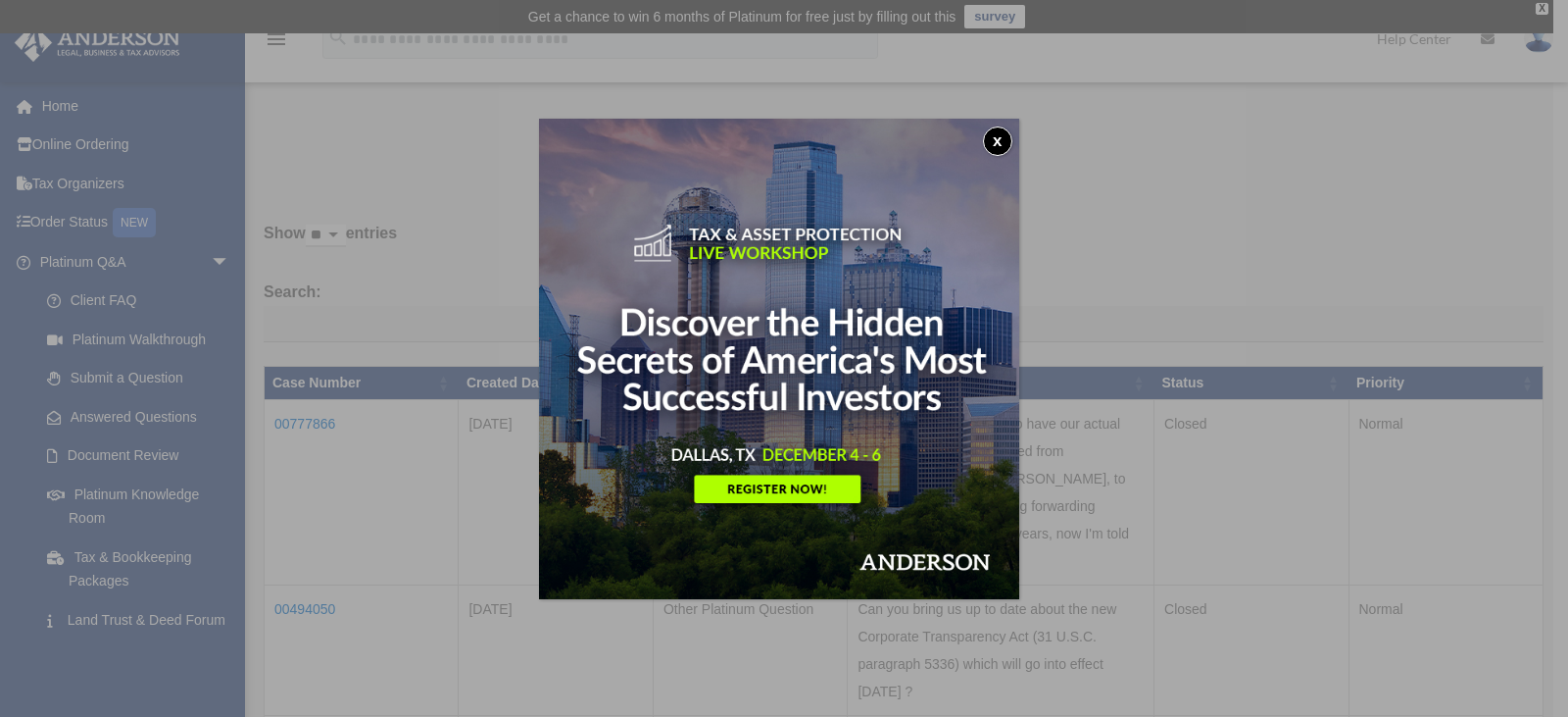
click at [1006, 129] on button "x" at bounding box center [998, 141] width 29 height 29
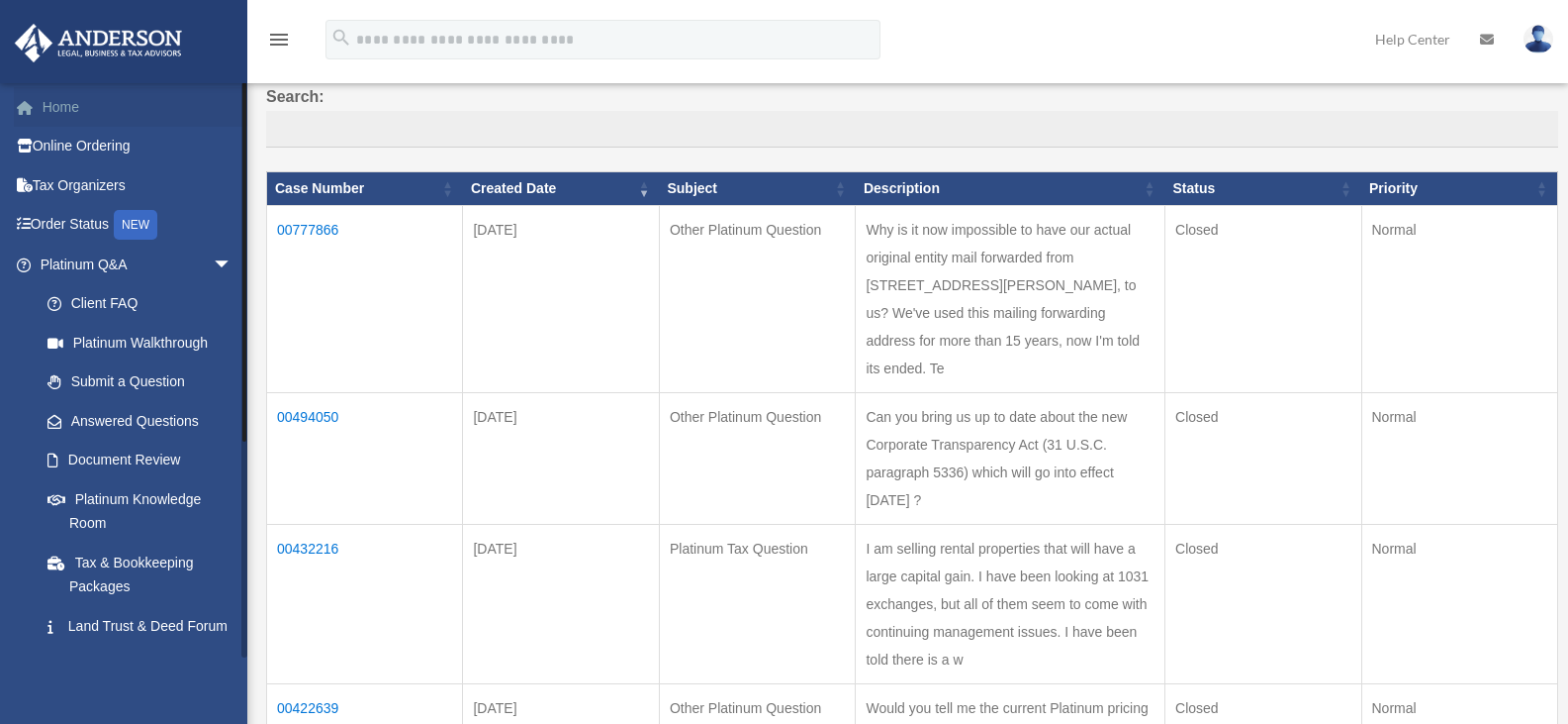
drag, startPoint x: 52, startPoint y: 289, endPoint x: 40, endPoint y: 112, distance: 177.4
click at [40, 112] on span at bounding box center [35, 108] width 15 height 14
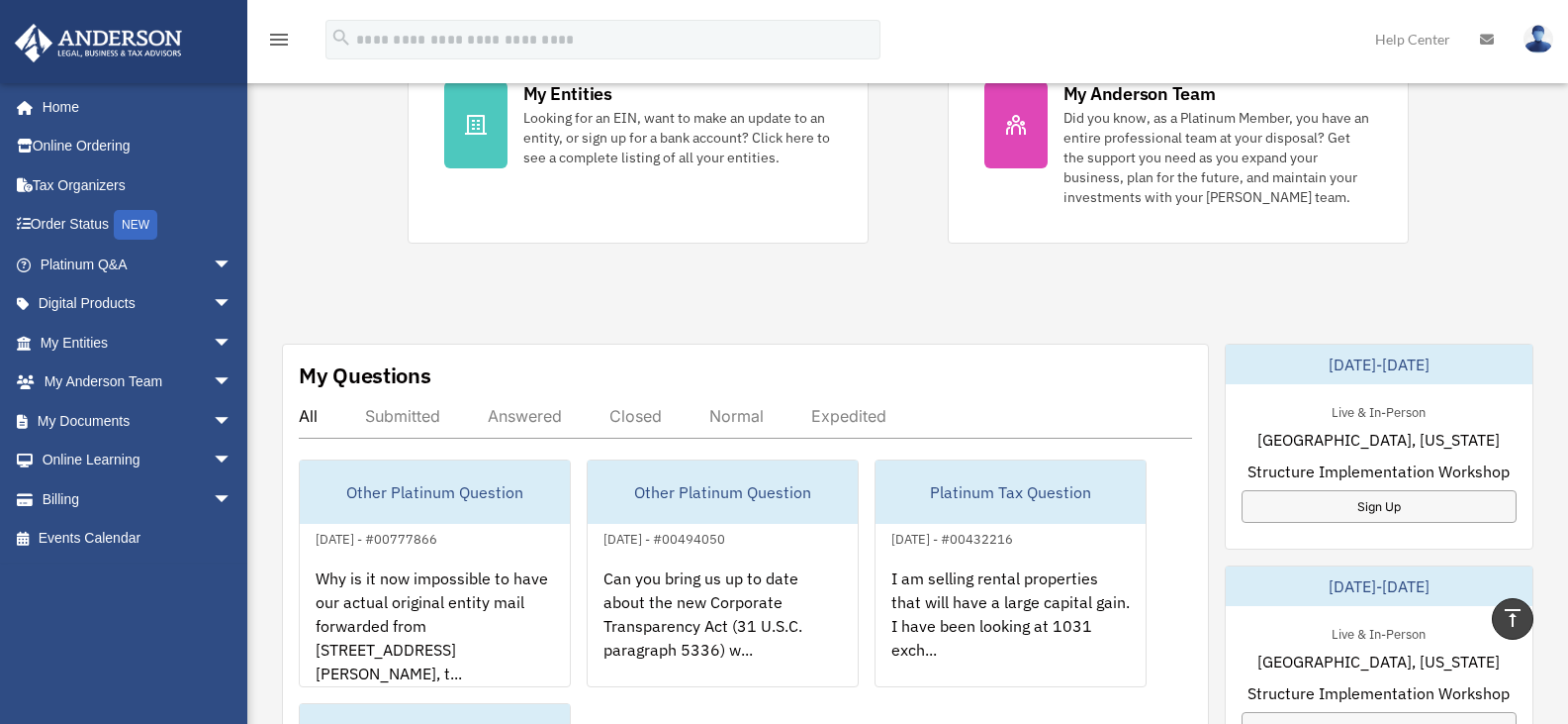
scroll to position [484, 0]
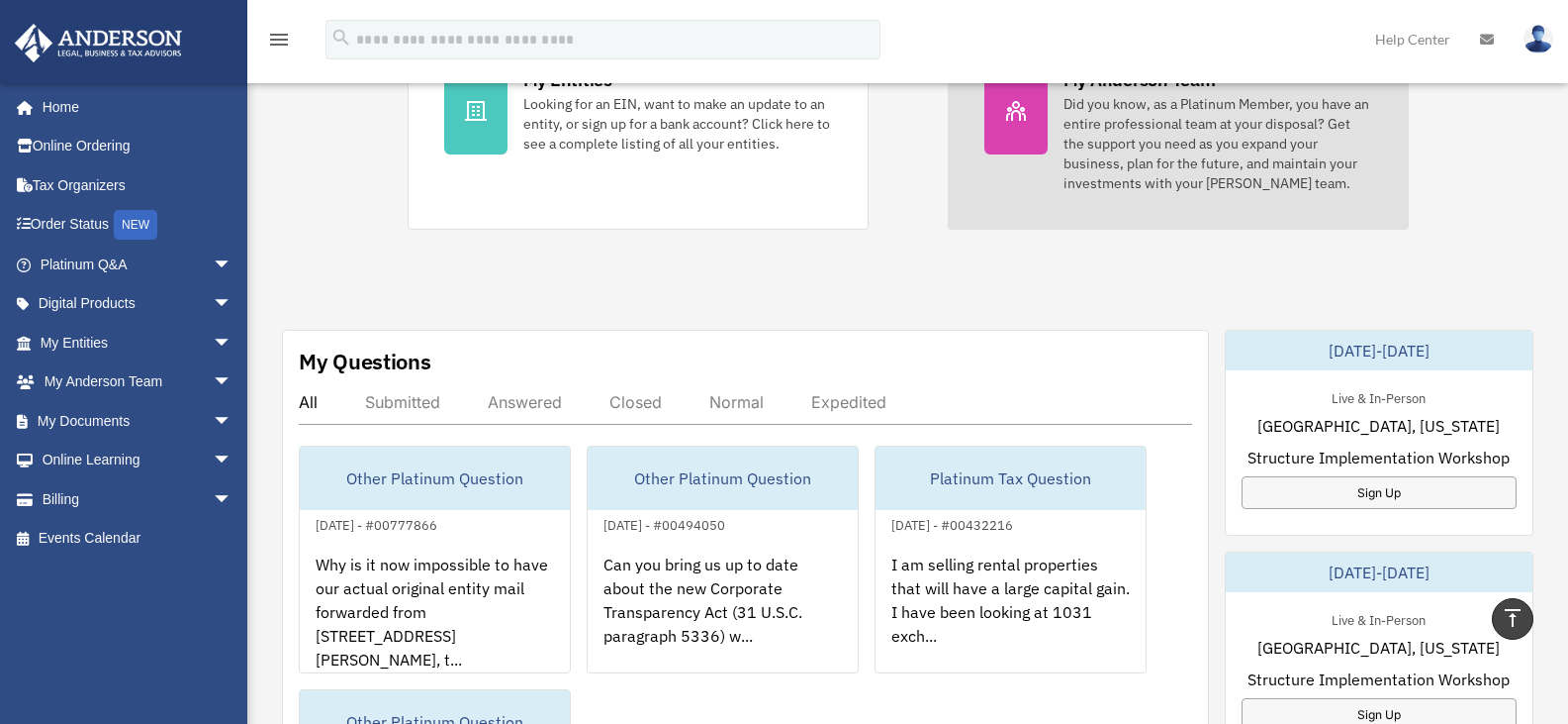
click at [1009, 112] on icon at bounding box center [1016, 111] width 24 height 24
